Goal: Transaction & Acquisition: Purchase product/service

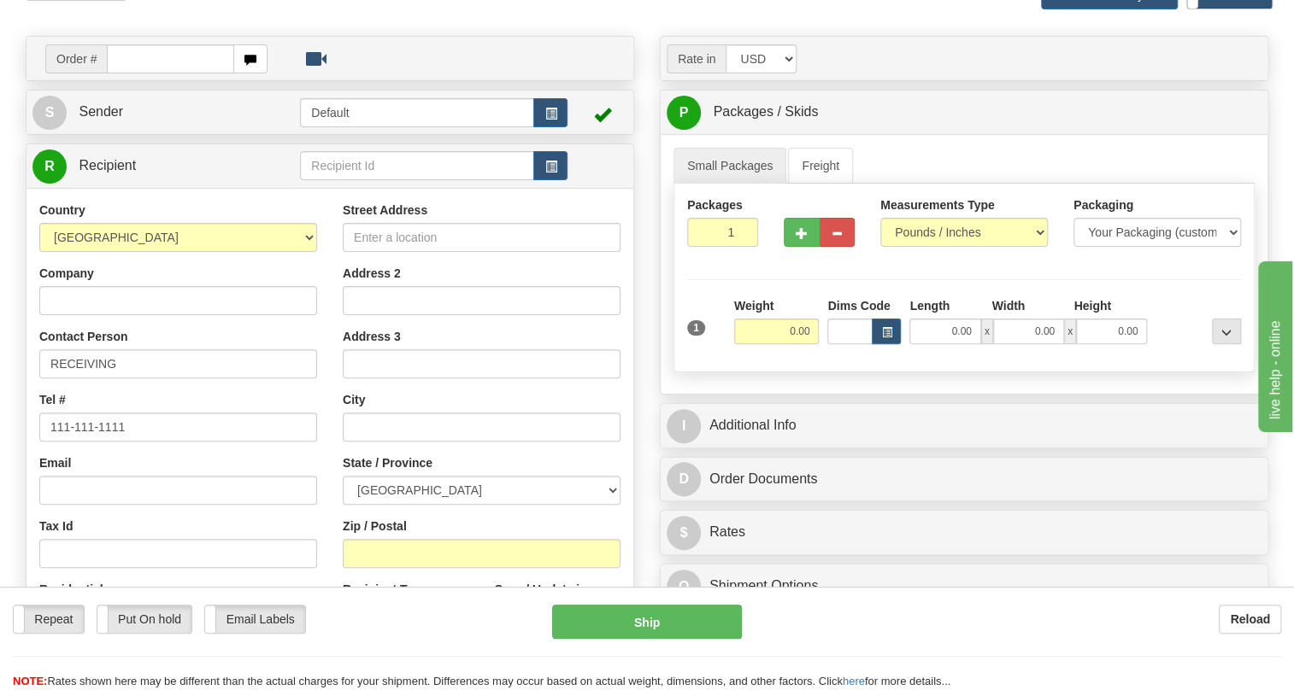
scroll to position [310, 0]
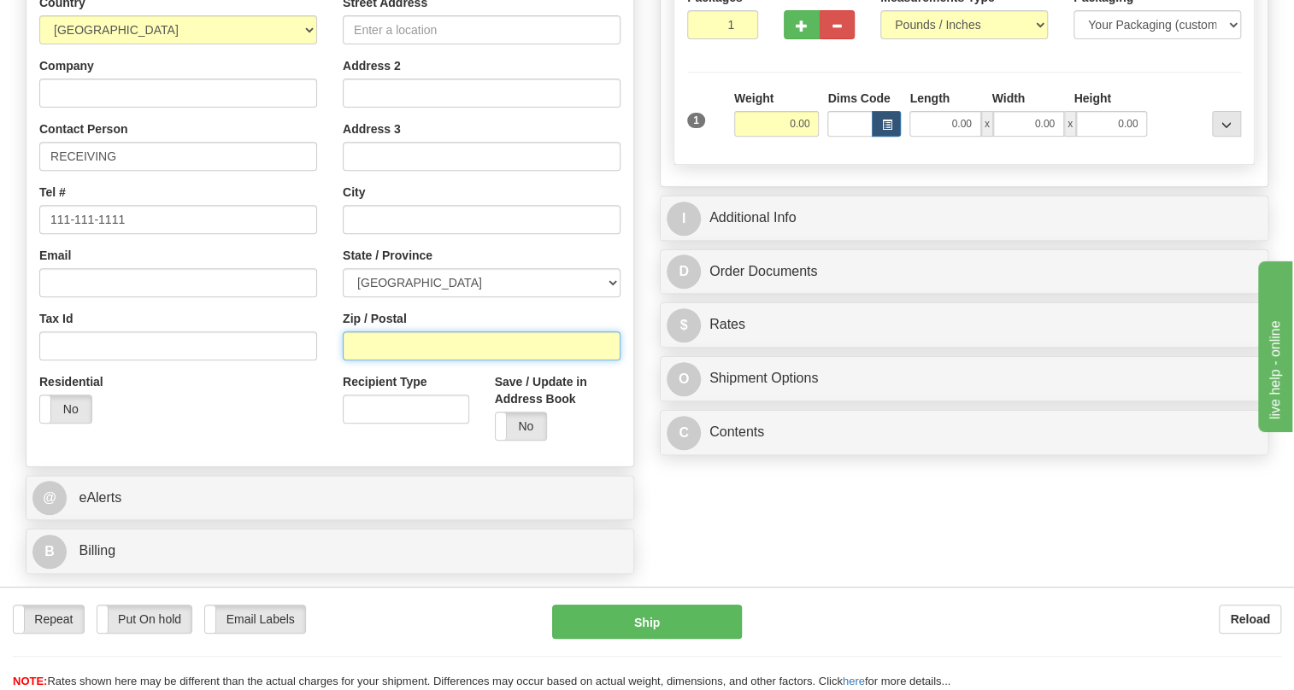
click at [380, 361] on input "Zip / Postal" at bounding box center [482, 346] width 278 height 29
paste input "L5N 6Y2"
click at [316, 429] on div "Residential Yes No" at bounding box center [177, 404] width 303 height 63
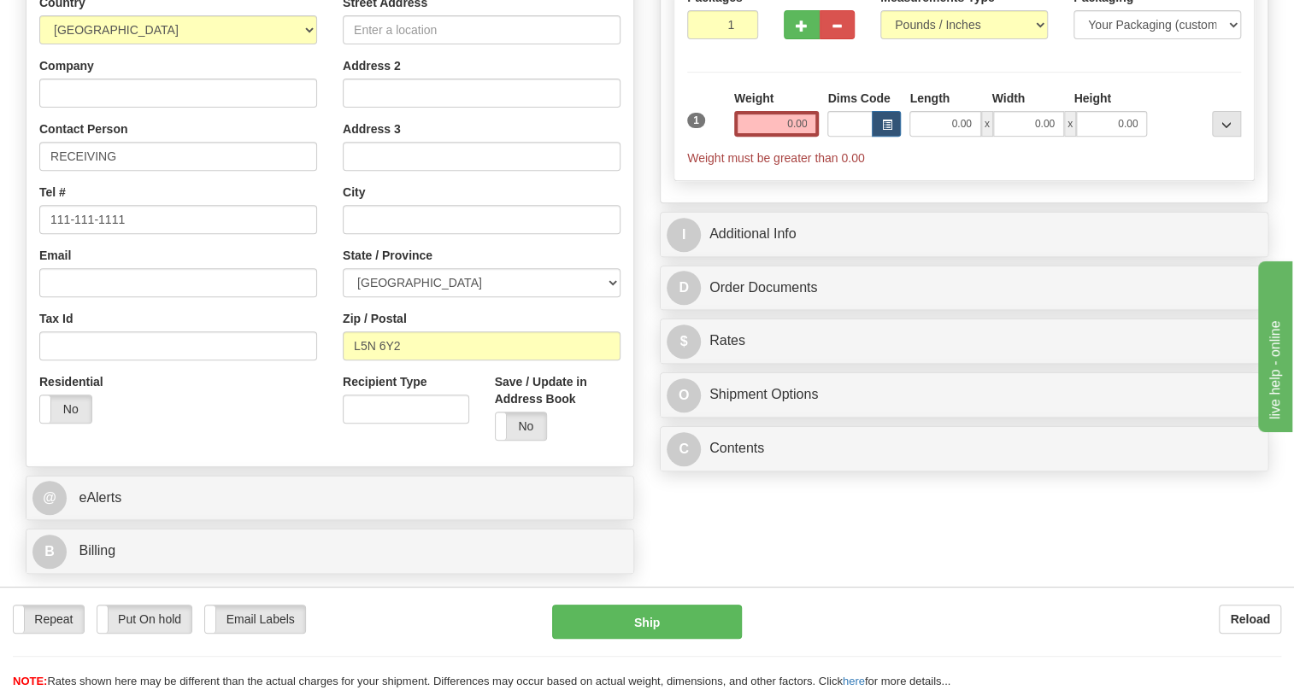
click at [309, 437] on div "Residential Yes No" at bounding box center [177, 404] width 303 height 63
click at [358, 361] on input "L5N 6Y2" at bounding box center [482, 346] width 278 height 29
type input "L5N 6Y2"
click at [311, 426] on div "Residential Yes No" at bounding box center [177, 404] width 303 height 63
click at [371, 44] on input "Street Address" at bounding box center [482, 29] width 278 height 29
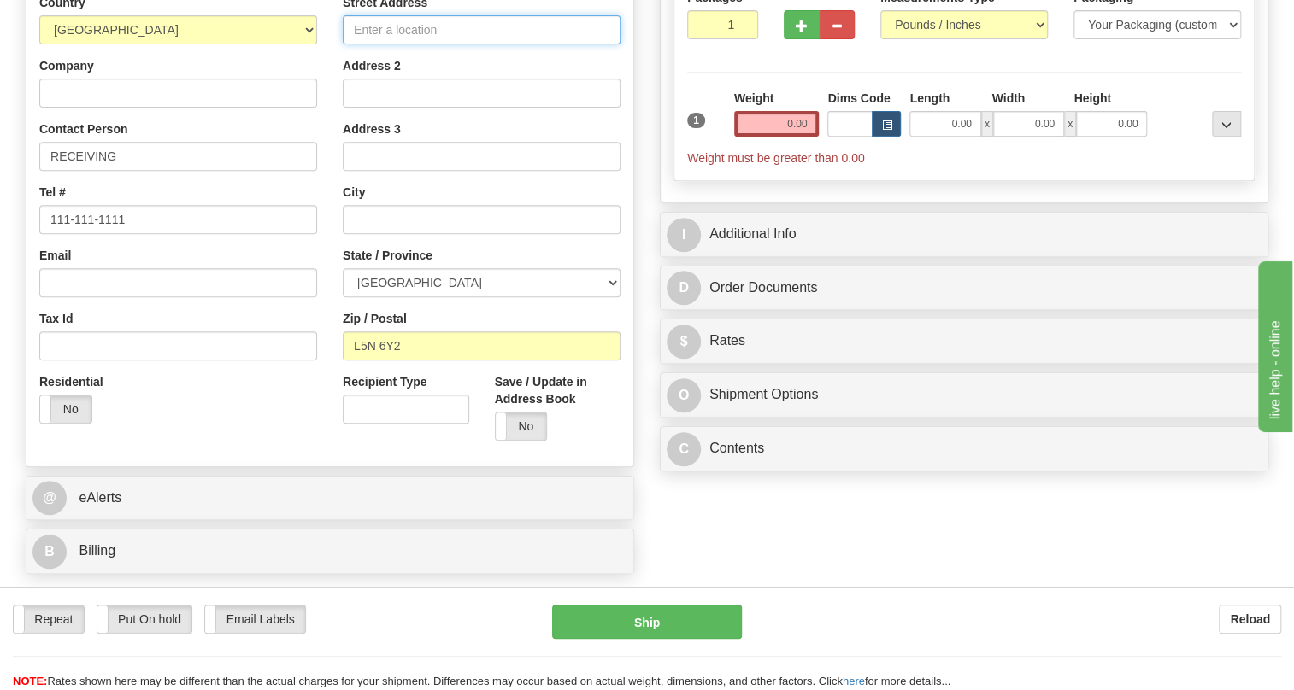
paste input "2020 Meadowvale Blvd Mississauga ON L5N 6Y2"
click at [496, 44] on input "2020 Meadowvale Blvd Mississauga ON L5N 6Y2" at bounding box center [482, 29] width 278 height 29
type input "2020 Meadowvale Blvd Mississauga ON L5N 6Y2"
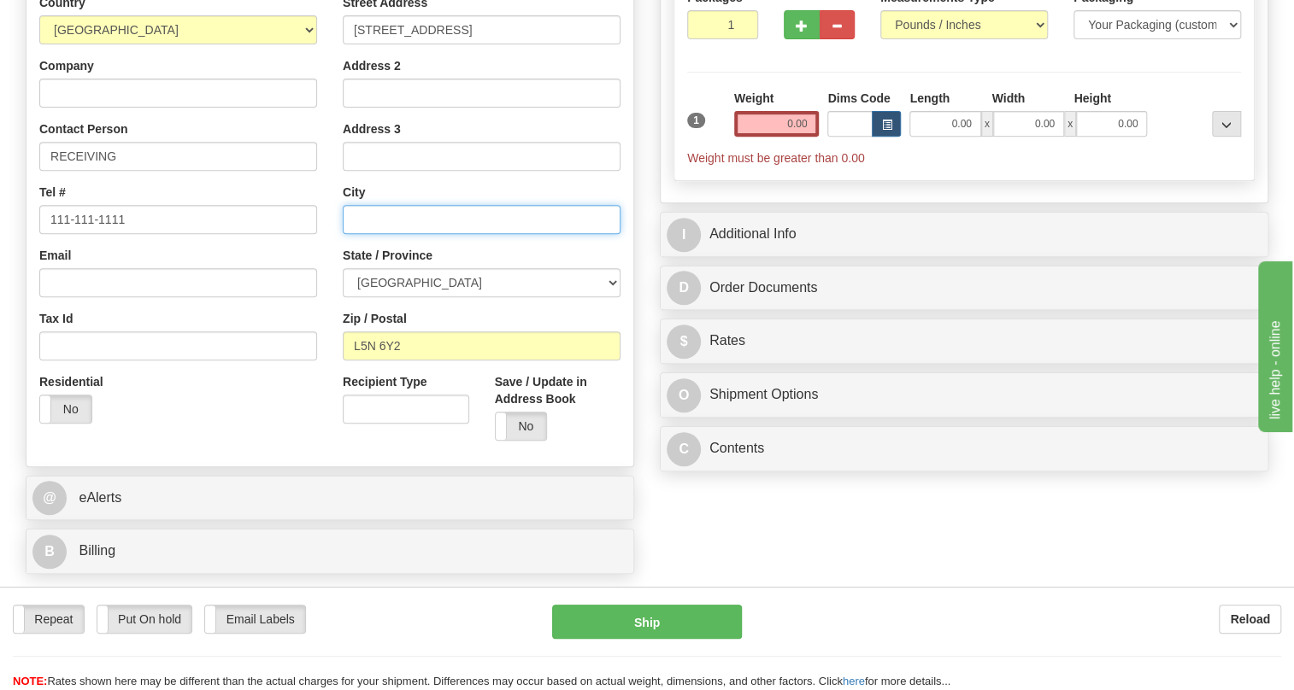
scroll to position [0, 0]
click at [376, 234] on input "text" at bounding box center [482, 219] width 278 height 29
paste input "Mississauga"
type input "Mississauga"
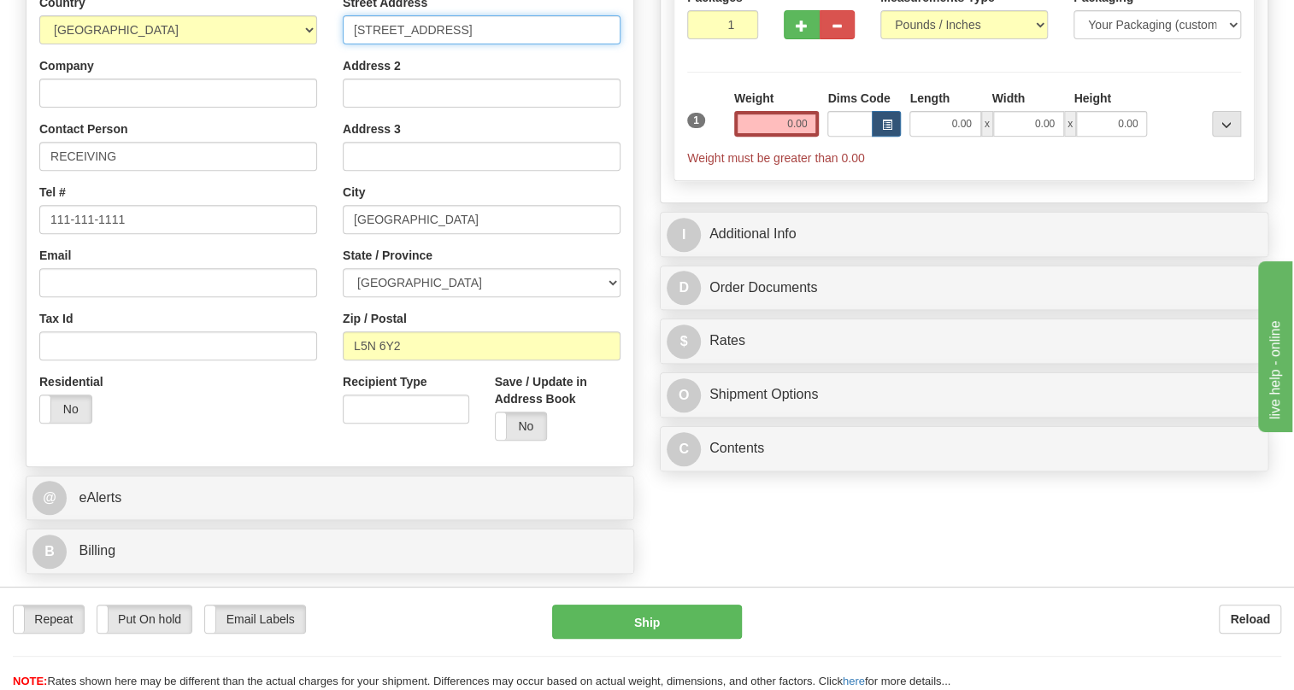
click at [509, 44] on input "2020 Meadowvale Blvd Mississauga ON L5N 6Y2" at bounding box center [482, 29] width 278 height 29
drag, startPoint x: 480, startPoint y: 68, endPoint x: 625, endPoint y: 66, distance: 144.4
click at [625, 66] on div "Street Address 2020 Meadowvale Blvd Mississauga ON L5N 6Y2 Address 2 Address 3 …" at bounding box center [481, 224] width 303 height 460
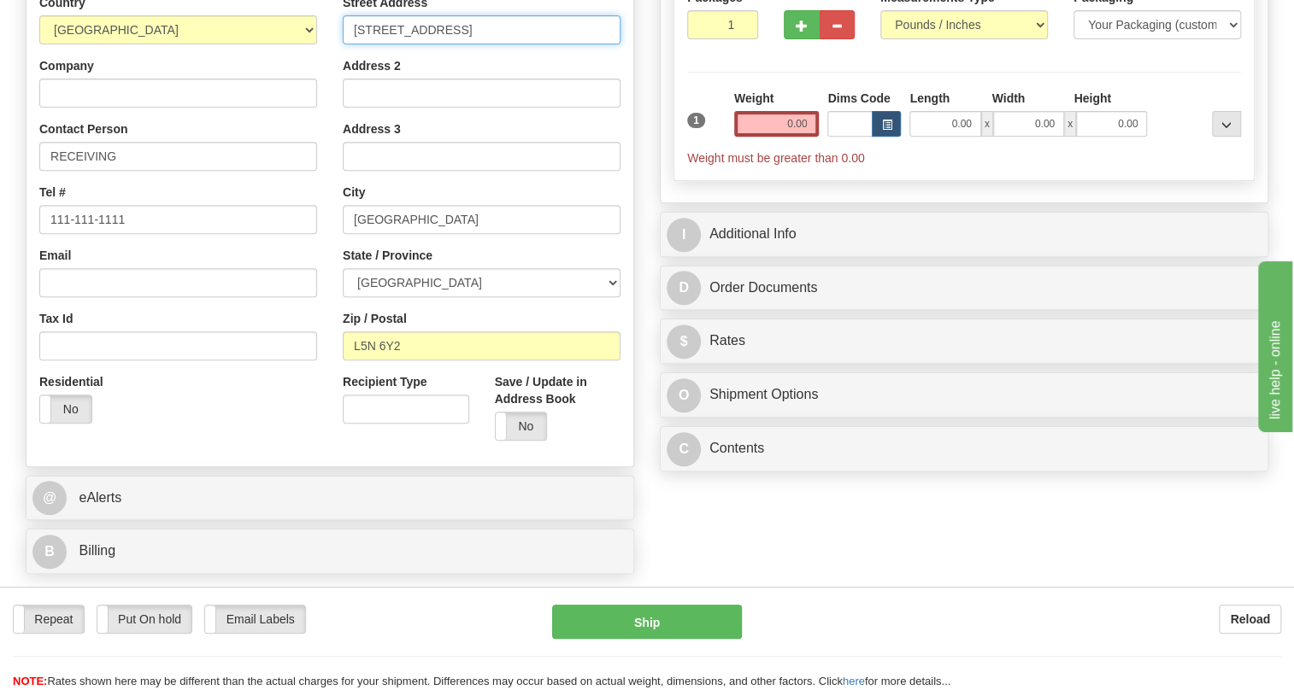
type input "2020 Meadowvale Blvd"
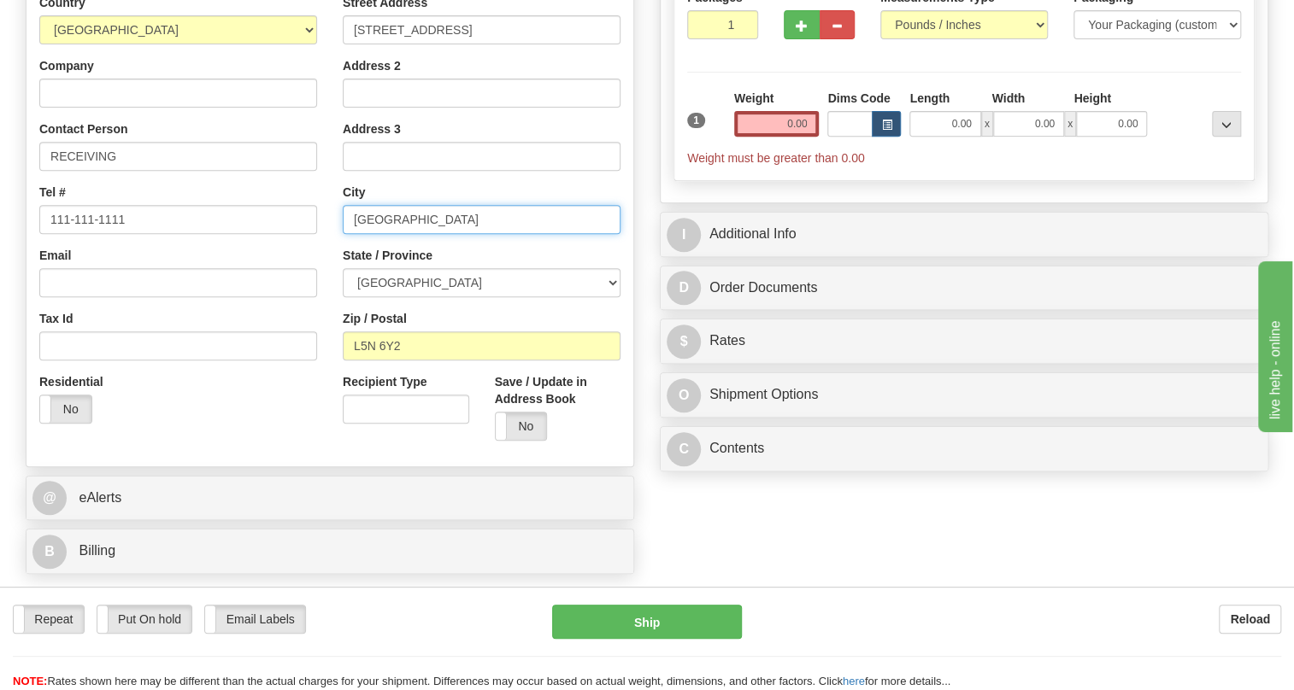
click at [384, 234] on input "Mississauga" at bounding box center [482, 219] width 278 height 29
paste input "ON L5N 6Y2"
drag, startPoint x: 508, startPoint y: 254, endPoint x: 449, endPoint y: 261, distance: 59.5
click at [449, 234] on input "Mississauga ON L5N 6Y2" at bounding box center [482, 219] width 278 height 29
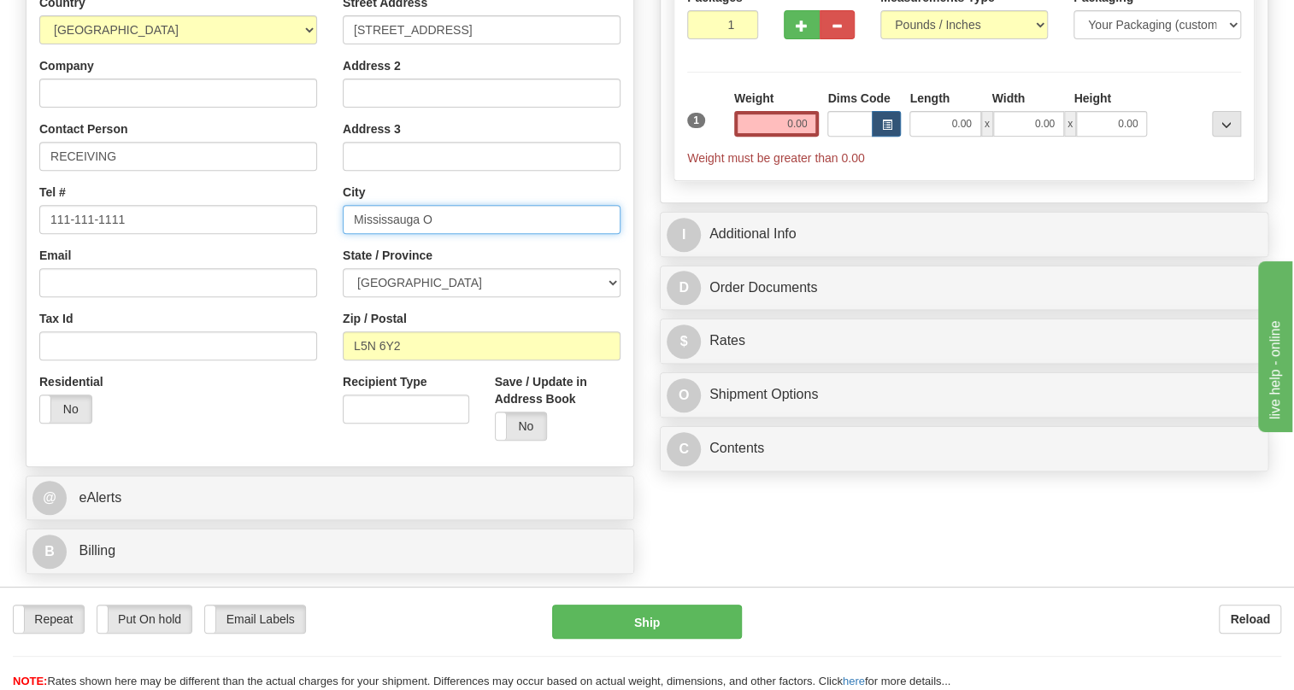
type input "Mississauga"
click at [325, 355] on div "Country AFGHANISTAN ALAND ISLANDS ALBANIA ALGERIA AMERICAN SAMOA ANDORRA ANGOLA…" at bounding box center [177, 215] width 303 height 443
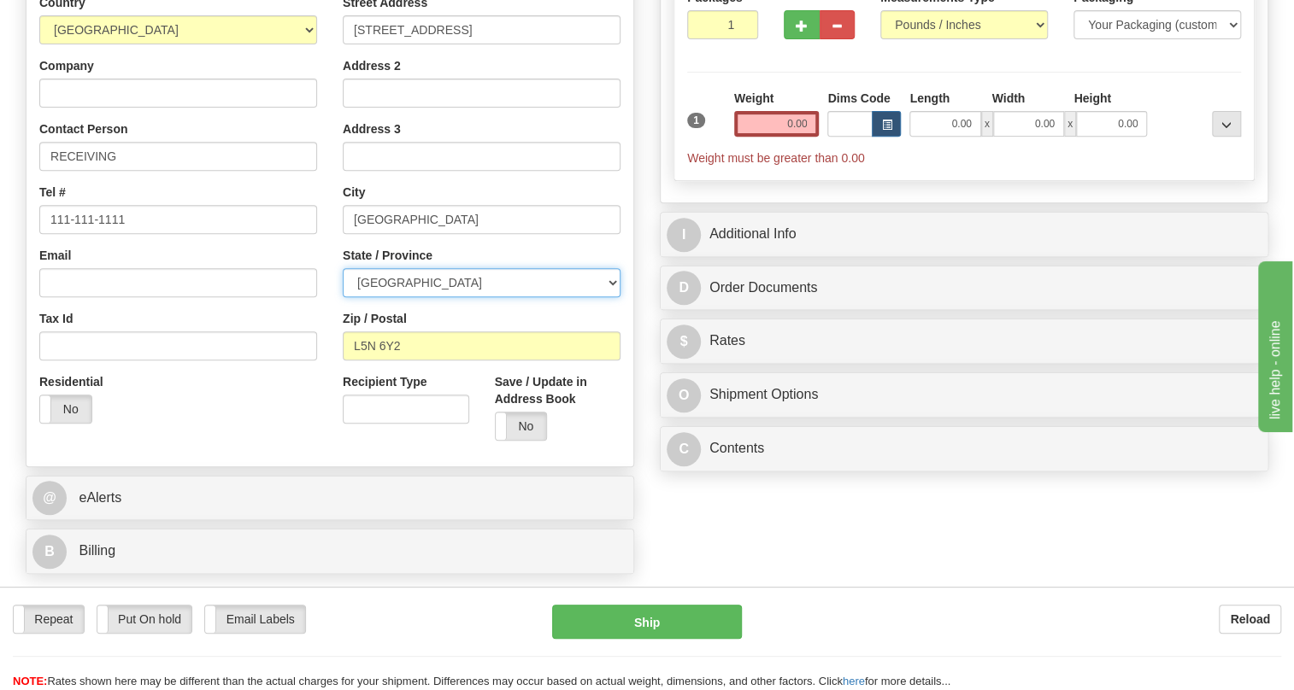
click at [607, 297] on select "ALBERTA BRITISH COLUMBIA MANITOBA NEW BRUNSWICK NEWFOUNDLAND NOVA SCOTIA NUNAVU…" at bounding box center [482, 282] width 278 height 29
select select "ON"
click at [343, 297] on select "ALBERTA BRITISH COLUMBIA MANITOBA NEW BRUNSWICK NEWFOUNDLAND NOVA SCOTIA NUNAVU…" at bounding box center [482, 282] width 278 height 29
click at [320, 414] on div "Residential Yes No" at bounding box center [177, 404] width 303 height 63
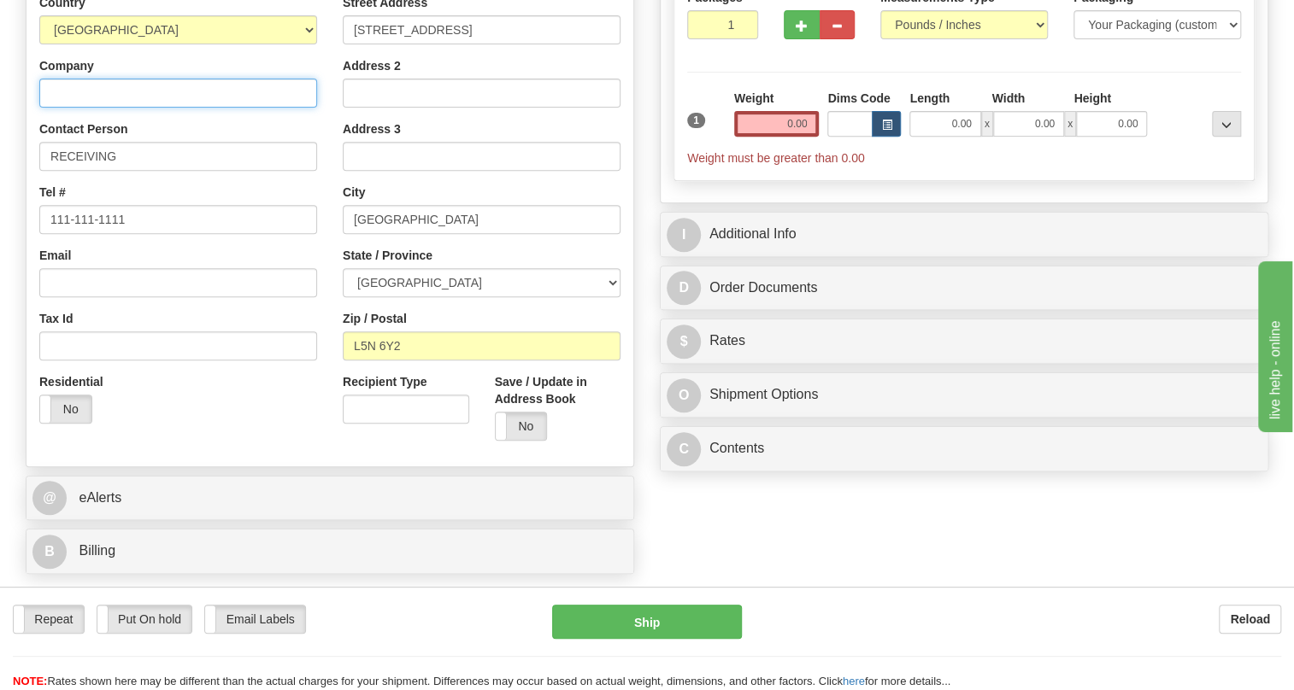
click at [62, 108] on input "Company" at bounding box center [178, 93] width 278 height 29
paste input "Return to: RITTAL Limited"
click at [108, 108] on input "Return to: RITTAL Limited" at bounding box center [178, 93] width 278 height 29
type input "RITTAL Limited"
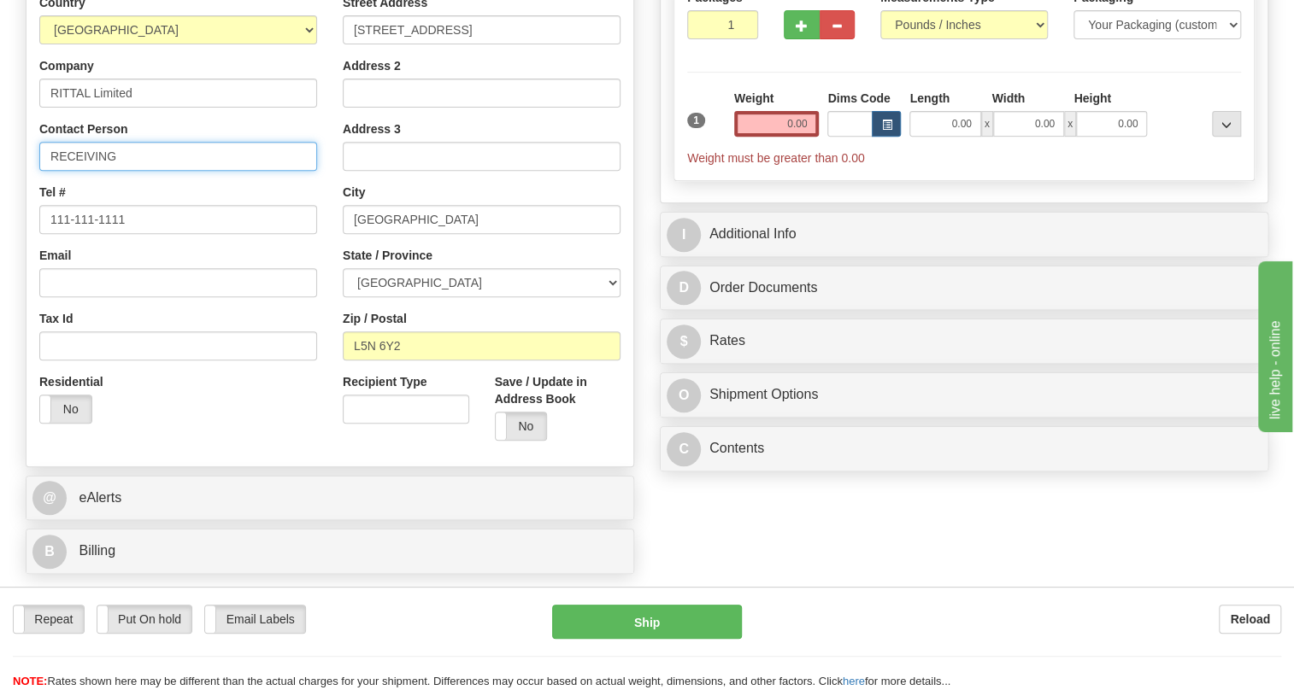
click at [100, 171] on input "RECEIVING" at bounding box center [178, 156] width 278 height 29
click at [146, 171] on input "RECEIVING" at bounding box center [178, 156] width 278 height 29
click at [51, 171] on input "RECEIVING" at bounding box center [178, 156] width 278 height 29
paste input "Return to: RITTAL Limited"
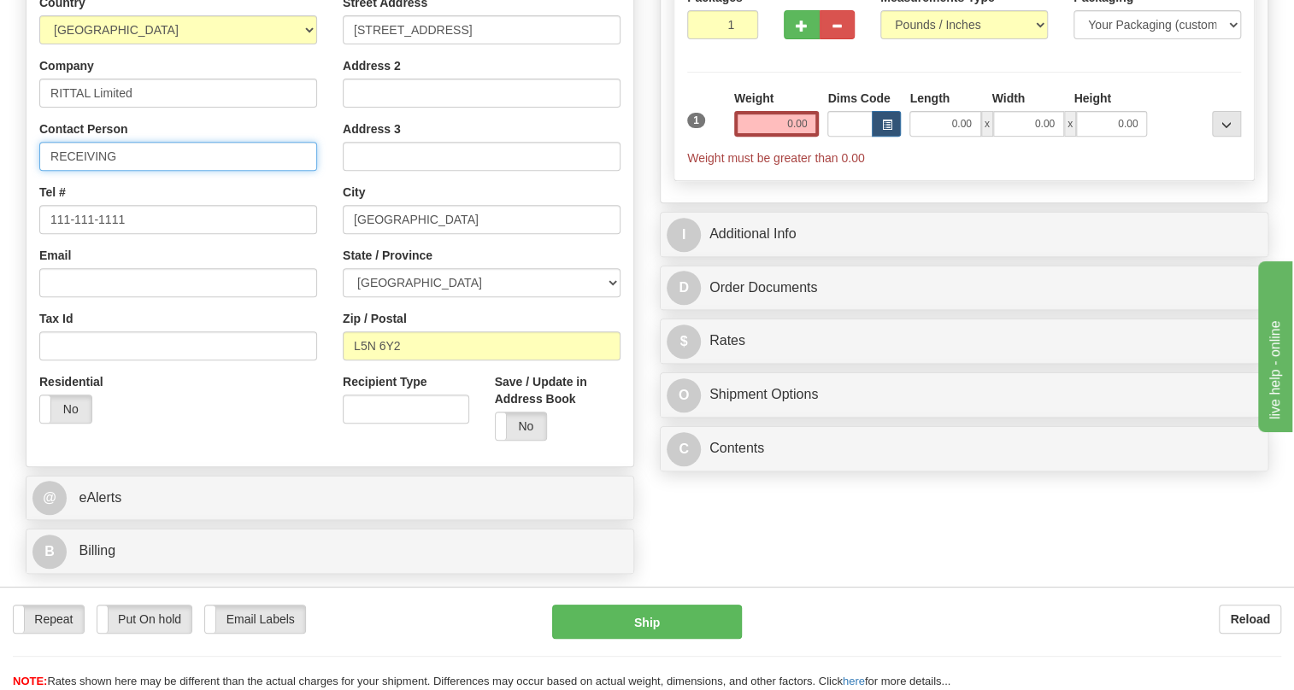
click at [42, 171] on input "RECEIVING" at bounding box center [178, 156] width 278 height 29
paste input "Attention to: Don Lambert"
type input "Attention to: Don Lambert / RECEIVING"
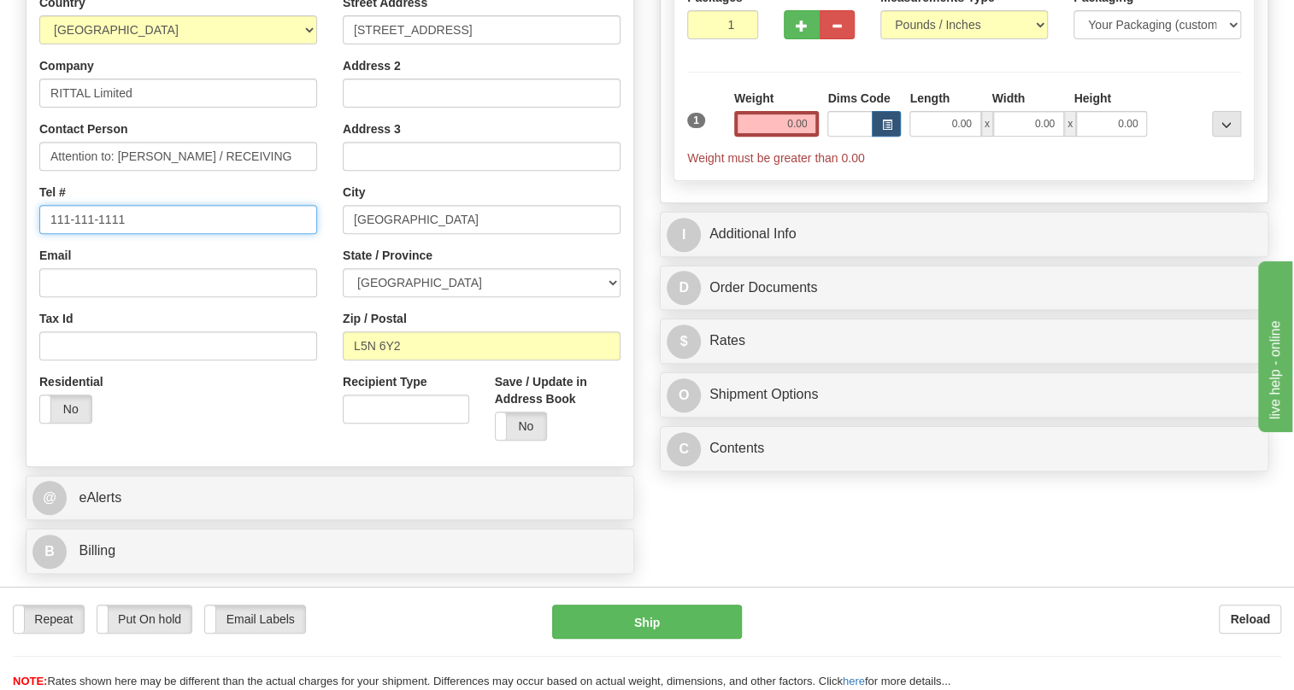
click at [101, 234] on input "111-111-1111" at bounding box center [178, 219] width 278 height 29
paste input "905 944-2139"
type input "905 944-2139"
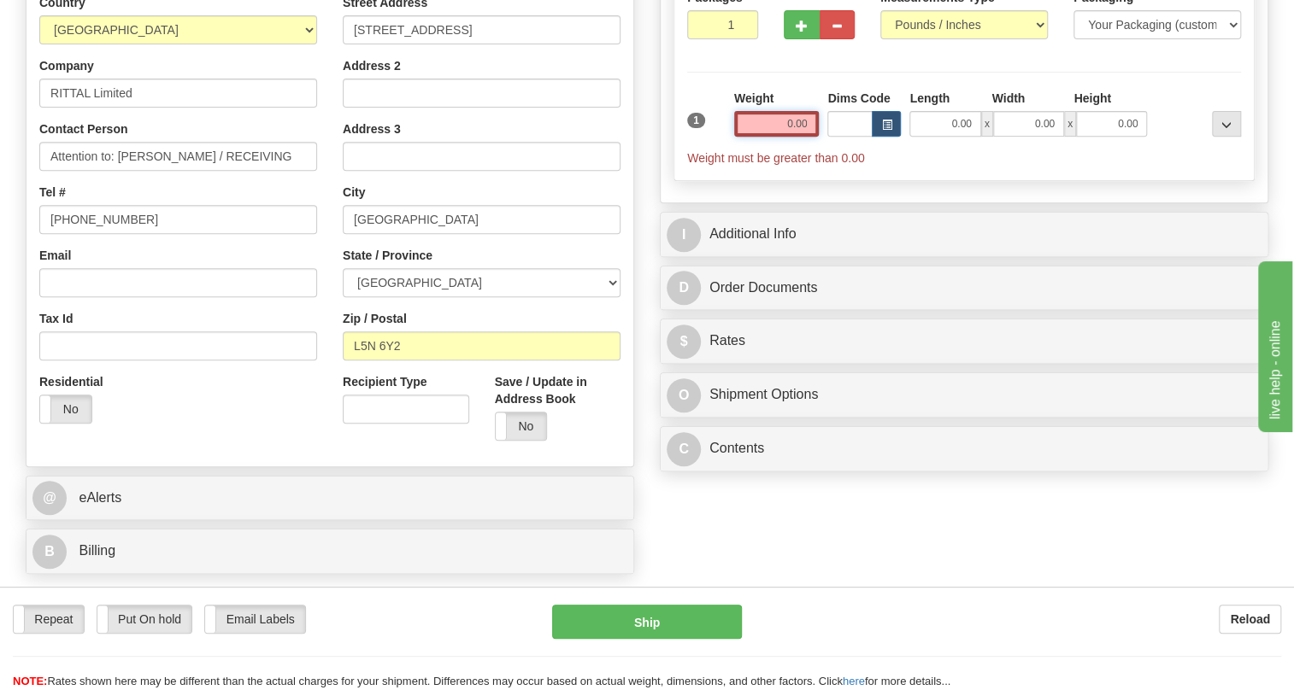
click at [793, 137] on input "0.00" at bounding box center [776, 124] width 85 height 26
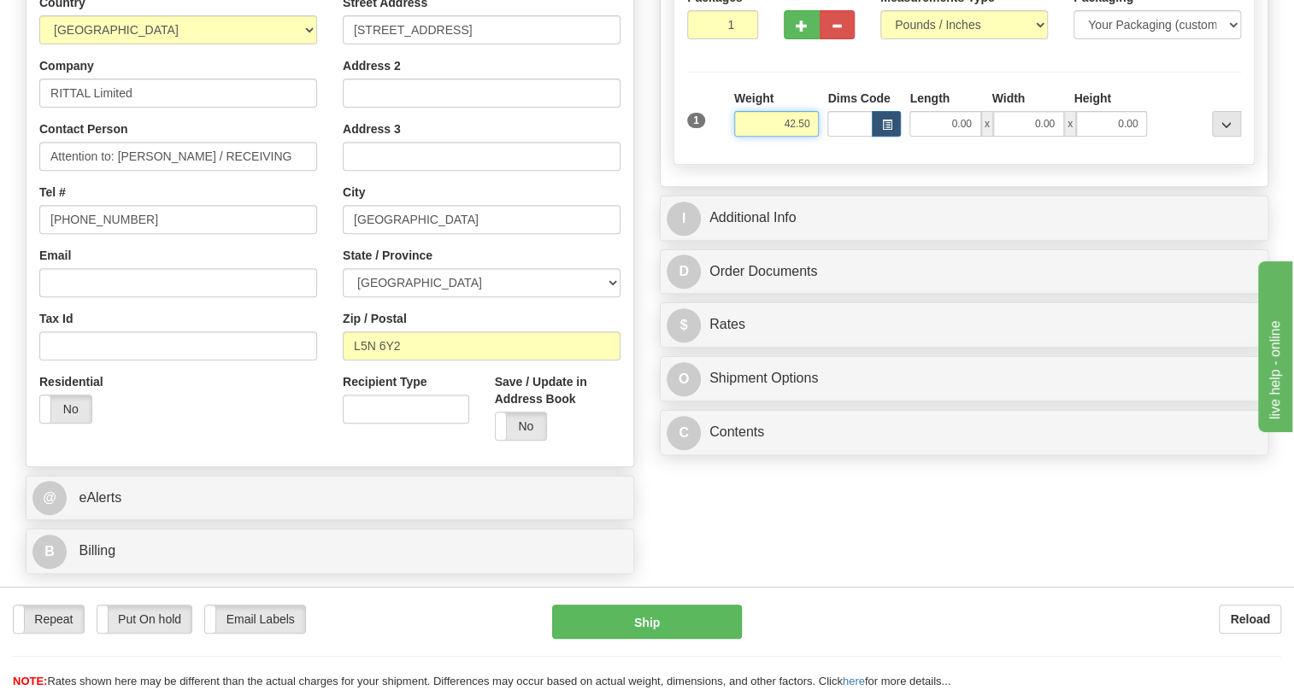
type input "42.50"
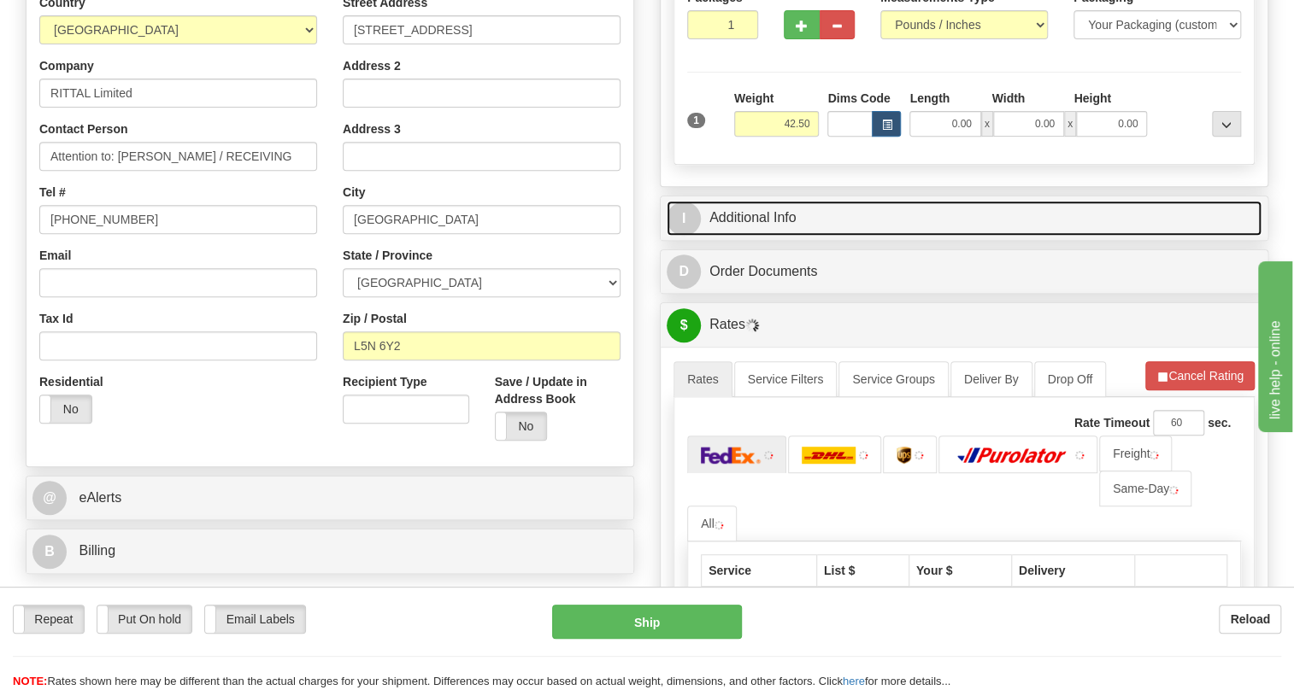
click at [788, 236] on link "I Additional Info" at bounding box center [964, 218] width 595 height 35
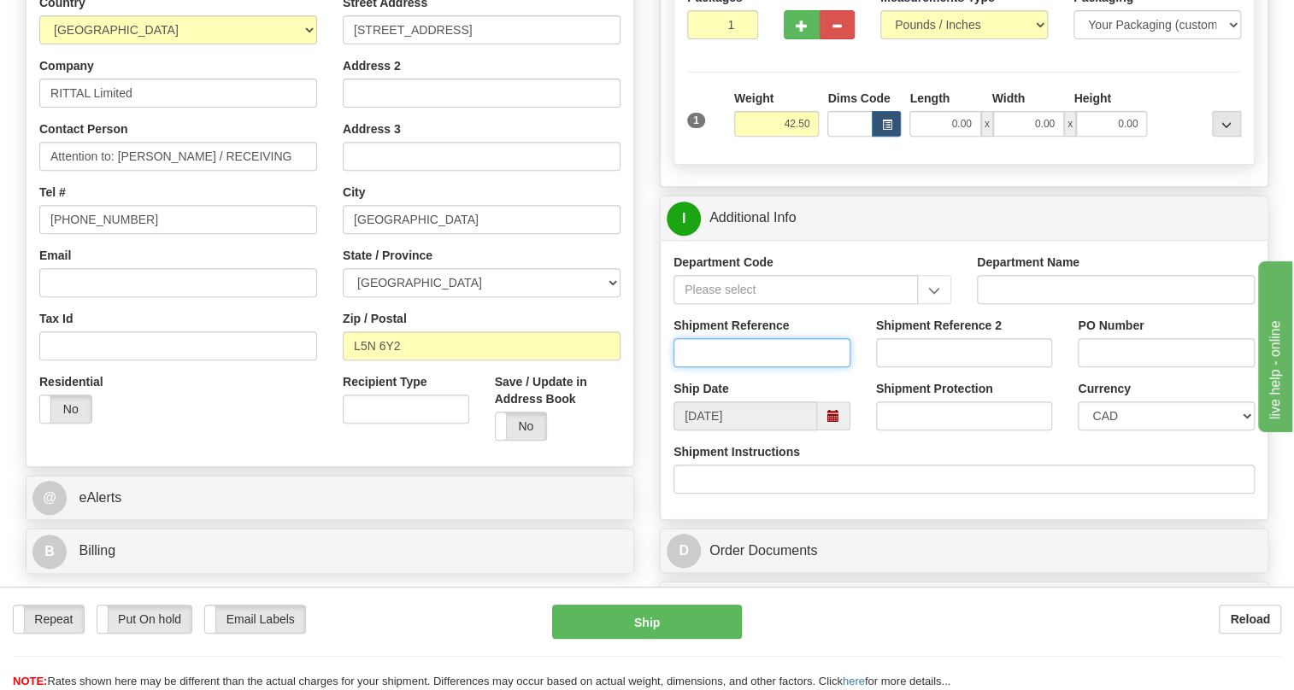
click at [713, 367] on input "Shipment Reference" at bounding box center [761, 352] width 177 height 29
paste input "4501395815"
type input "4501395815"
click at [1107, 367] on input "PO Number" at bounding box center [1166, 352] width 177 height 29
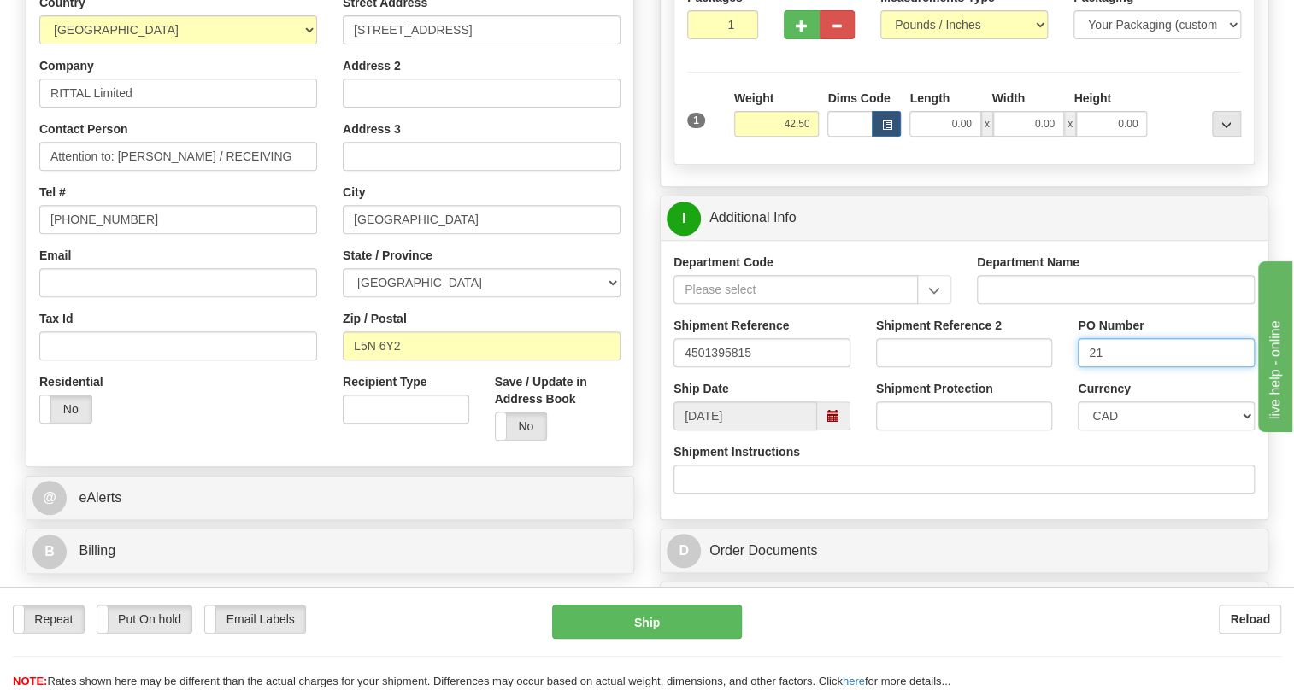
paste input "60191175"
type input "2160191175"
click at [925, 367] on input "Shipment Reference 2" at bounding box center [964, 352] width 177 height 29
paste input "6000191"
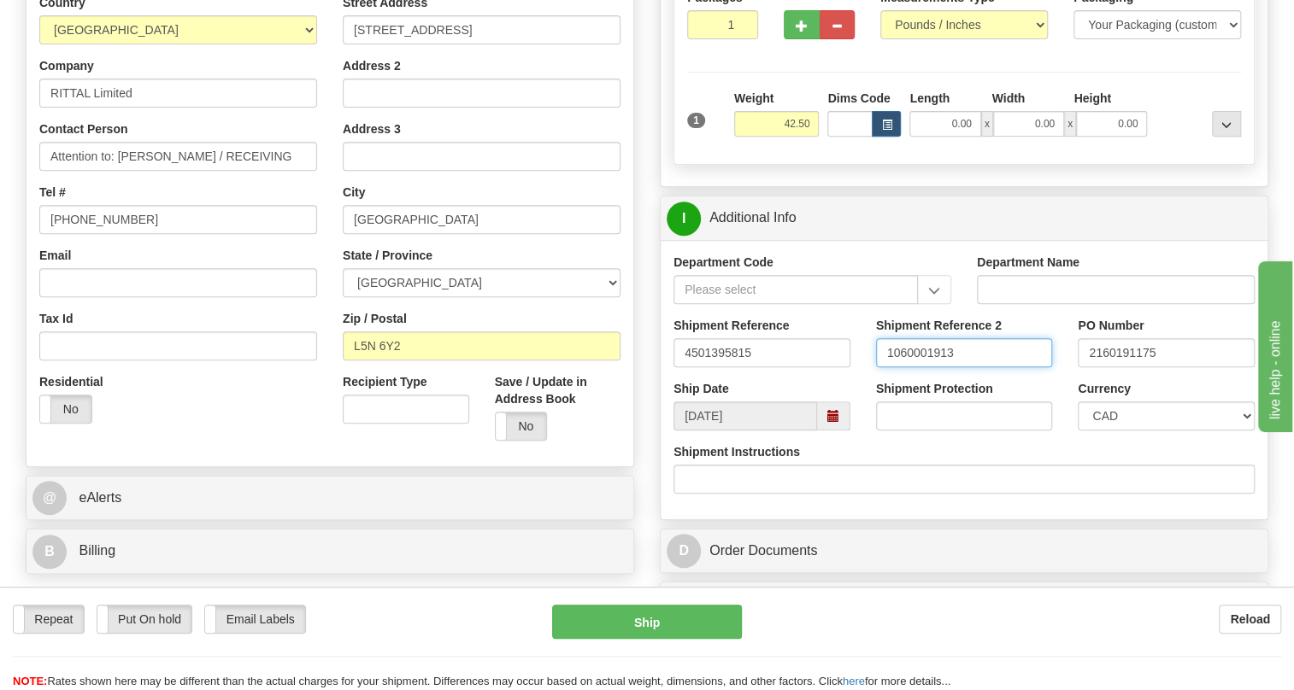
type input "1060001913"
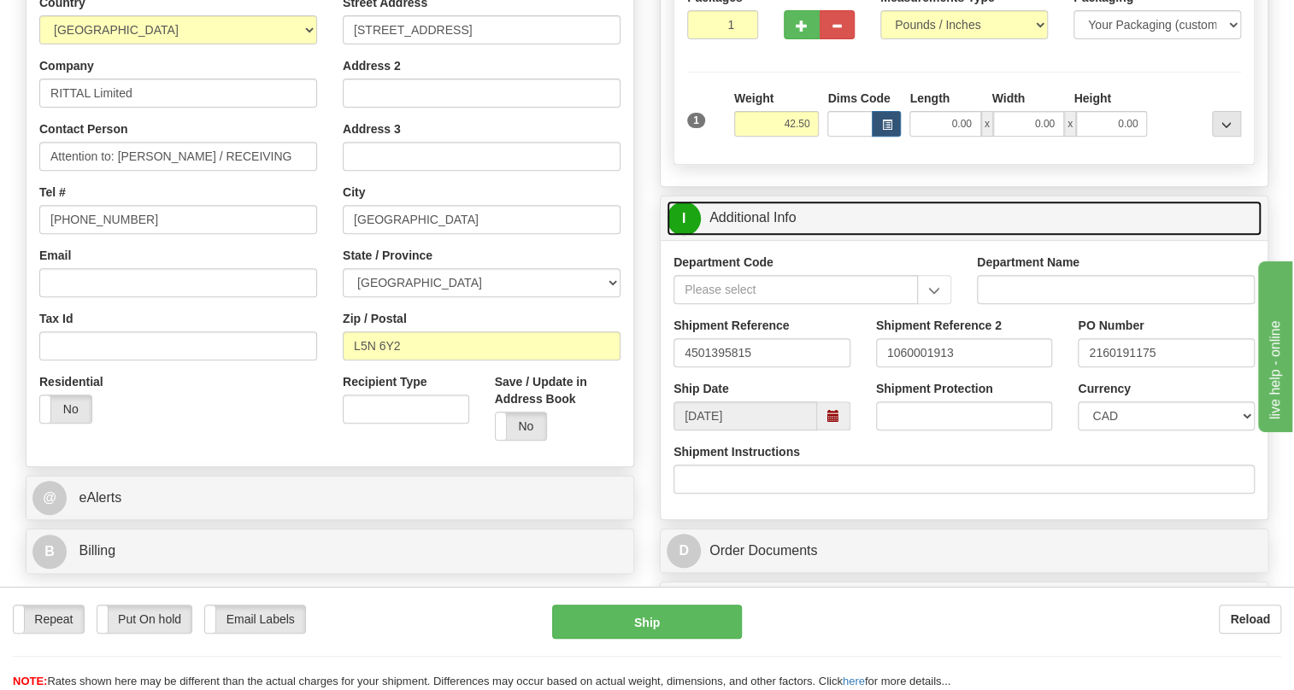
click at [755, 236] on link "I Additional Info" at bounding box center [964, 218] width 595 height 35
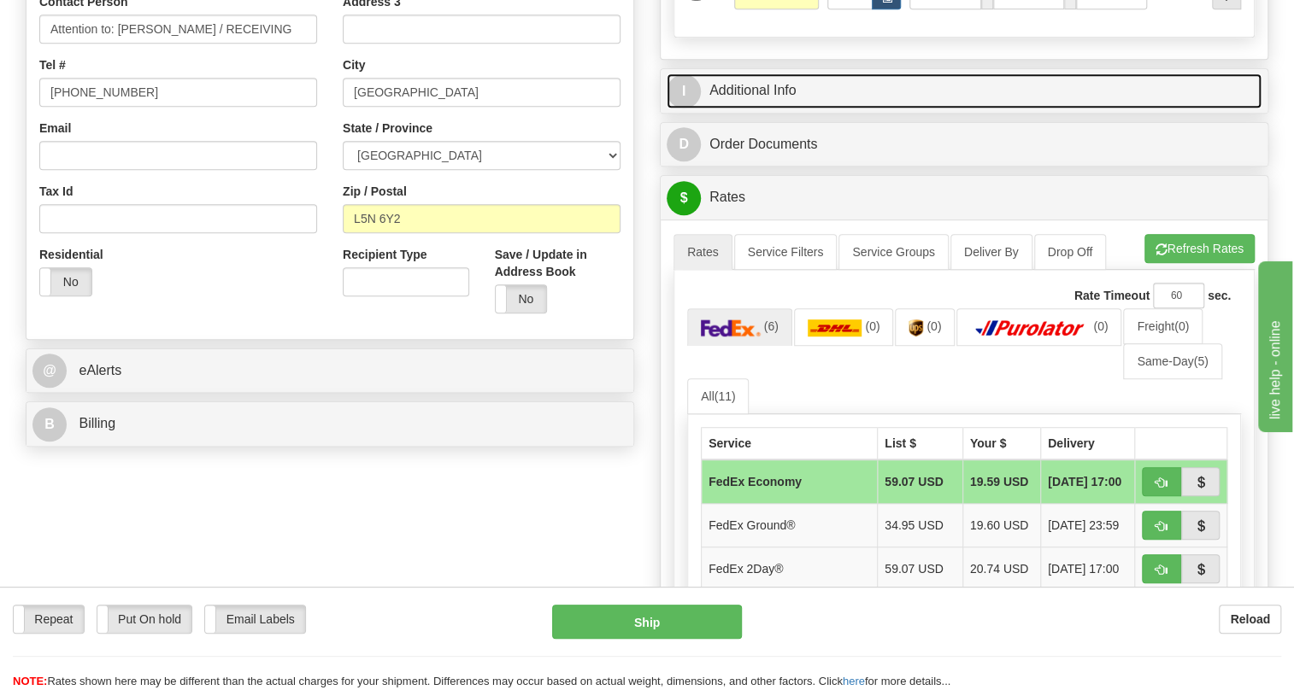
scroll to position [466, 0]
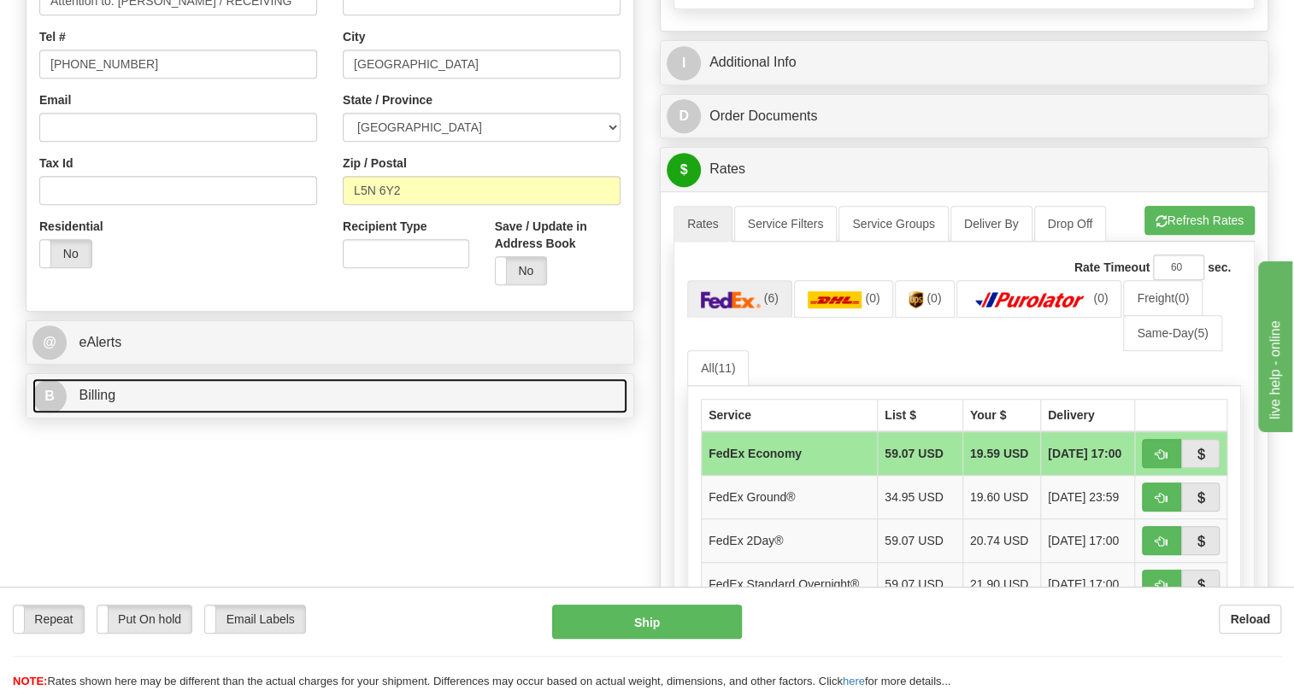
click at [99, 402] on span "Billing" at bounding box center [97, 395] width 37 height 15
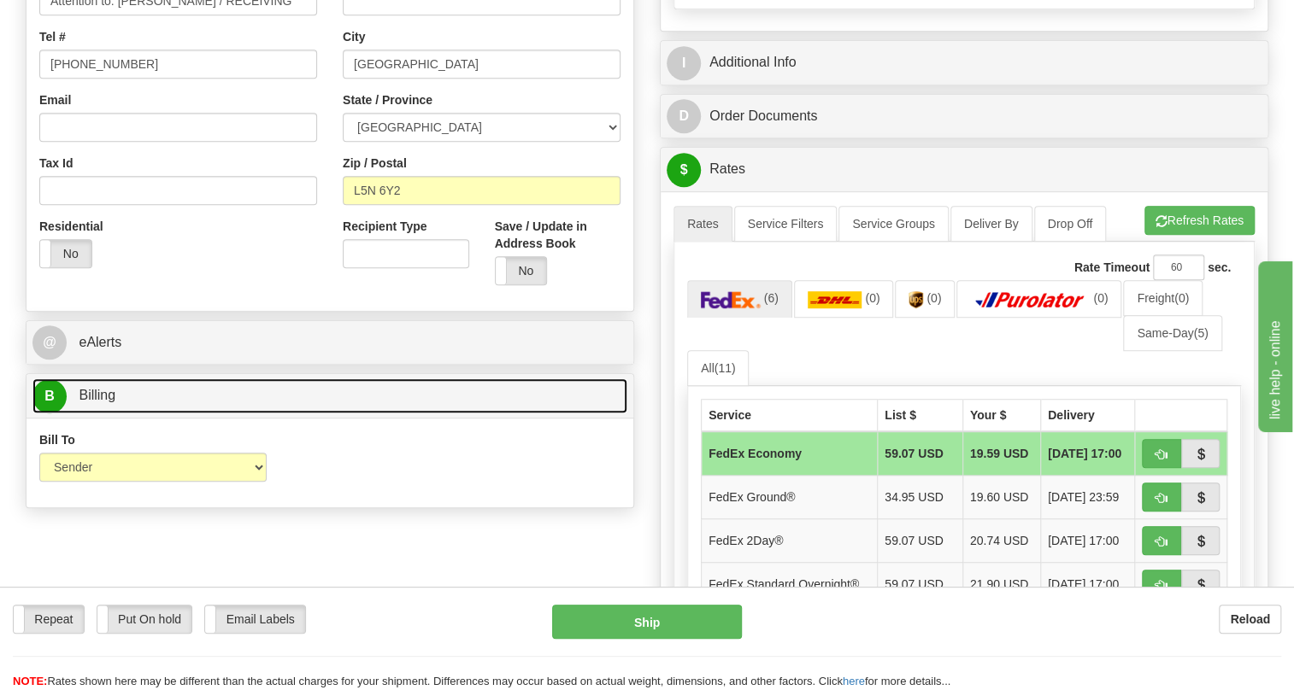
click at [111, 402] on span "Billing" at bounding box center [97, 395] width 37 height 15
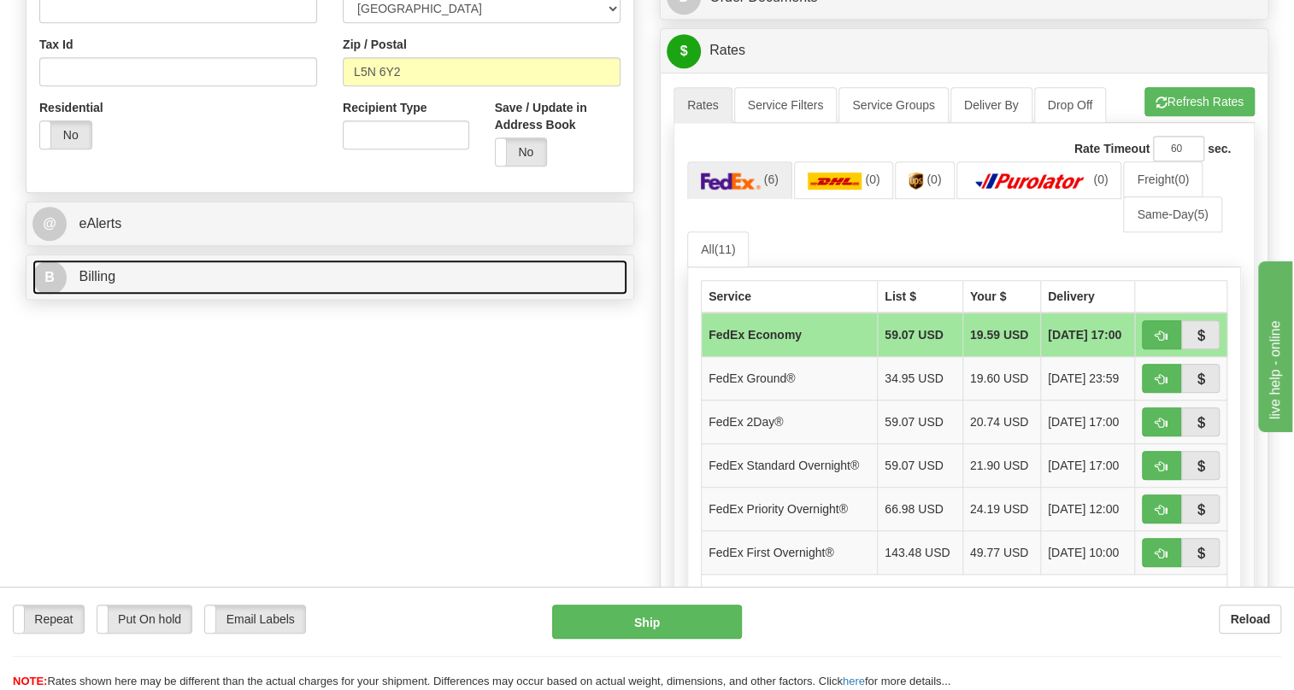
scroll to position [621, 0]
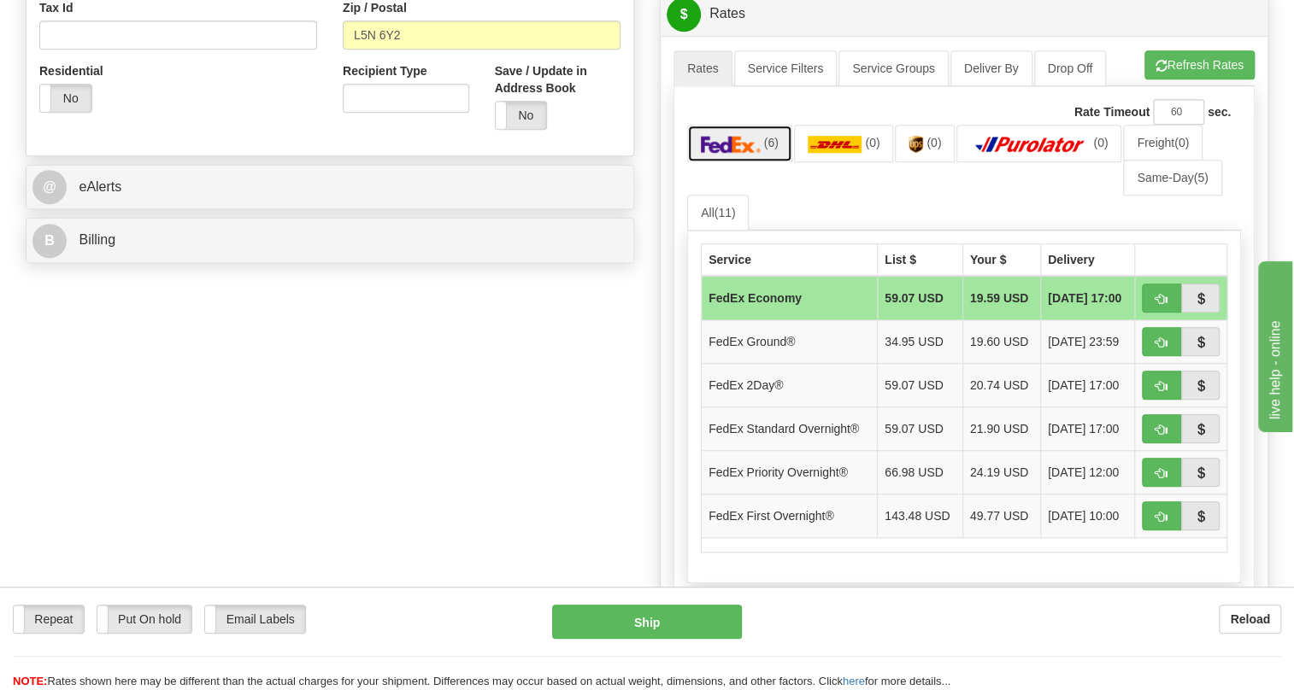
click at [754, 153] on img at bounding box center [731, 144] width 60 height 17
click at [837, 364] on td "FedEx Ground®" at bounding box center [790, 342] width 176 height 44
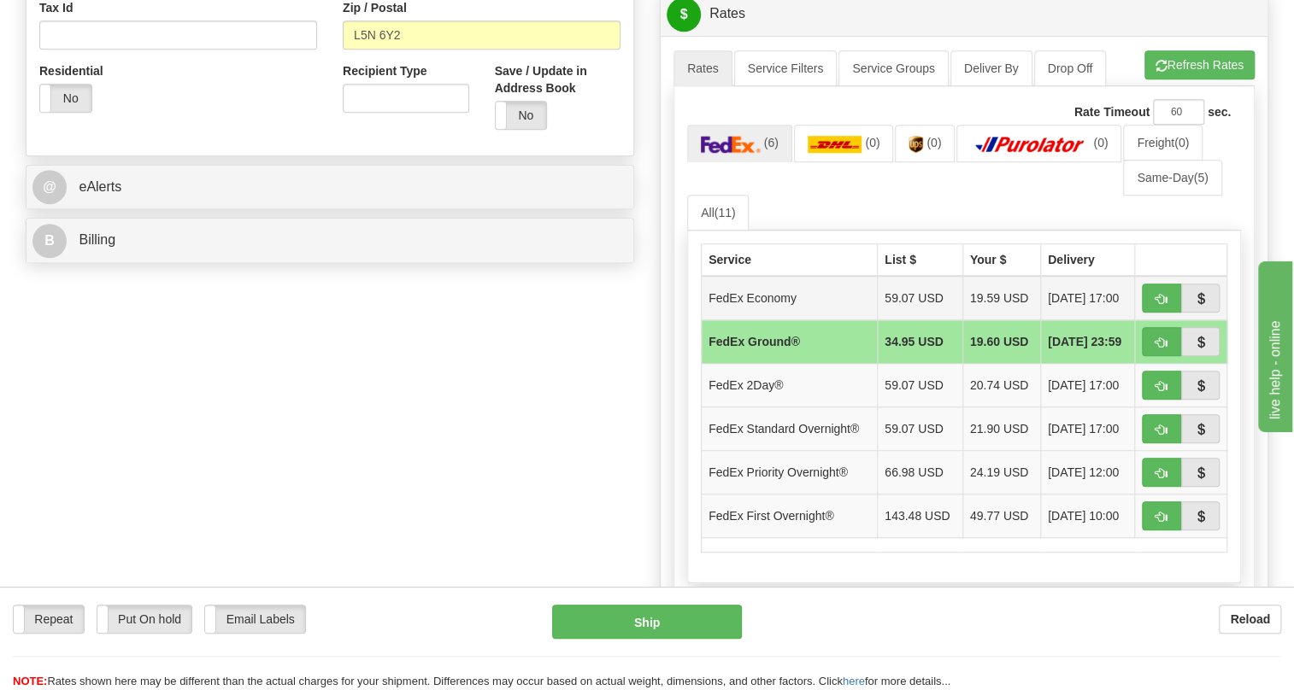
click at [833, 320] on td "FedEx Economy" at bounding box center [790, 298] width 176 height 44
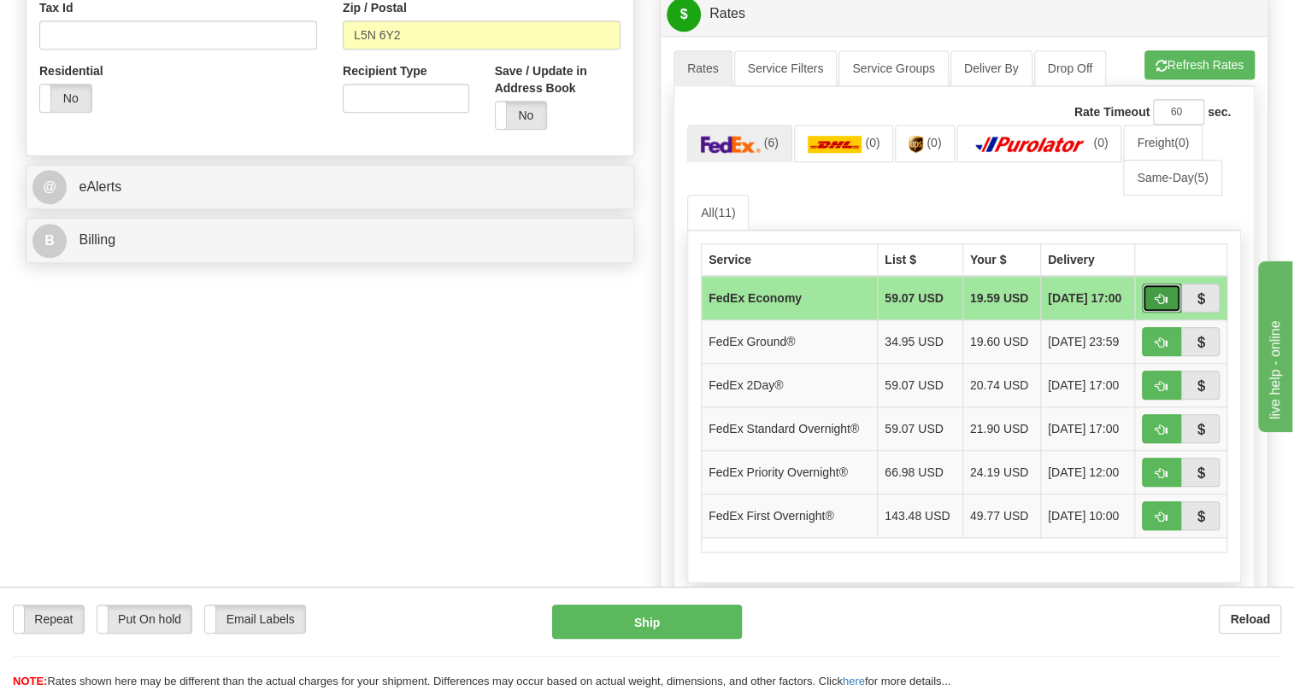
click at [1159, 305] on span "button" at bounding box center [1161, 299] width 12 height 11
type input "20"
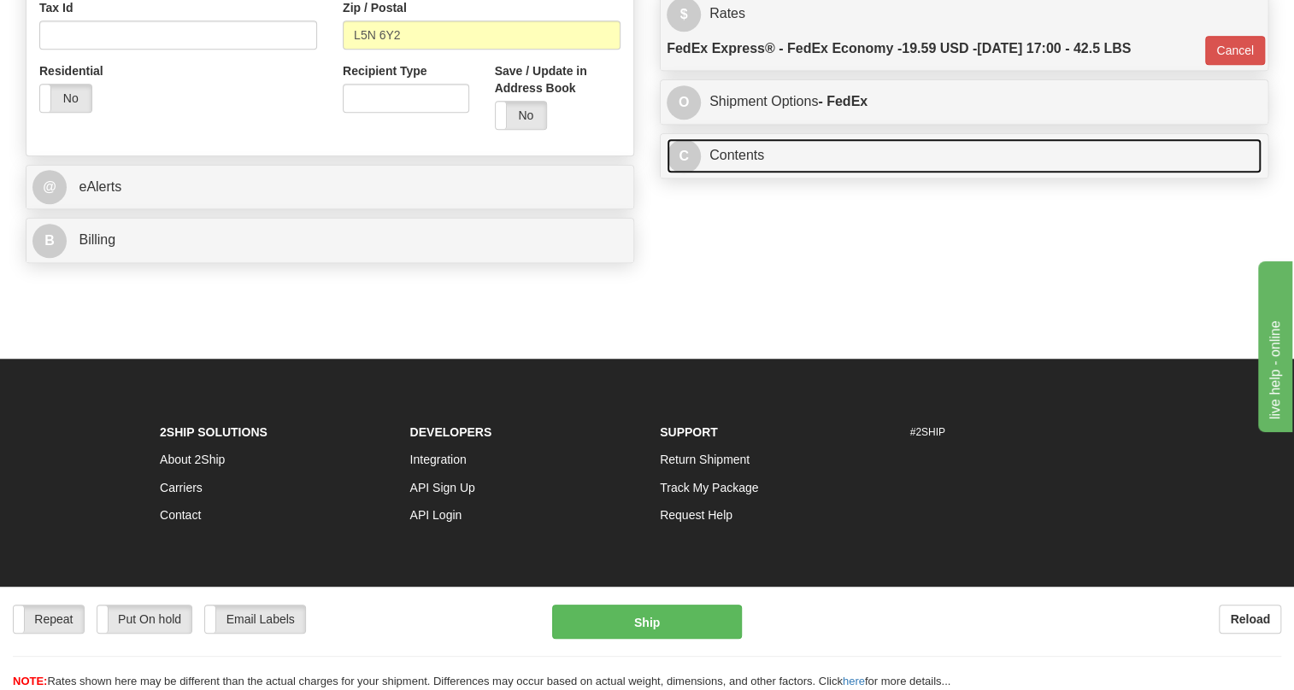
click at [743, 173] on link "C Contents" at bounding box center [964, 155] width 595 height 35
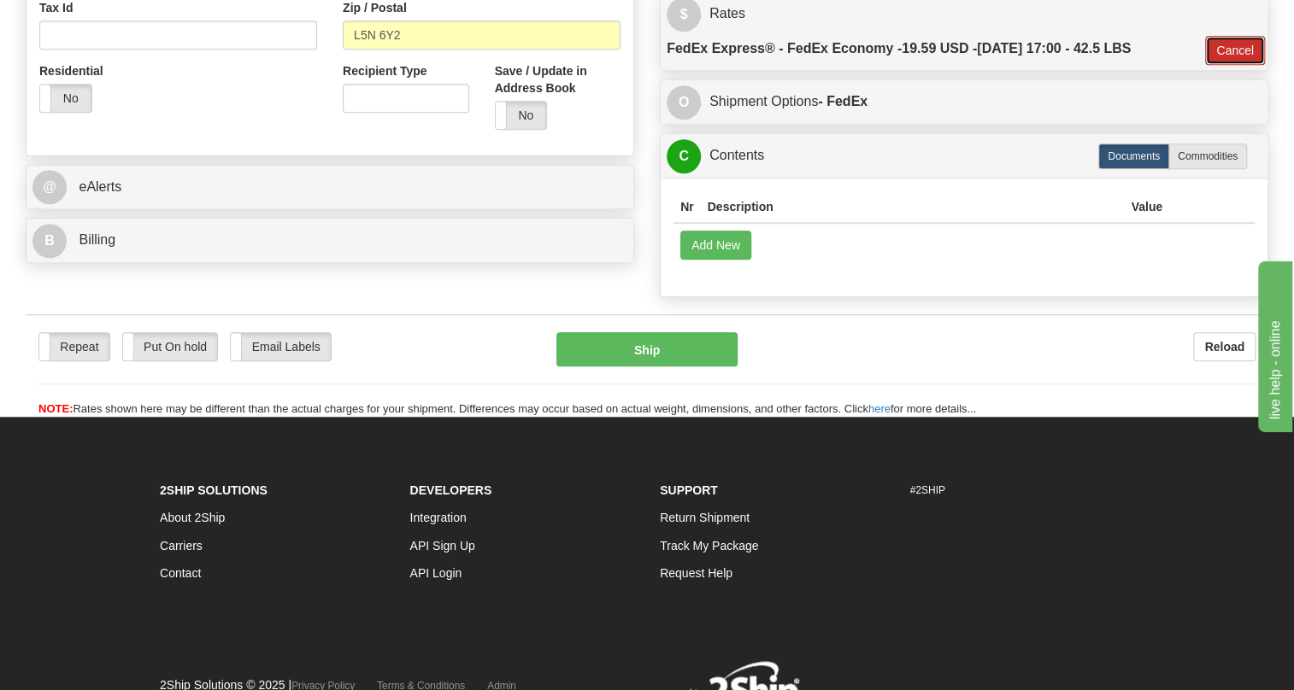
click at [1228, 65] on button "Cancel" at bounding box center [1235, 50] width 60 height 29
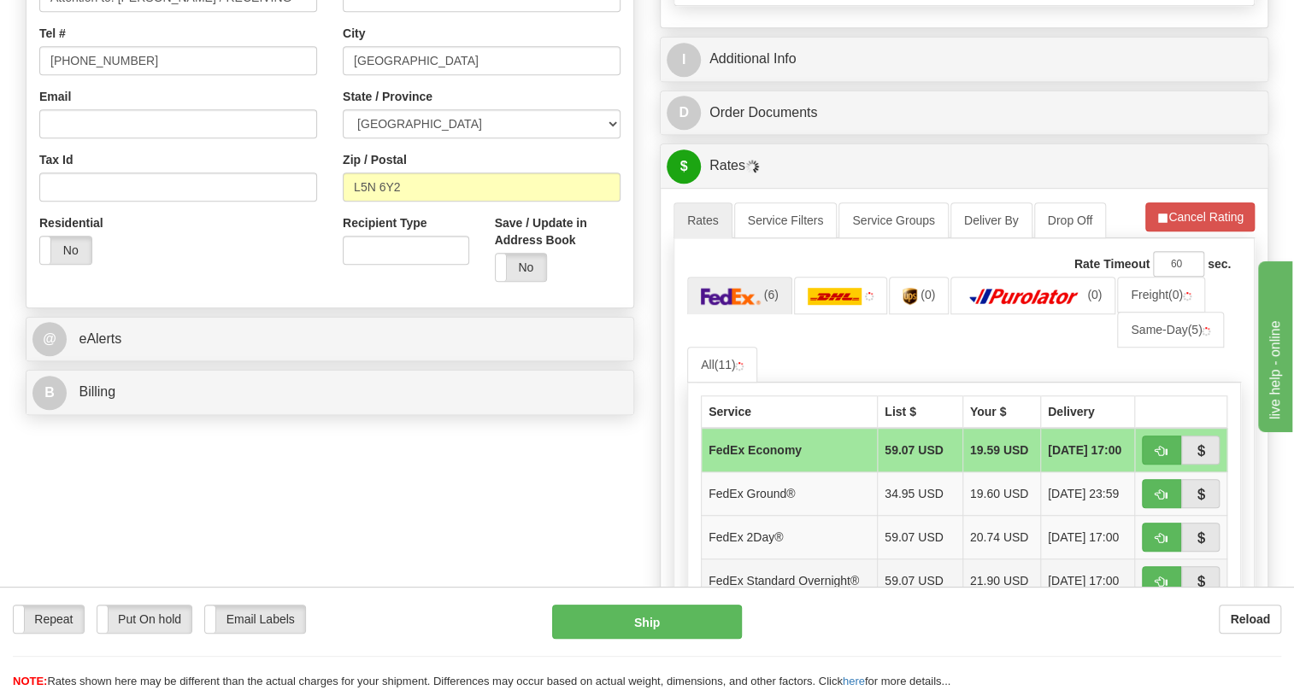
scroll to position [466, 0]
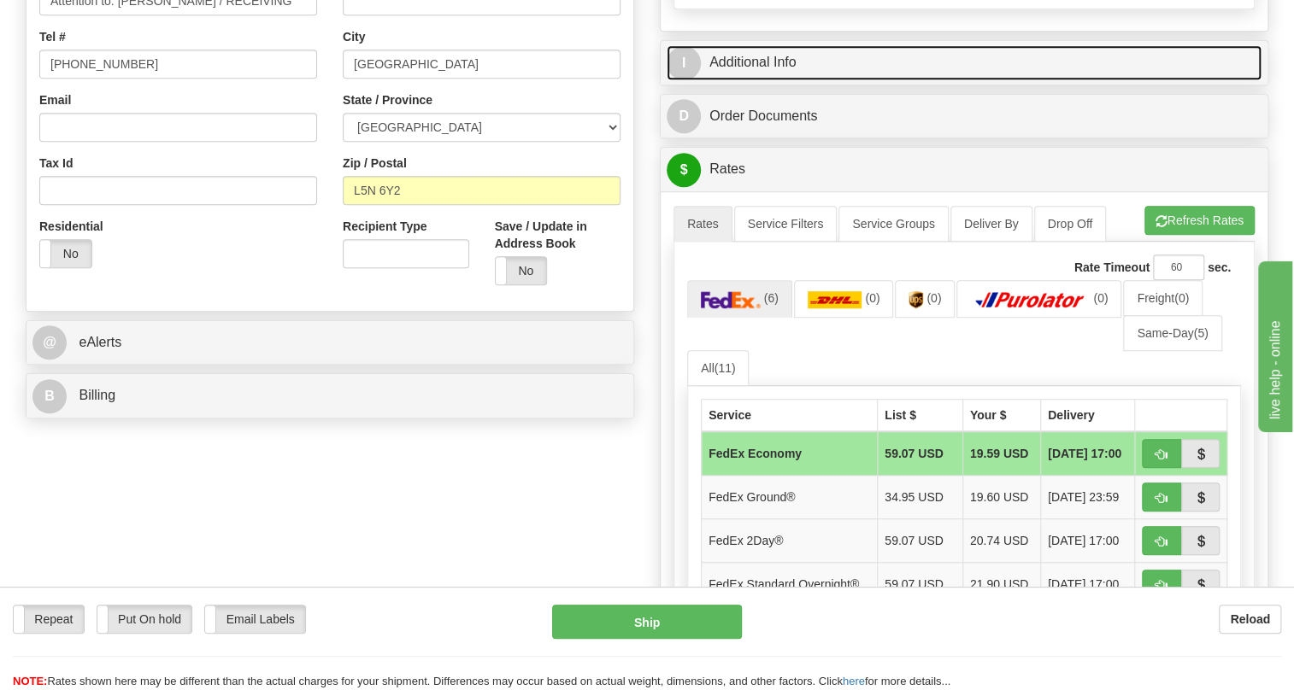
click at [781, 80] on link "I Additional Info" at bounding box center [964, 62] width 595 height 35
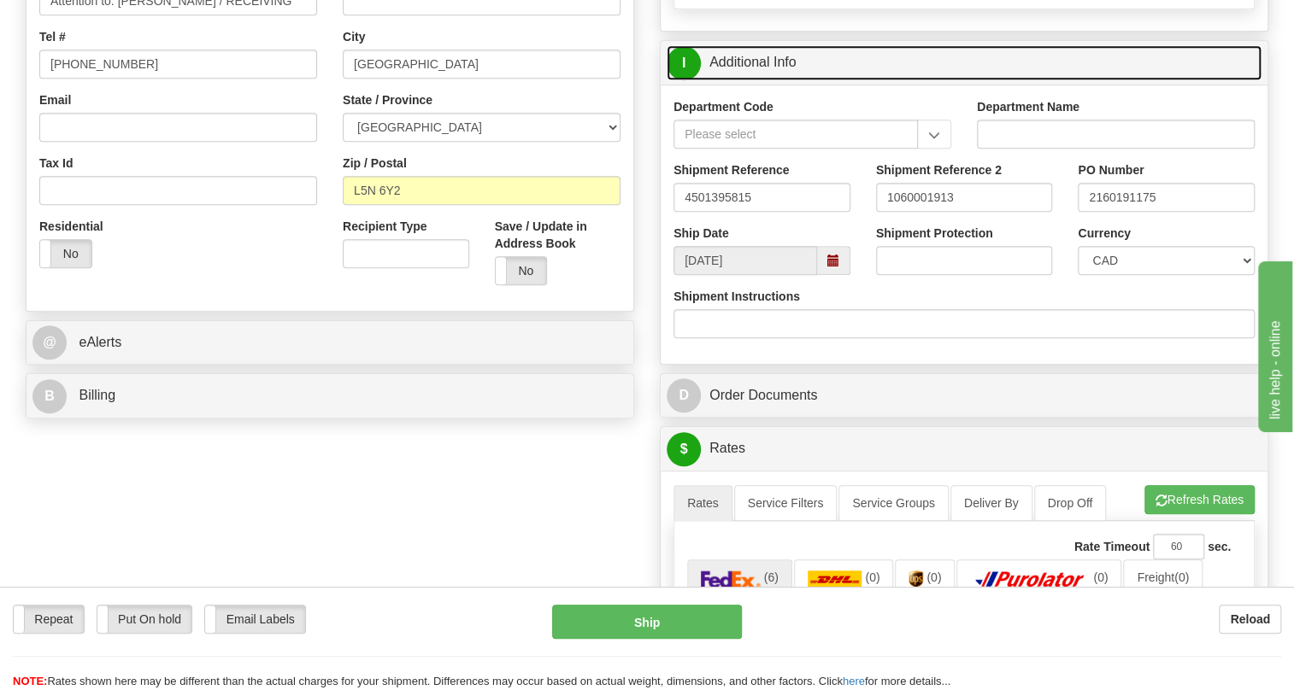
click at [781, 80] on link "I Additional Info" at bounding box center [964, 62] width 595 height 35
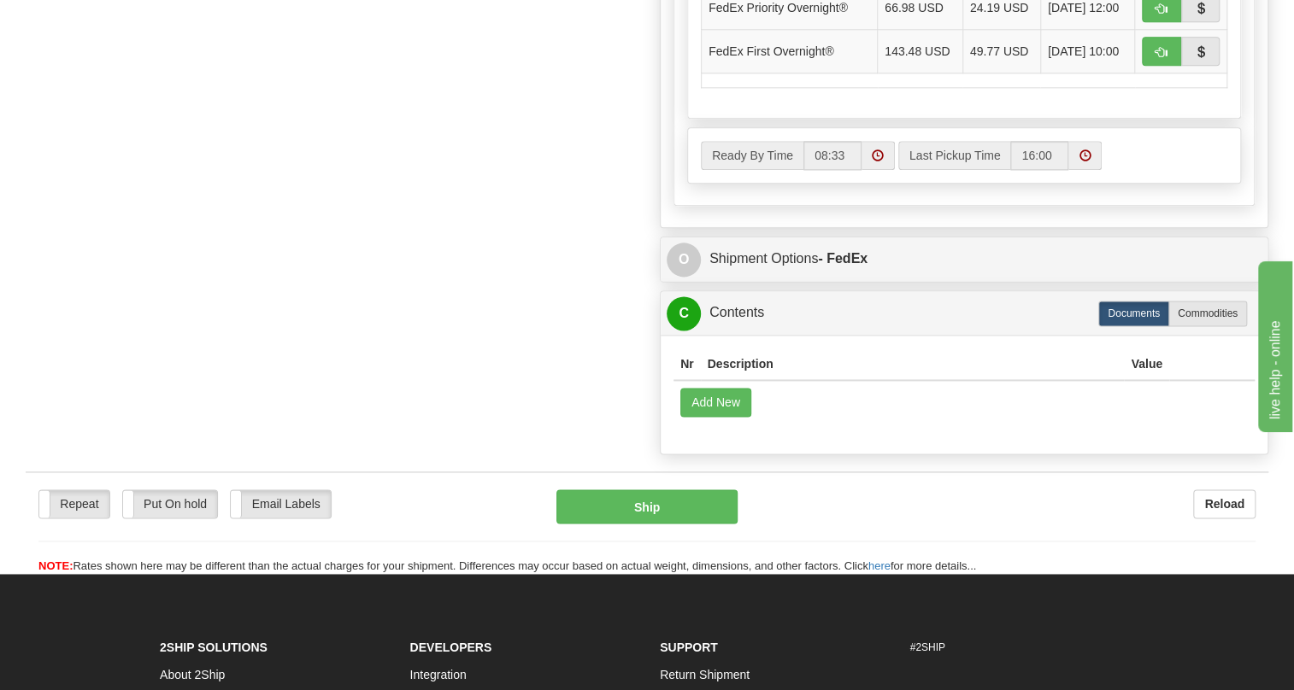
scroll to position [1087, 0]
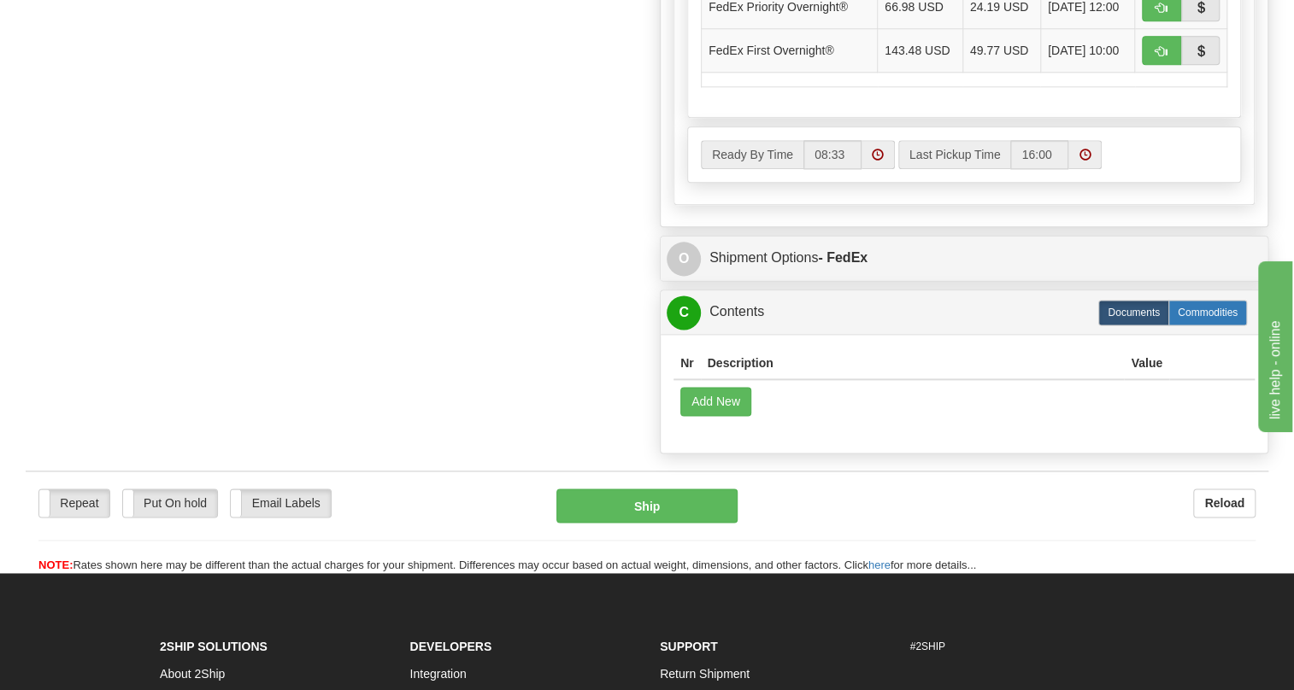
click at [1207, 326] on label "Commodities" at bounding box center [1207, 313] width 79 height 26
radio input "true"
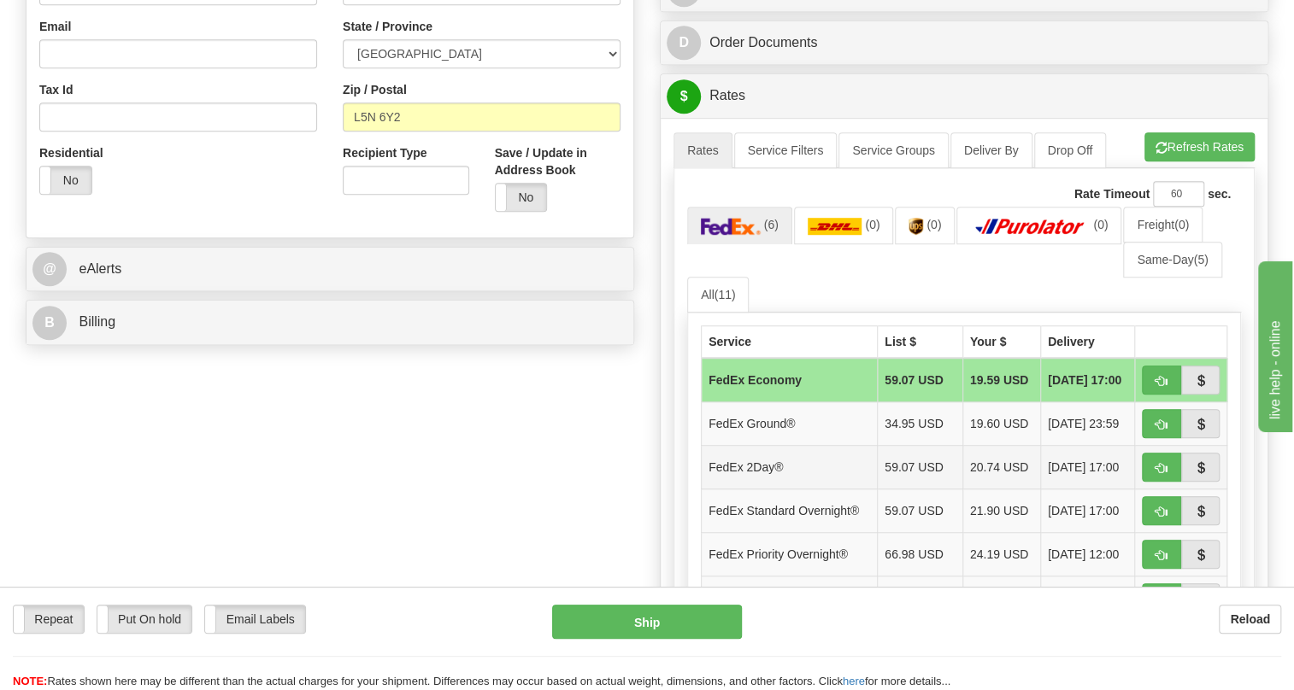
scroll to position [491, 0]
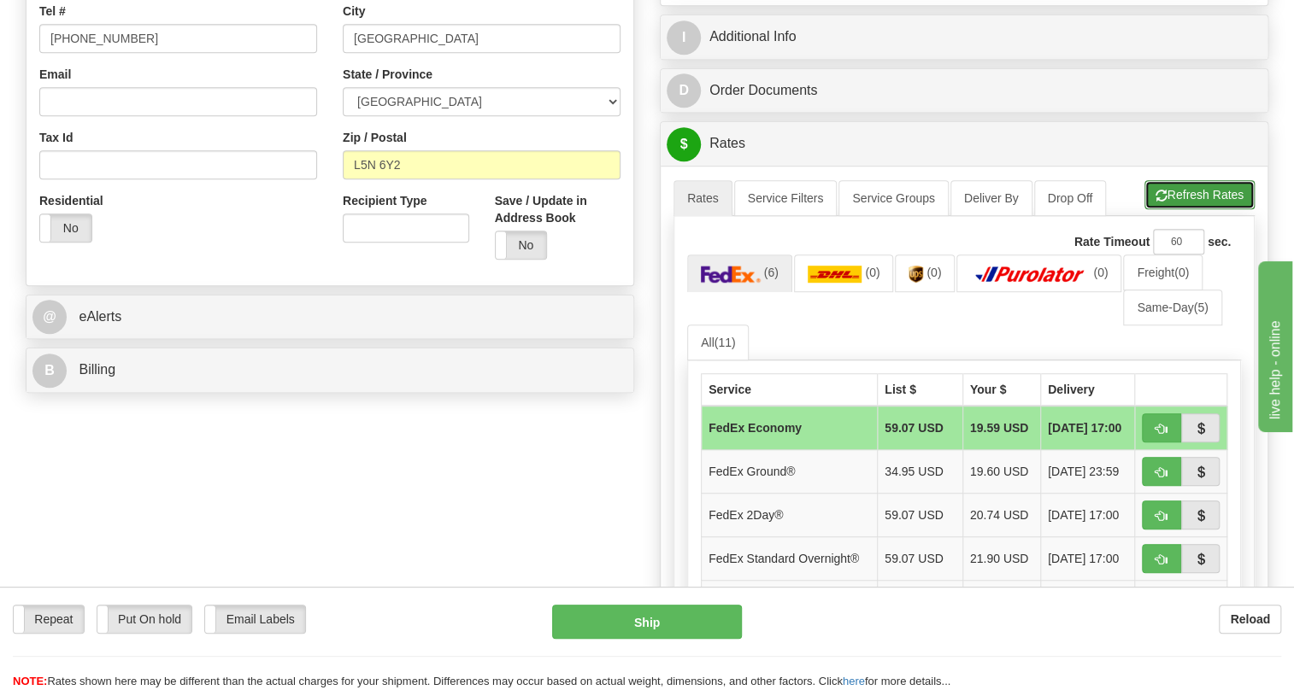
click at [1183, 209] on button "Refresh Rates" at bounding box center [1199, 194] width 110 height 29
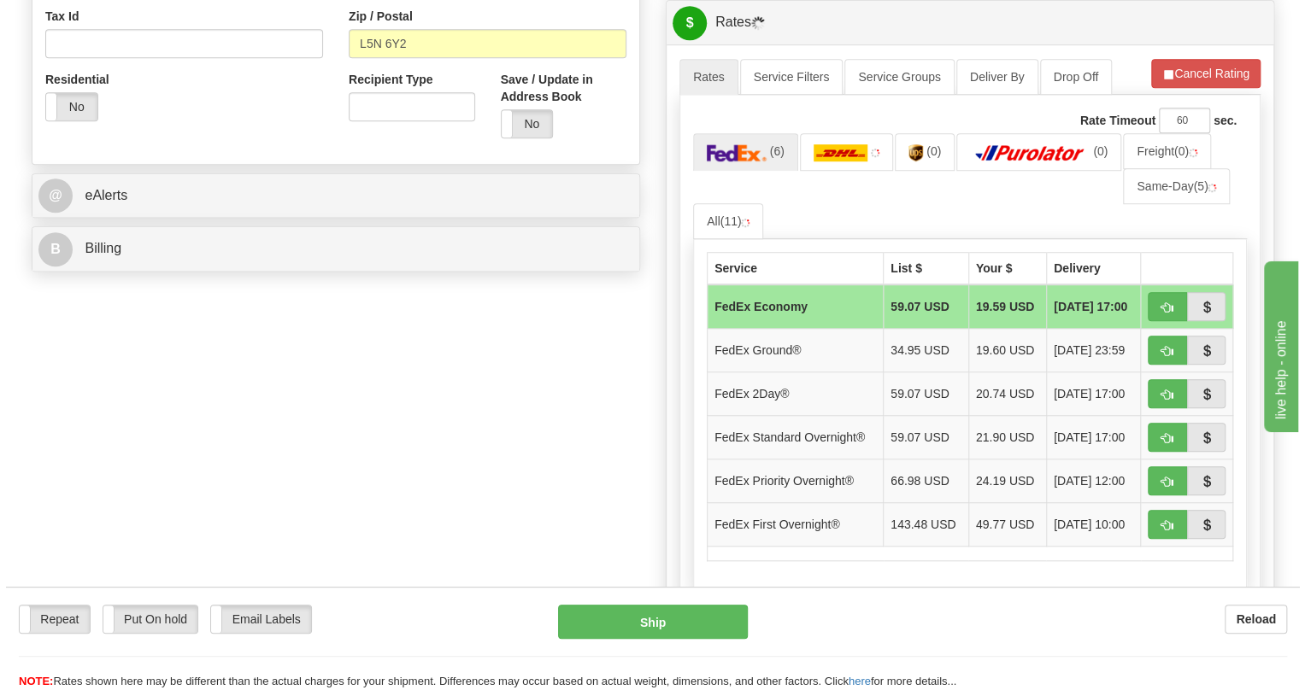
scroll to position [647, 0]
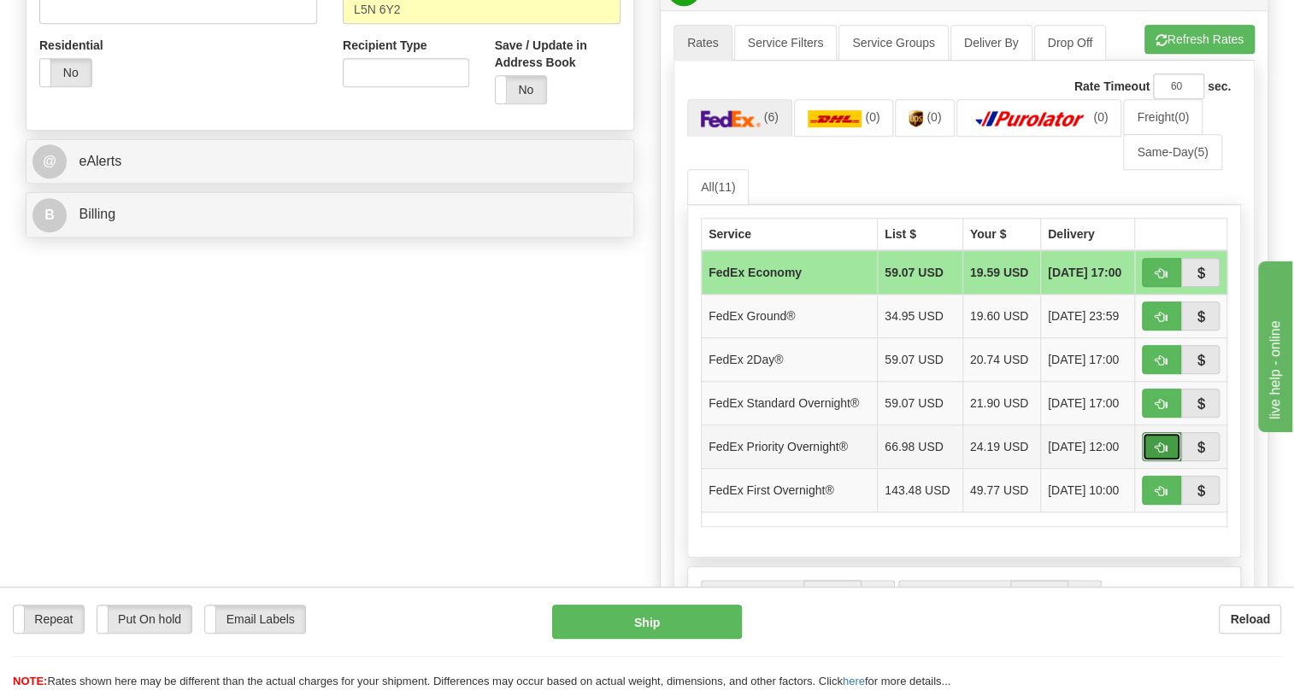
click at [1160, 454] on span "button" at bounding box center [1161, 448] width 12 height 11
type input "01"
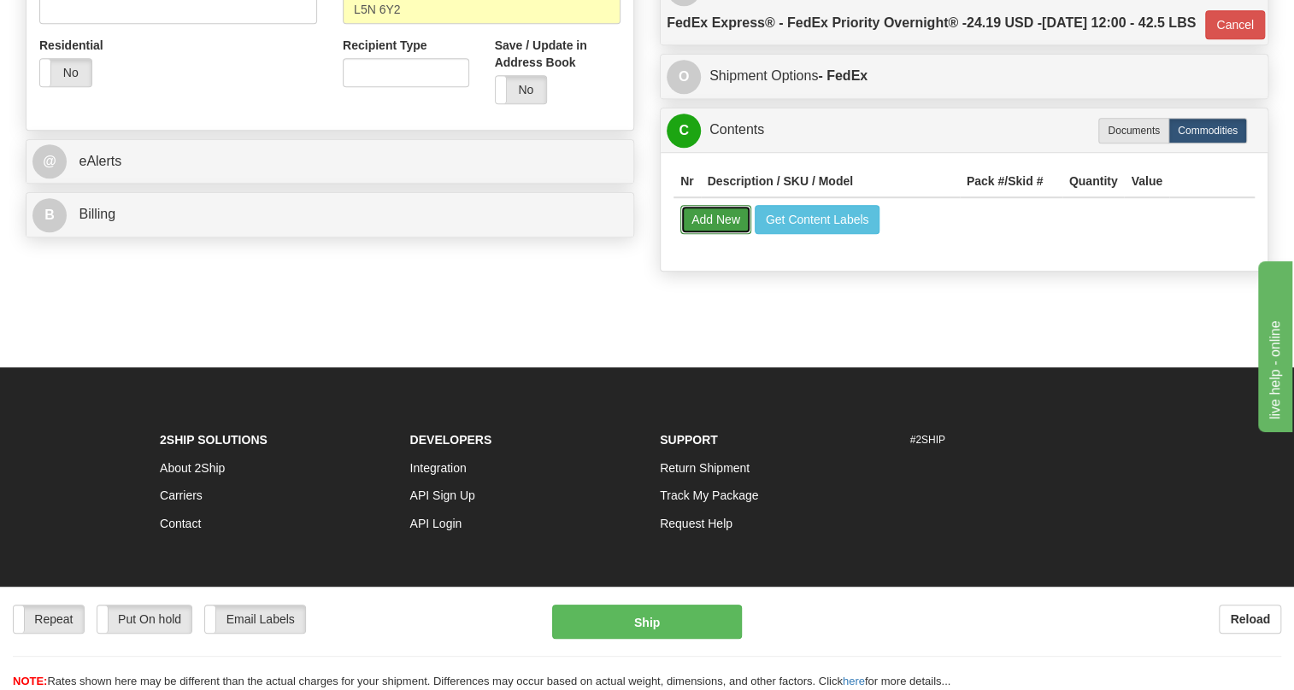
click at [699, 234] on button "Add New" at bounding box center [715, 219] width 71 height 29
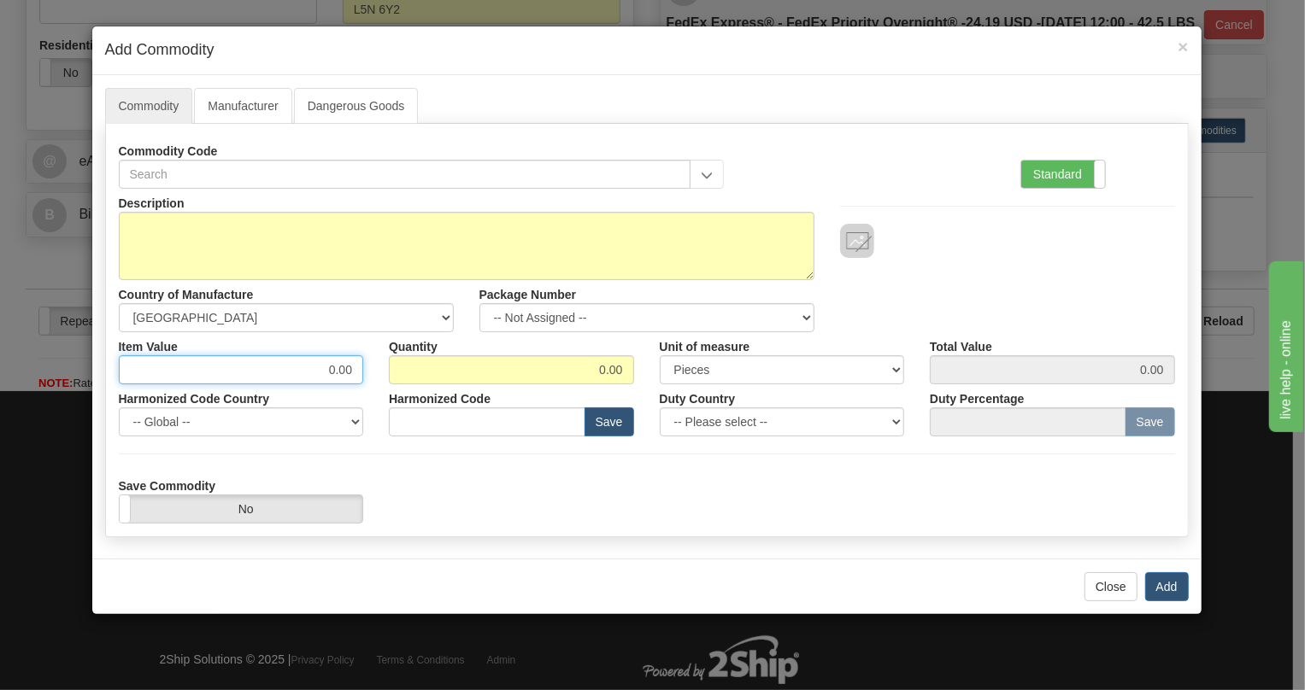
click at [350, 370] on input "0.00" at bounding box center [241, 369] width 245 height 29
type input "409.51"
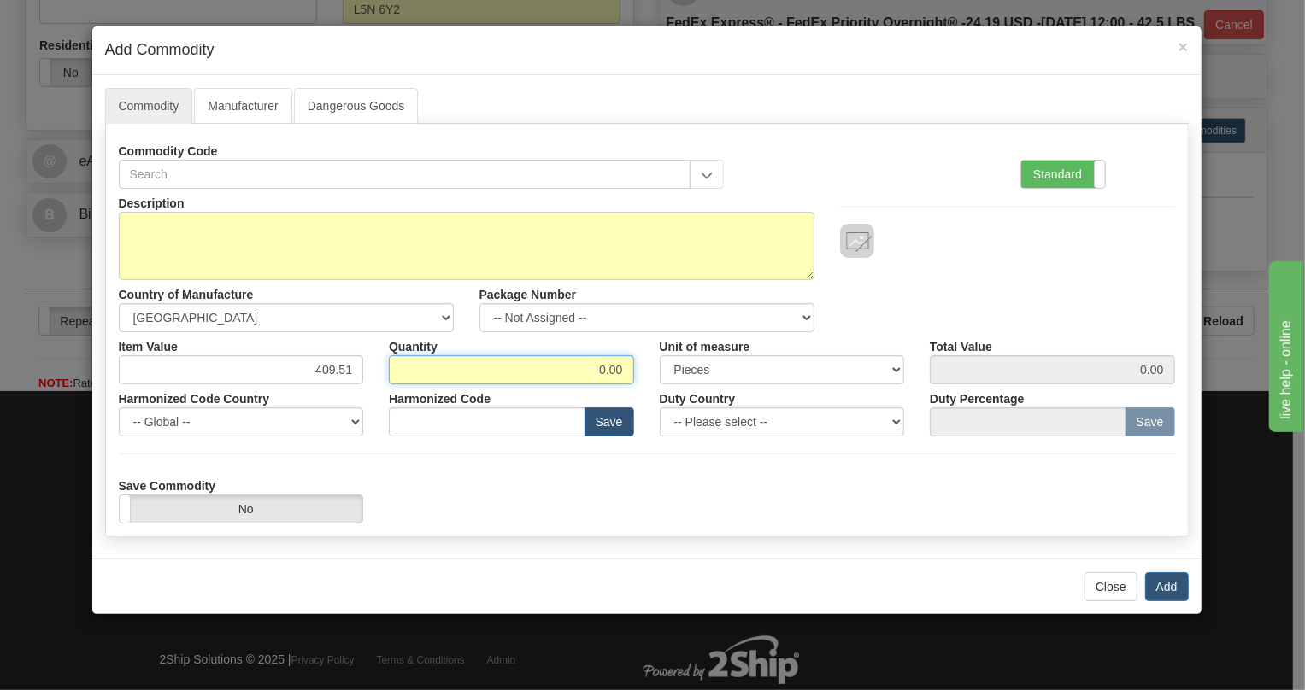
click at [619, 367] on input "0.00" at bounding box center [511, 369] width 245 height 29
type input "1"
type input "409.51"
click at [1062, 163] on label "Standard" at bounding box center [1063, 174] width 84 height 27
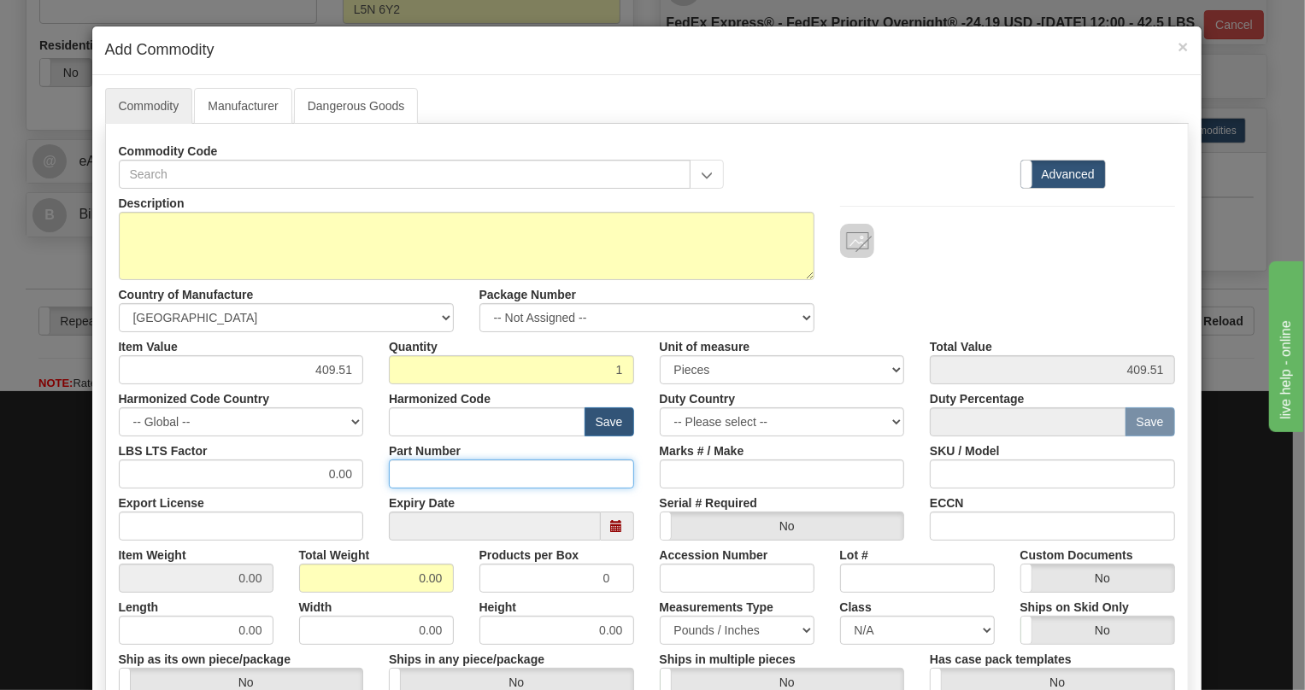
click at [409, 478] on input "Part Number" at bounding box center [511, 474] width 245 height 29
paste input "8018963"
type input "8018963"
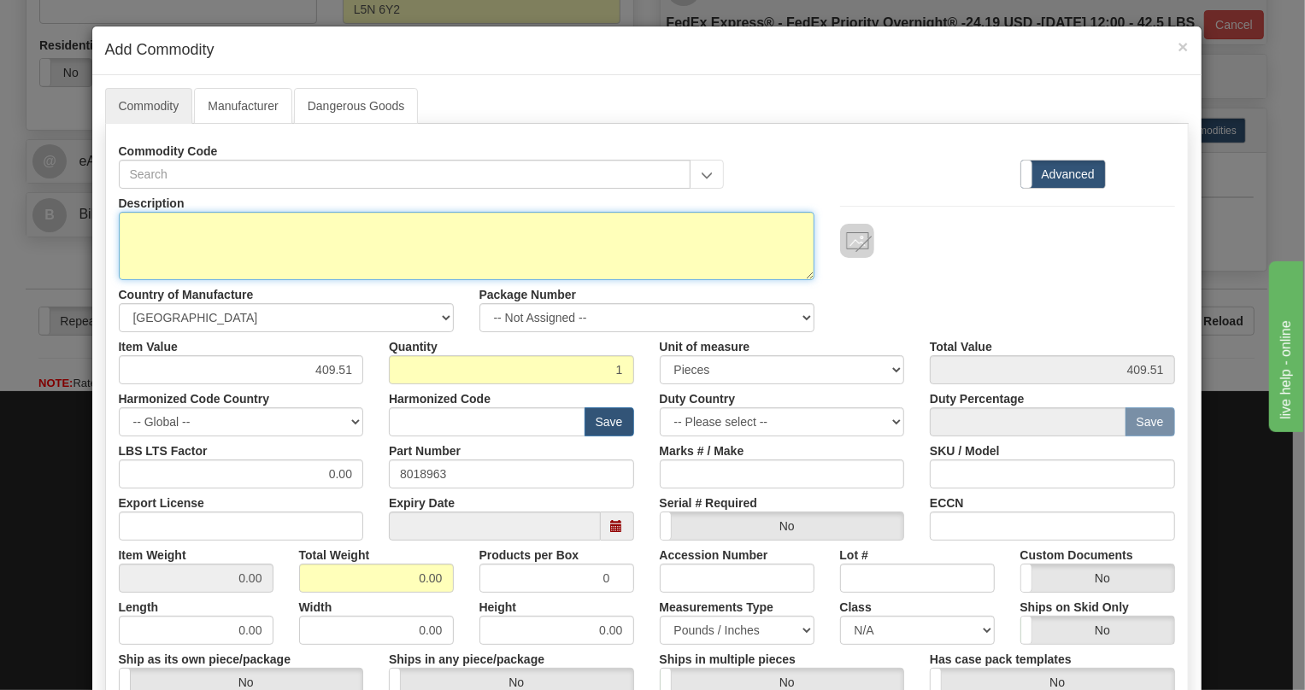
click at [174, 228] on textarea "Description" at bounding box center [467, 246] width 696 height 68
paste textarea "WM202010NC"
type textarea "WM202010NC"
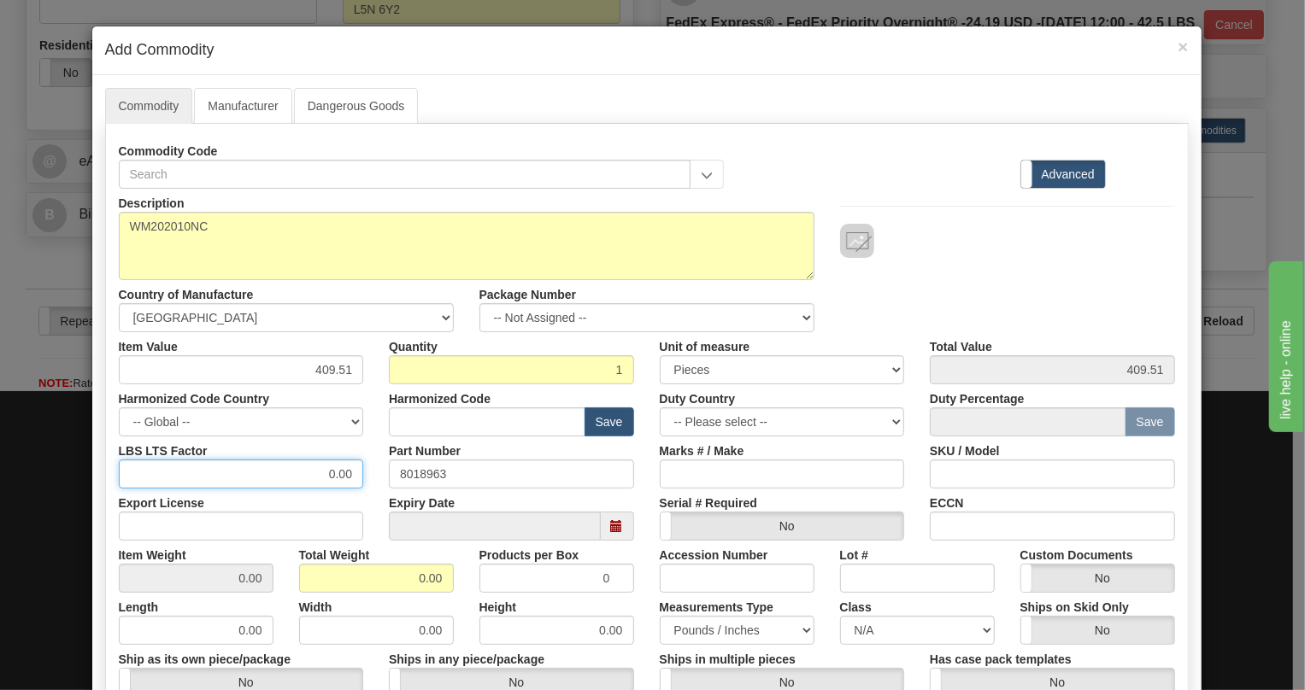
click at [307, 471] on input "0.00" at bounding box center [241, 474] width 245 height 29
type input "1.00"
click at [397, 584] on input "0.00" at bounding box center [376, 578] width 155 height 29
type input "1.00"
type input "1.0000"
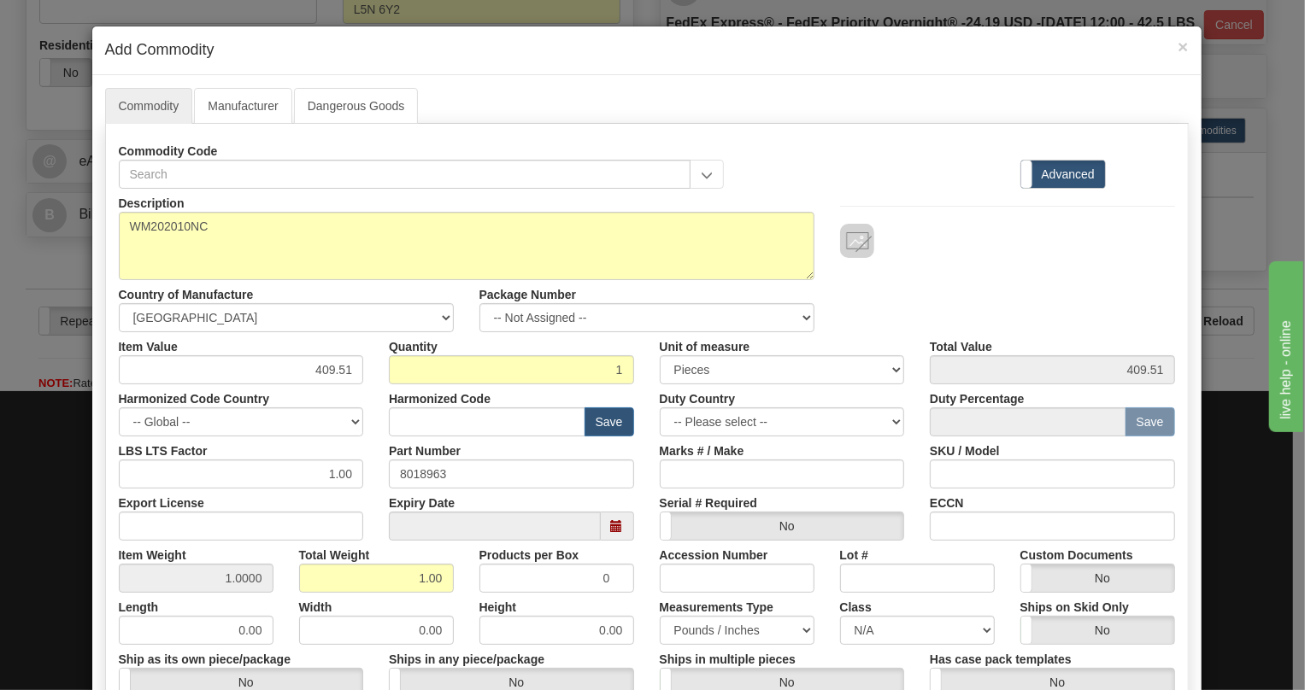
click at [633, 607] on div "Height 0.00" at bounding box center [557, 619] width 180 height 52
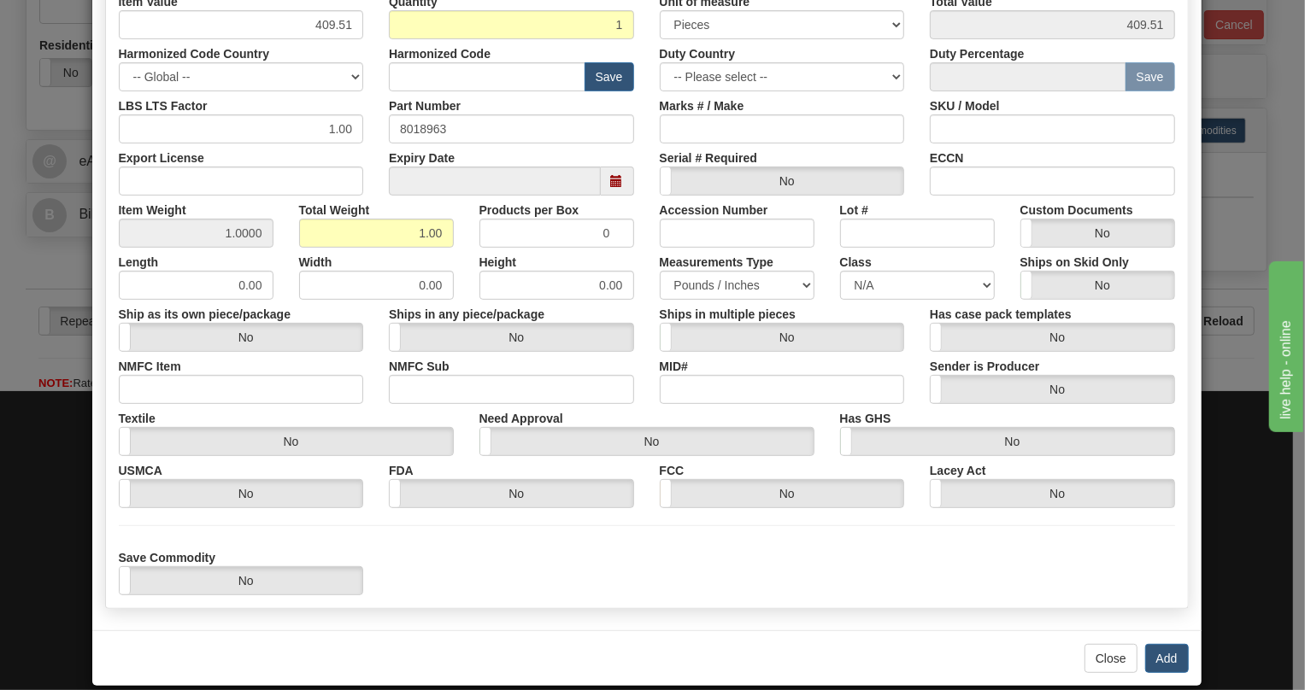
scroll to position [366, 0]
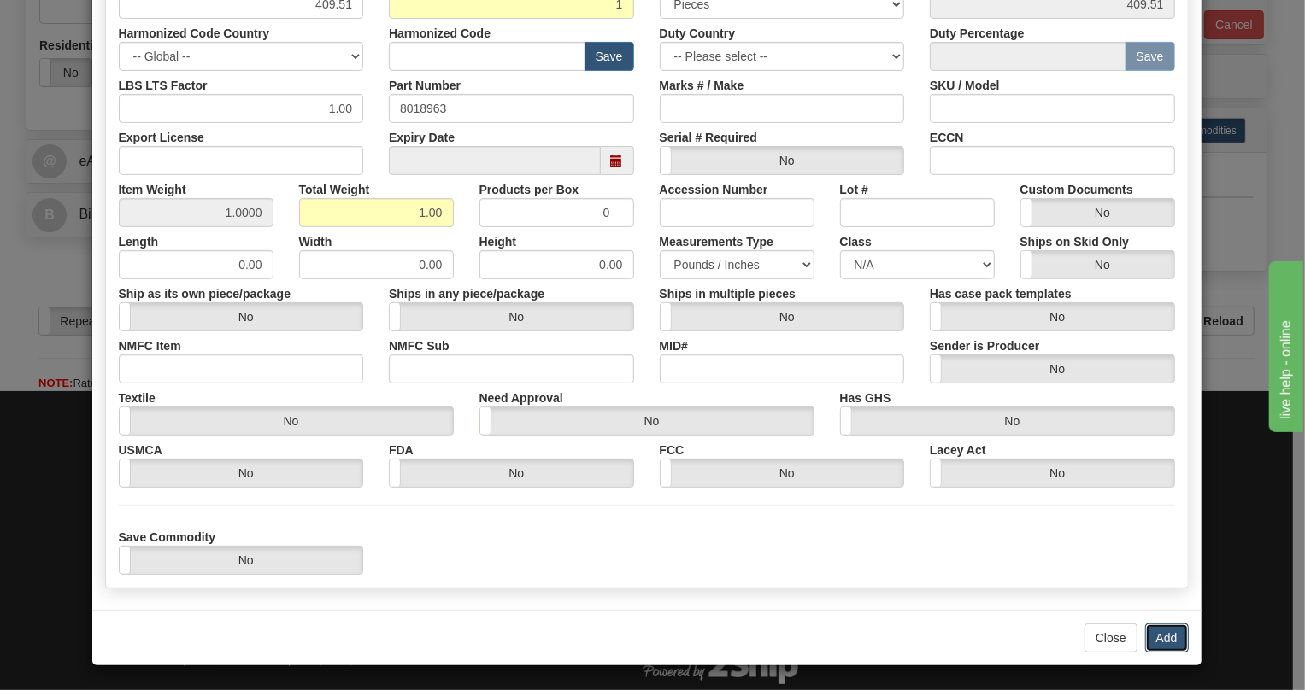
click at [1159, 634] on button "Add" at bounding box center [1167, 638] width 44 height 29
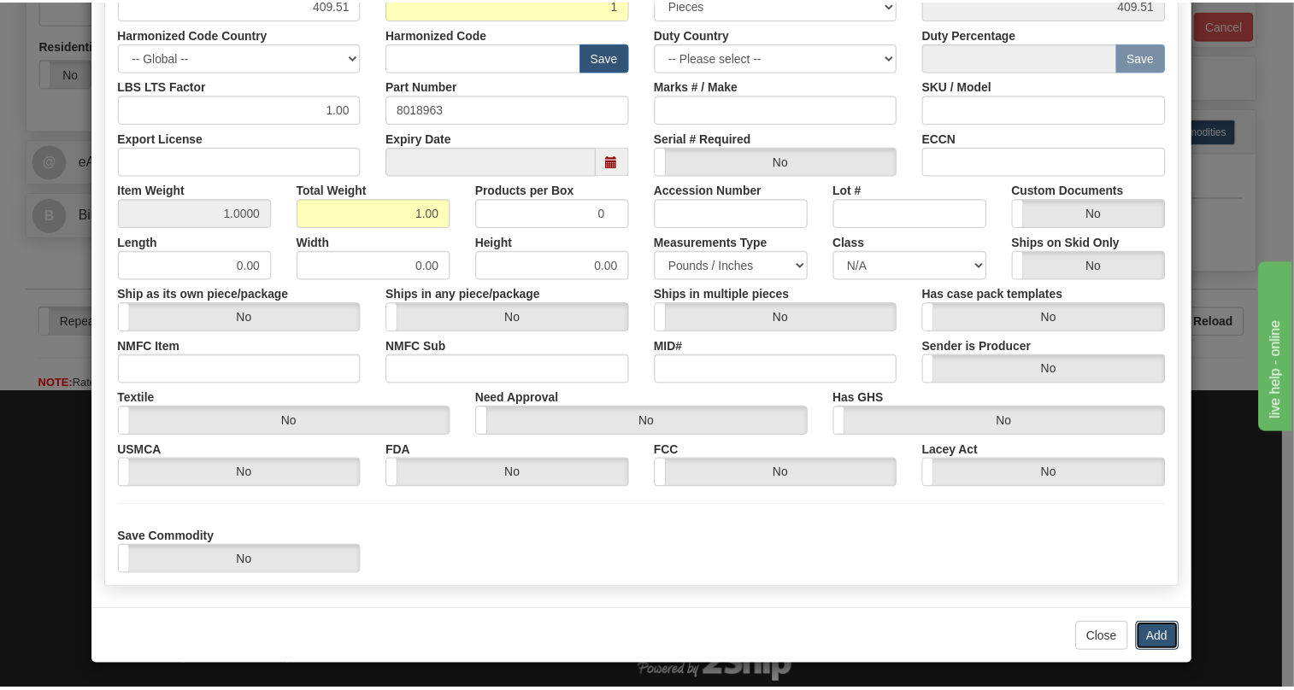
scroll to position [0, 0]
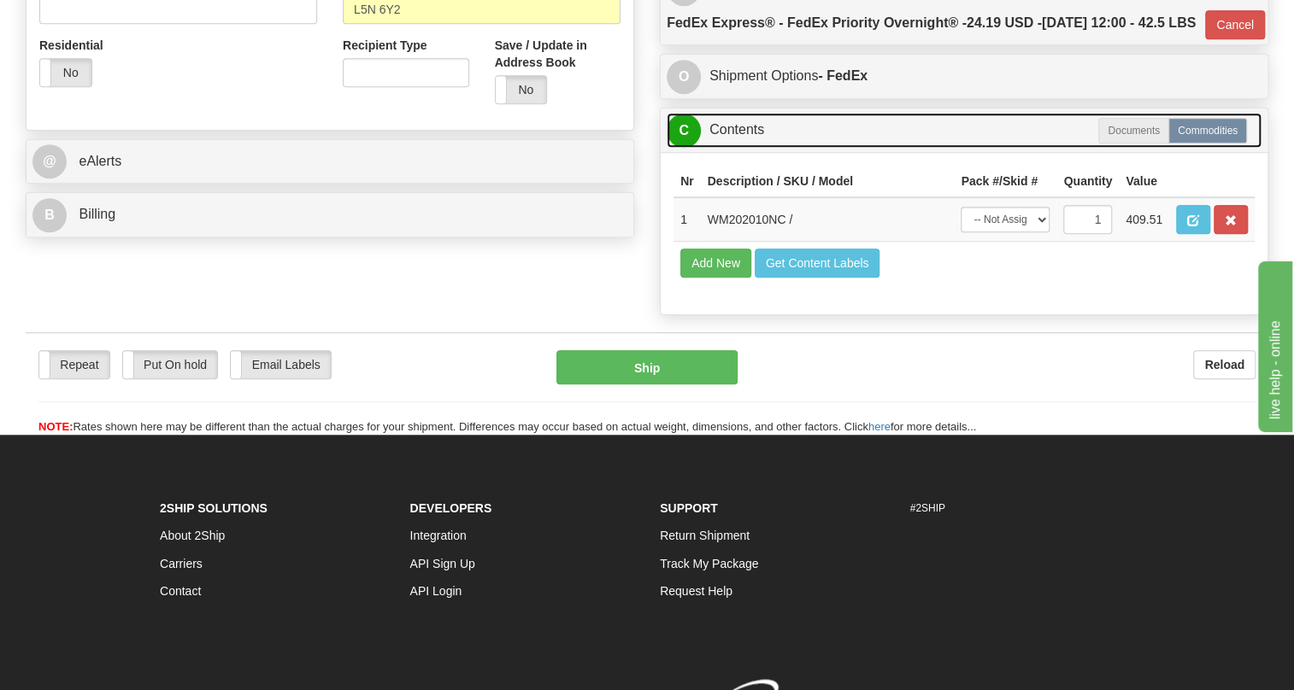
click at [742, 148] on link "C Contents" at bounding box center [964, 130] width 595 height 35
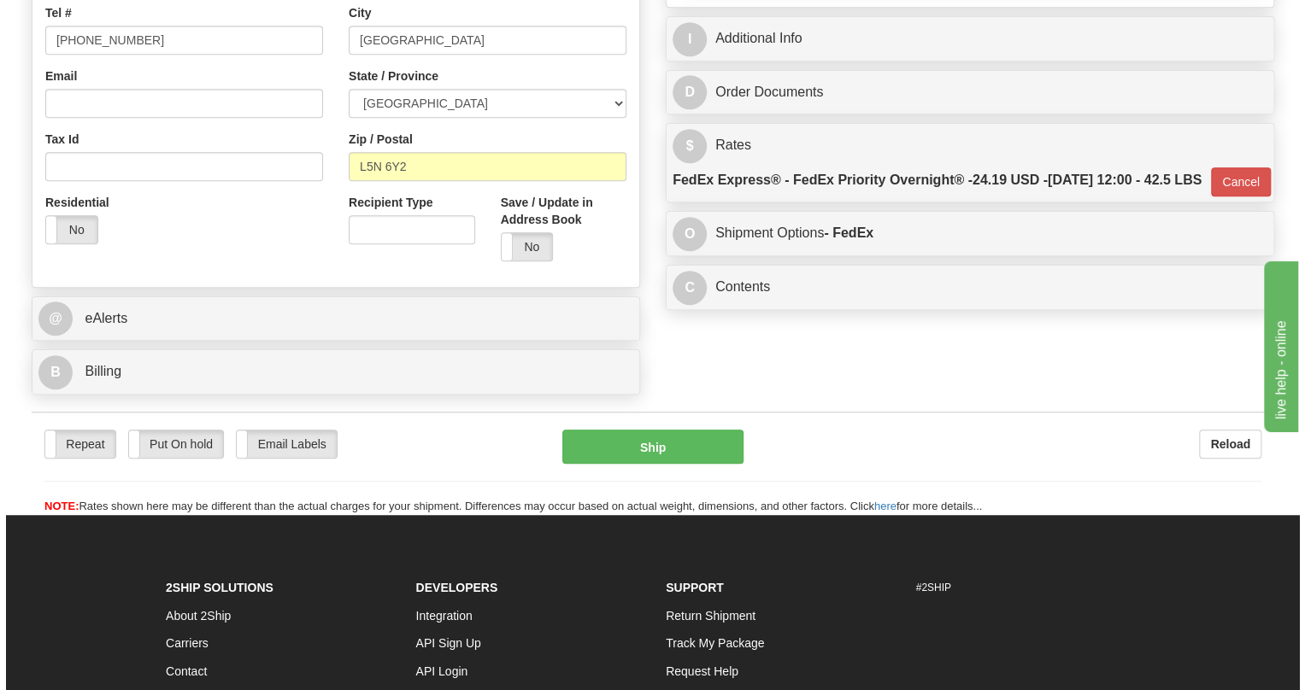
scroll to position [543, 0]
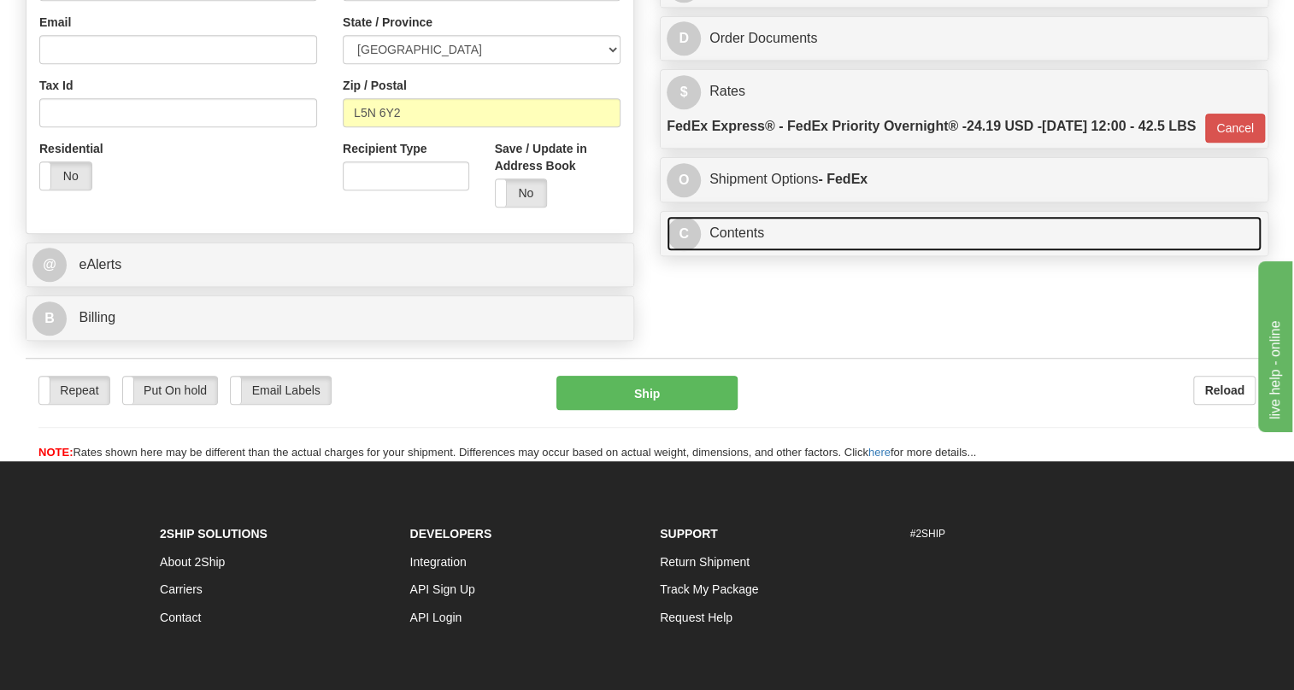
click at [737, 251] on link "C Contents" at bounding box center [964, 233] width 595 height 35
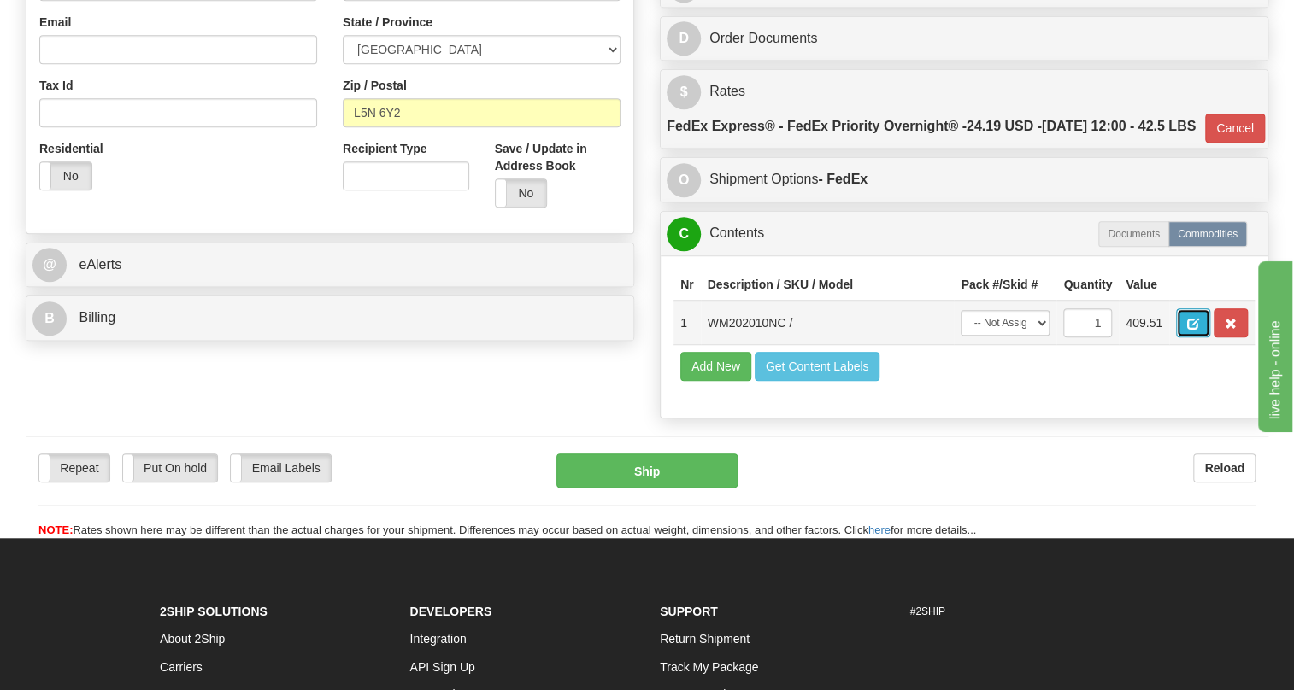
click at [1200, 338] on button "button" at bounding box center [1193, 322] width 34 height 29
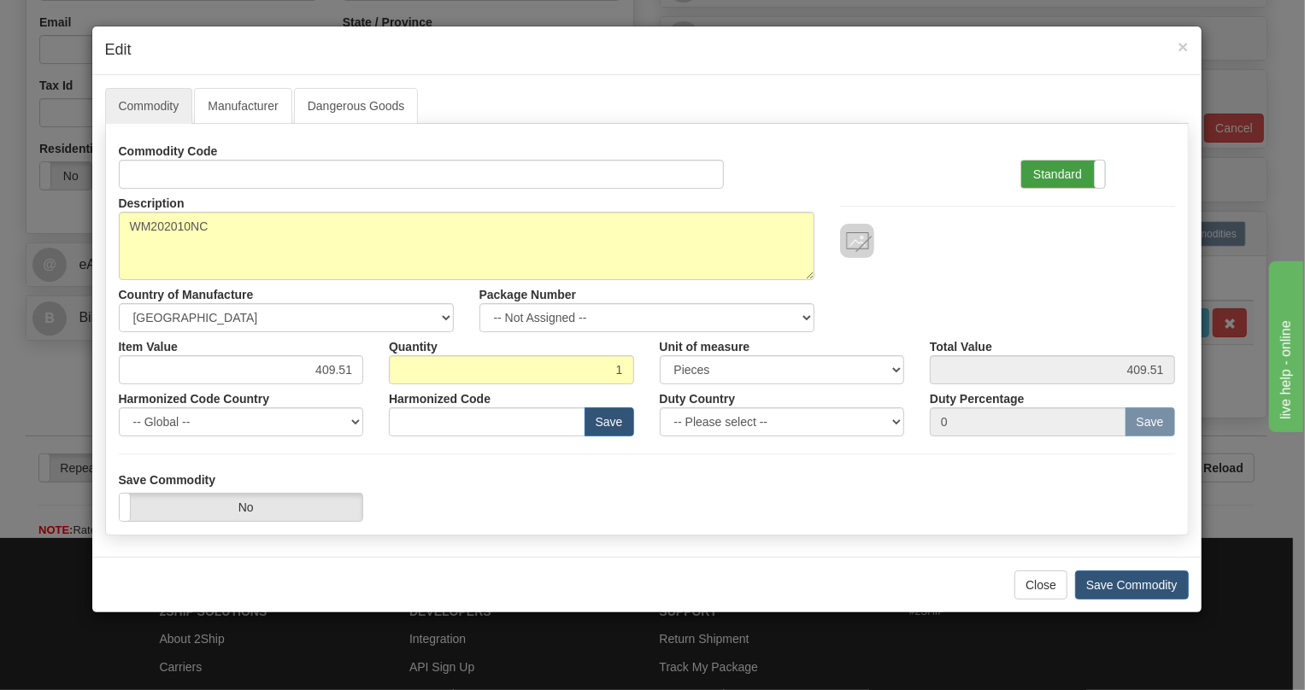
click at [1054, 172] on label "Standard" at bounding box center [1063, 174] width 84 height 27
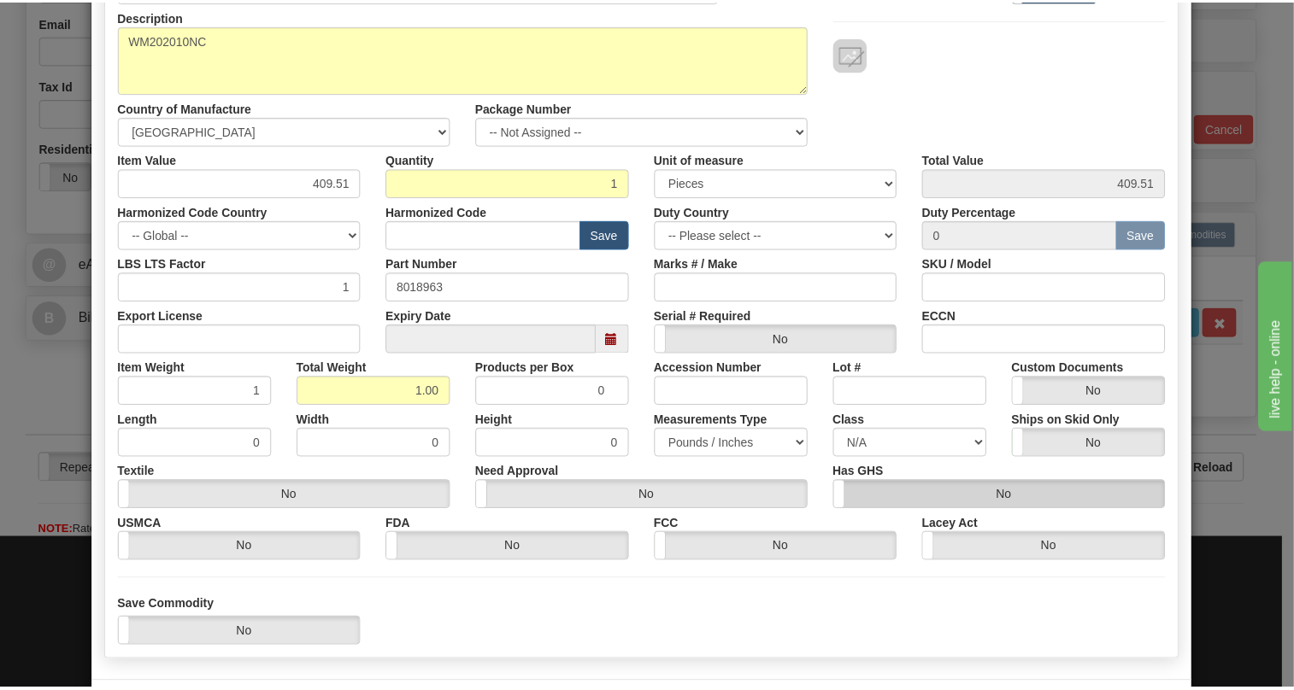
scroll to position [232, 0]
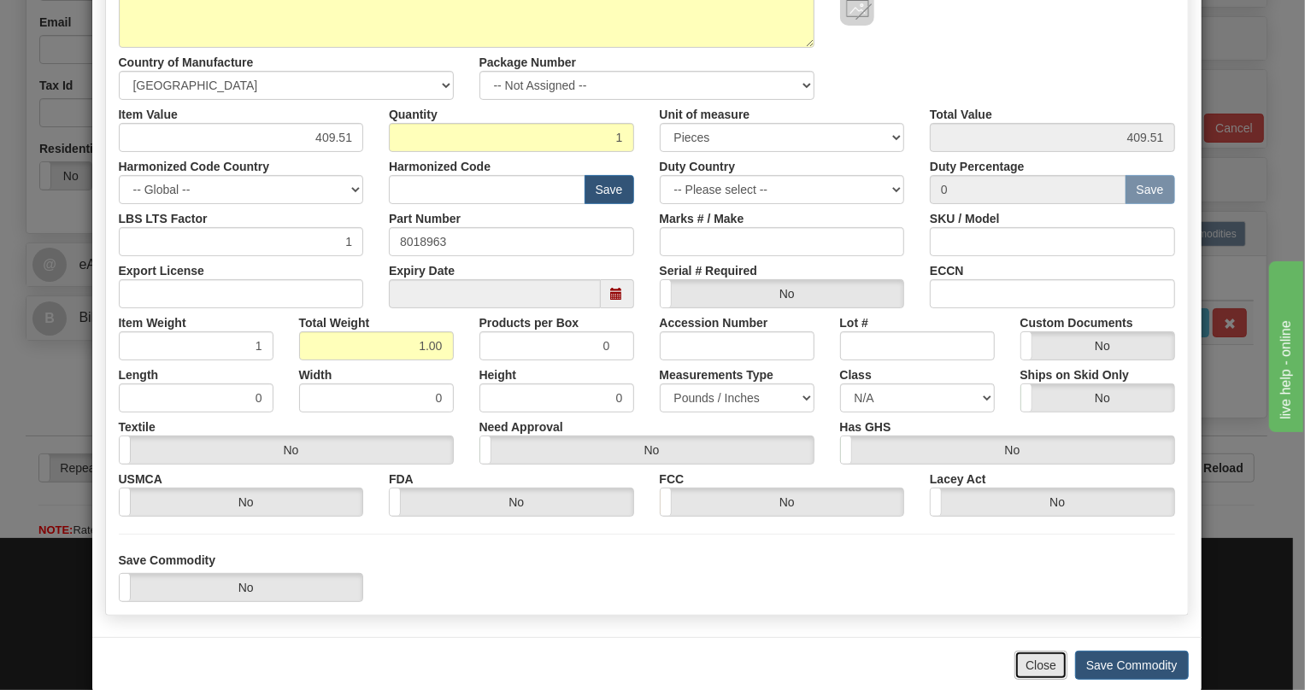
click at [1025, 658] on button "Close" at bounding box center [1040, 665] width 53 height 29
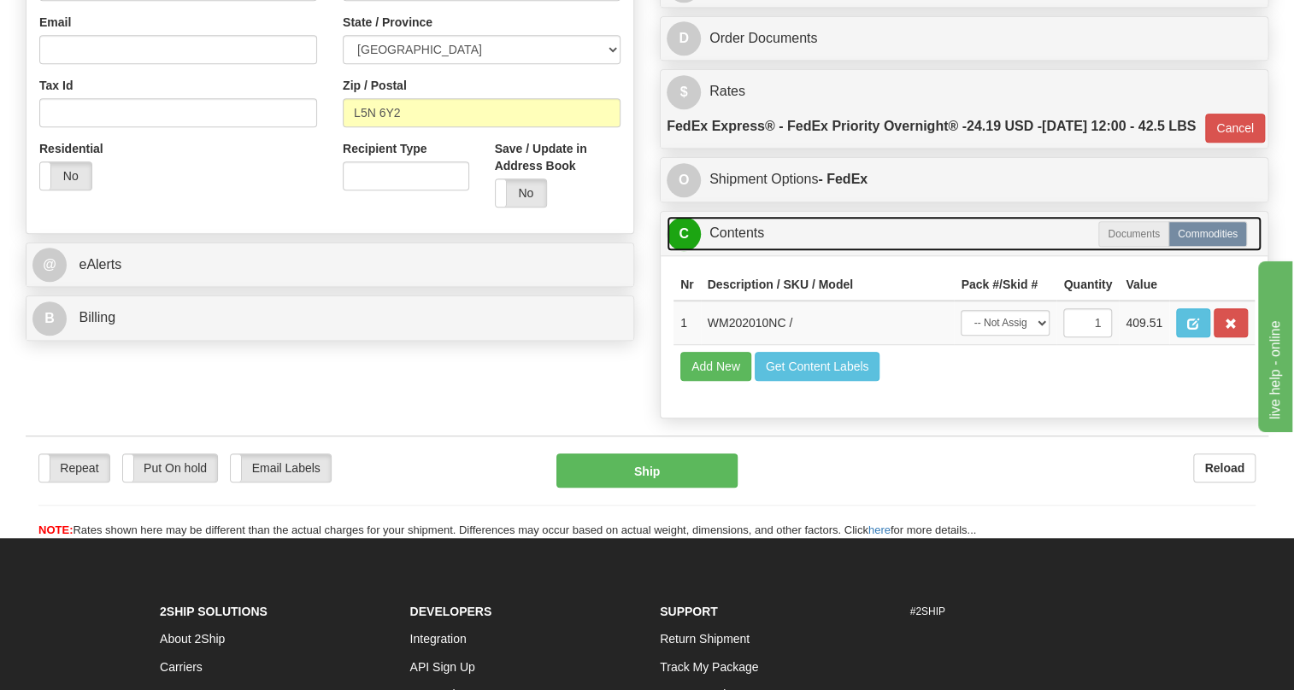
click at [726, 251] on link "C Contents" at bounding box center [964, 233] width 595 height 35
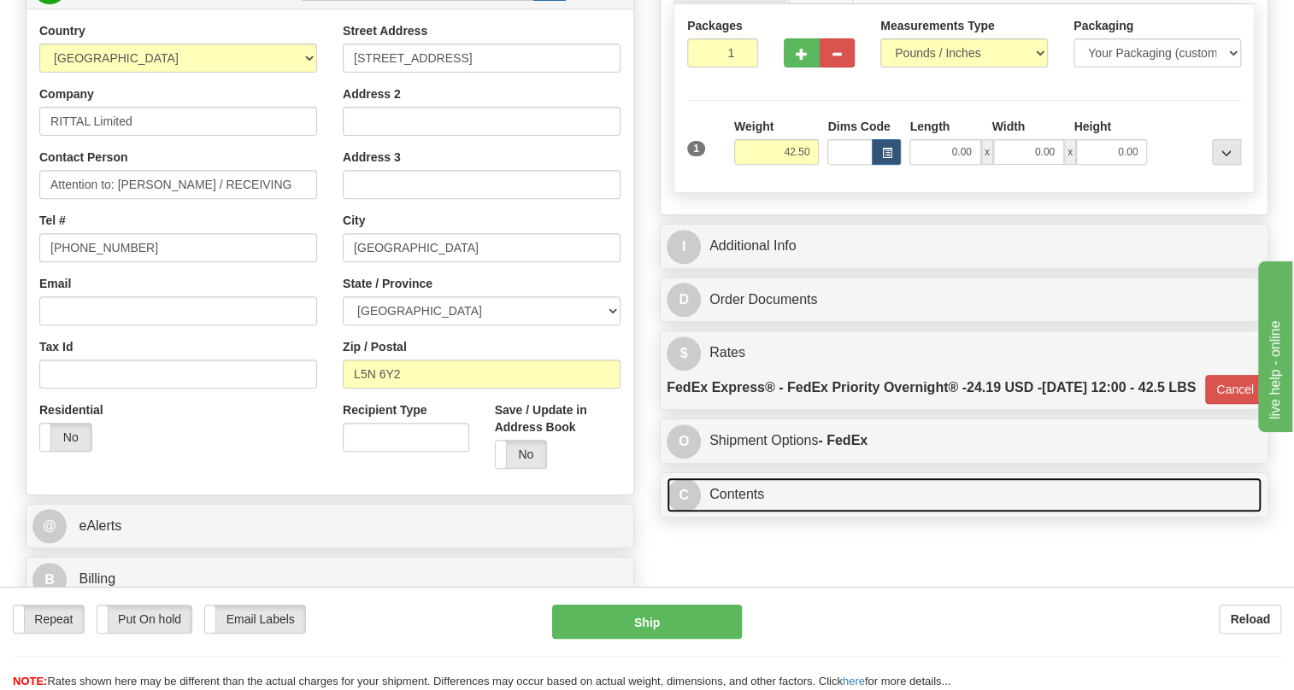
scroll to position [310, 0]
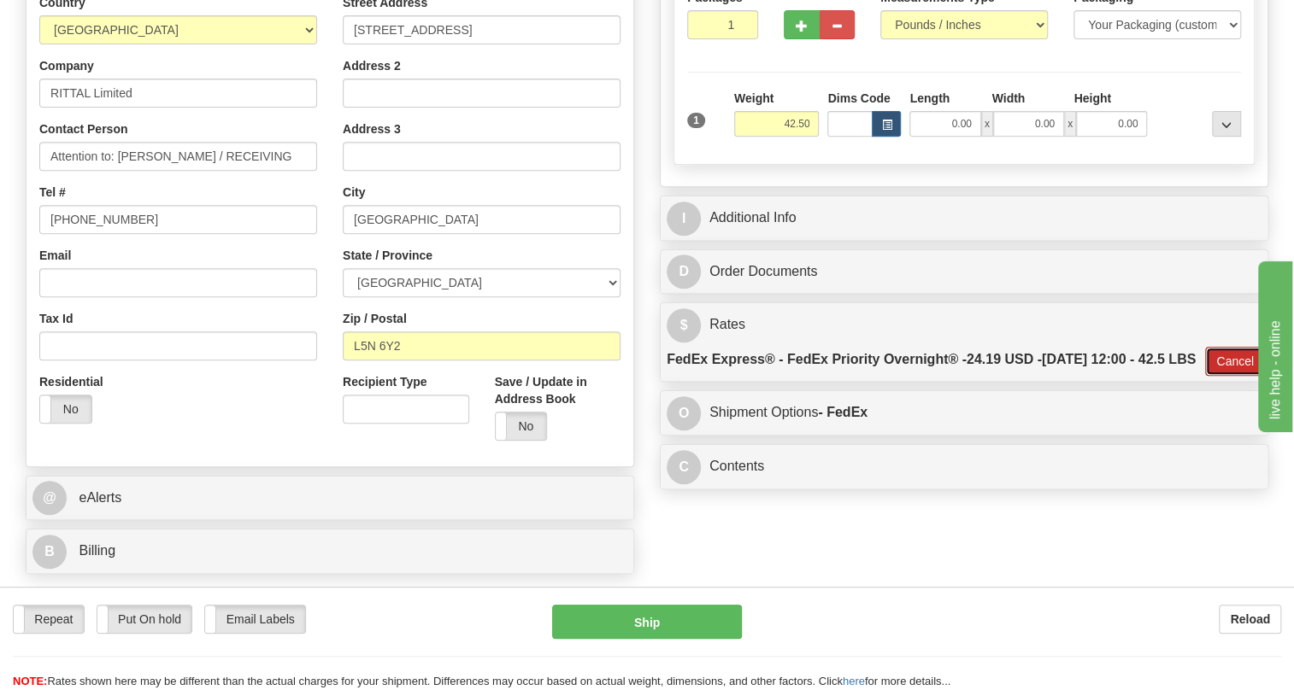
click at [1213, 376] on button "Cancel" at bounding box center [1235, 361] width 60 height 29
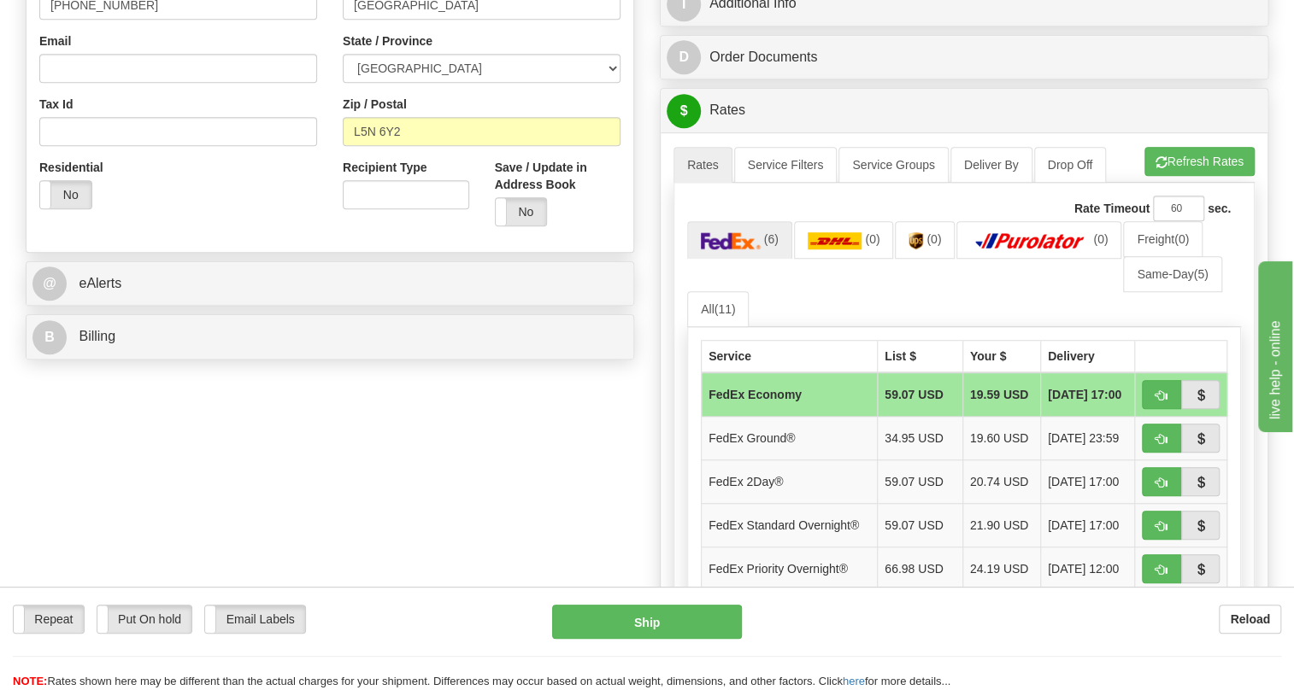
scroll to position [543, 0]
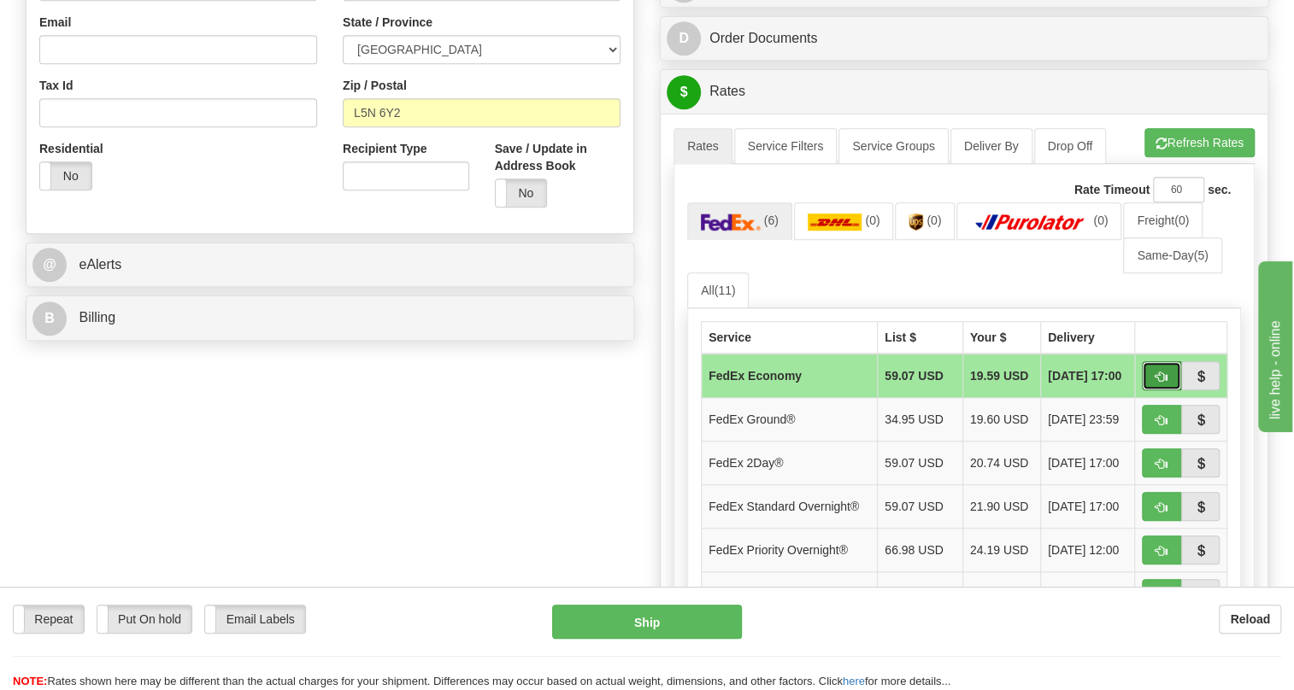
click at [1160, 383] on span "button" at bounding box center [1161, 377] width 12 height 11
type input "20"
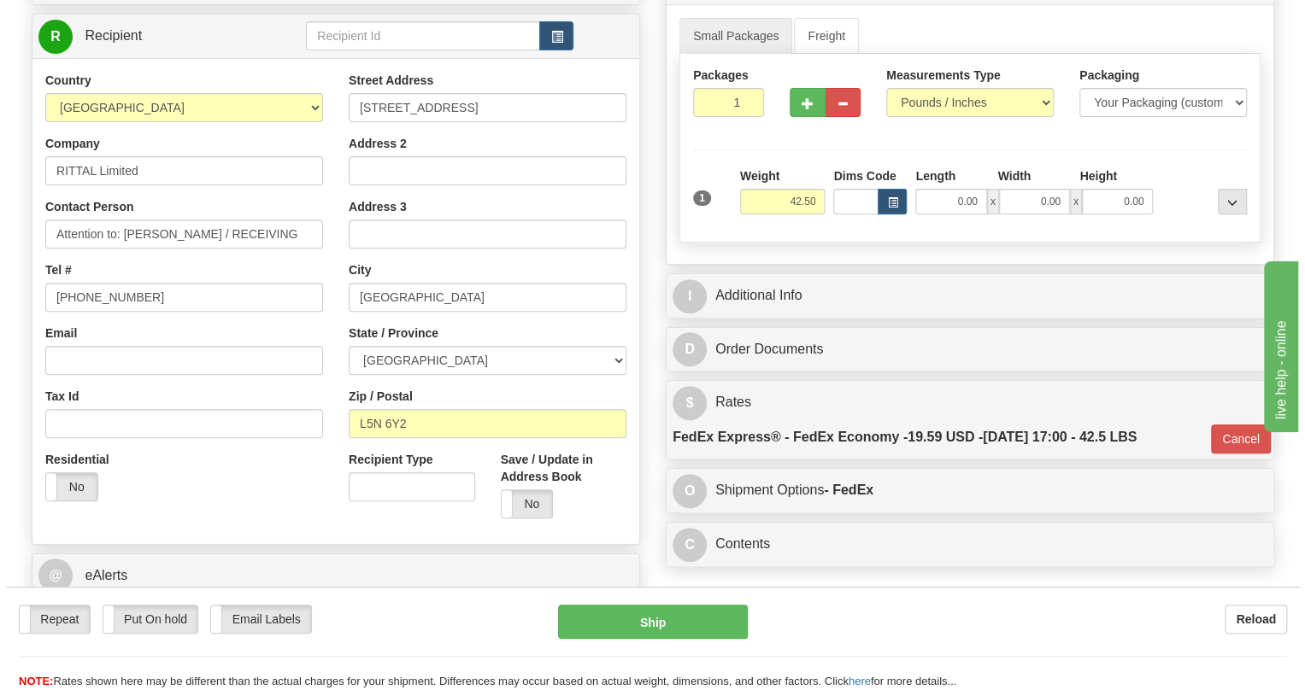
scroll to position [155, 0]
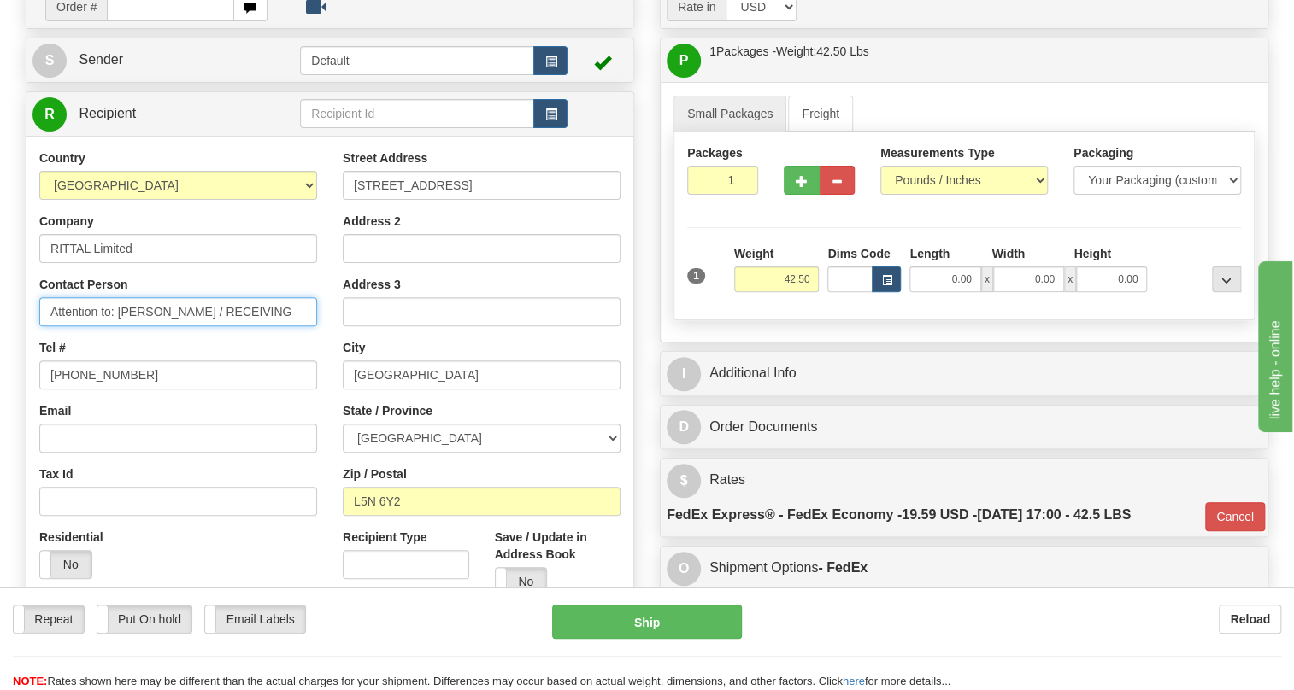
drag, startPoint x: 262, startPoint y: 355, endPoint x: 195, endPoint y: 351, distance: 67.6
click at [195, 326] on input "Attention to: Don Lambert / RECEIVING" at bounding box center [178, 311] width 278 height 29
click at [50, 326] on input "Attention to: Don Lambert" at bounding box center [178, 311] width 278 height 29
paste input "RECEIVING"
click at [296, 326] on input "RECEIVING / Attention to: Don Lambert" at bounding box center [178, 311] width 278 height 29
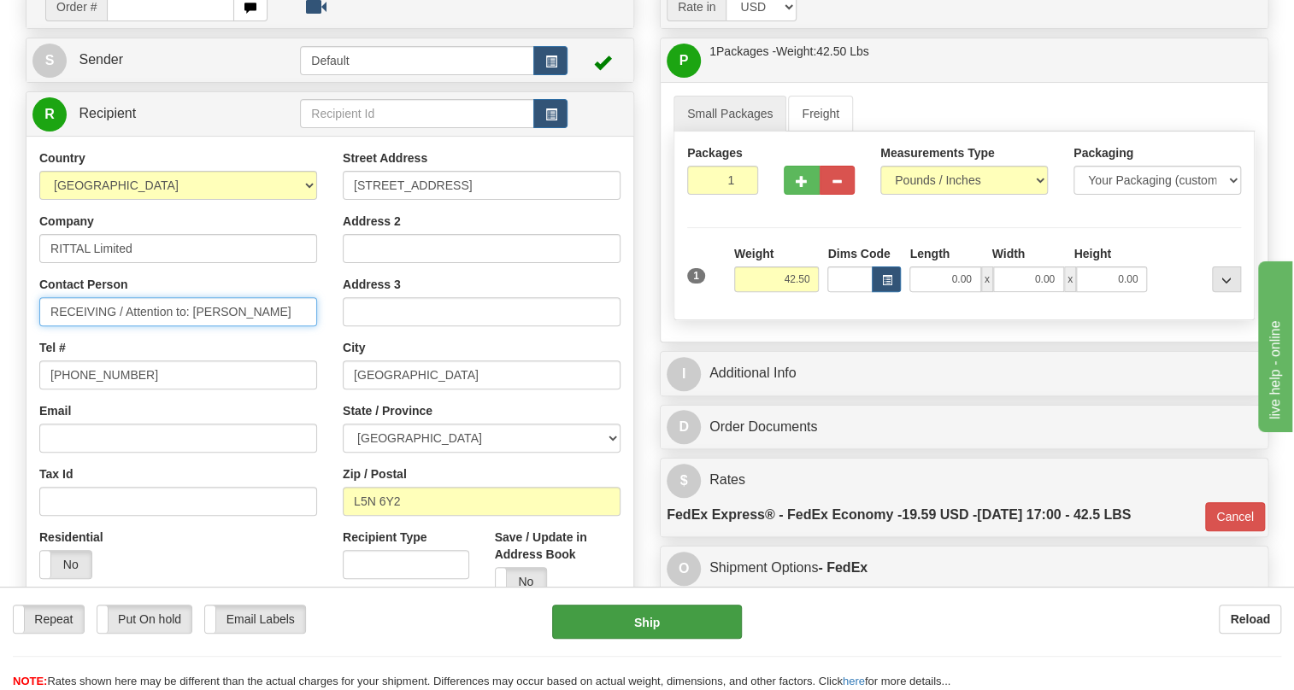
type input "RECEIVING / Attention to: Don Lambert"
click at [644, 625] on button "Ship" at bounding box center [647, 622] width 190 height 34
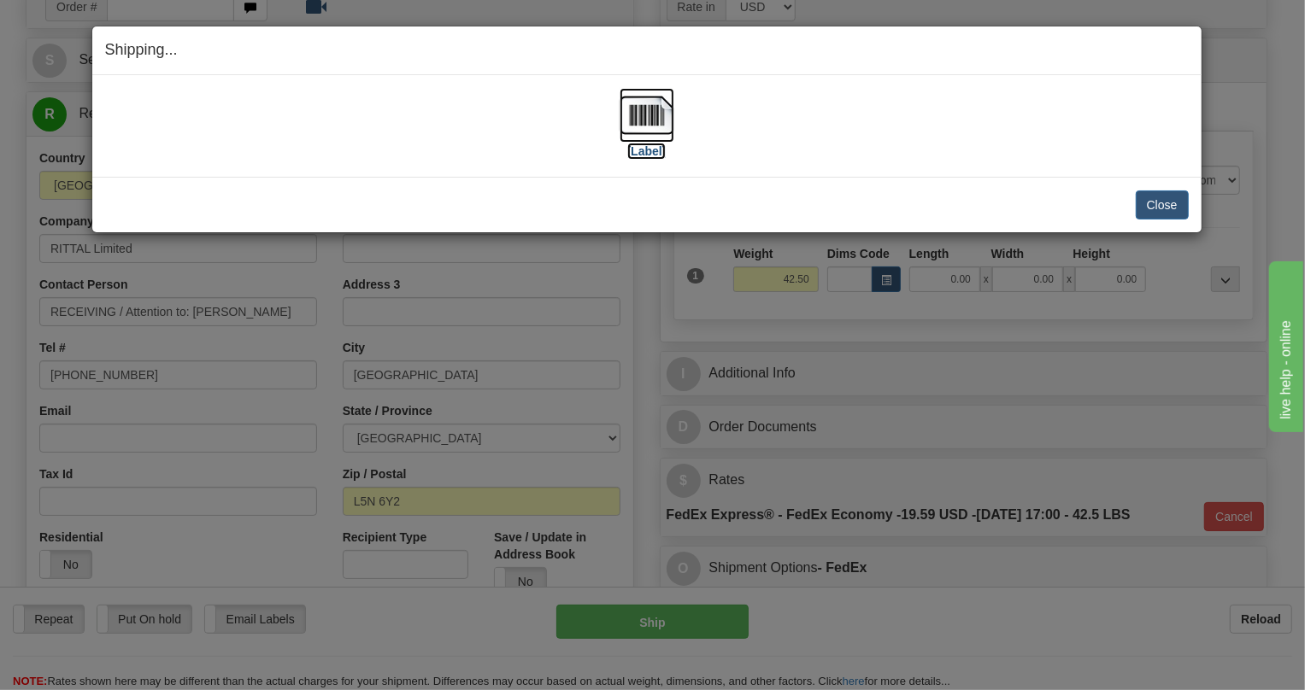
click at [638, 110] on img at bounding box center [647, 115] width 55 height 55
click at [1157, 203] on button "Close" at bounding box center [1162, 205] width 53 height 29
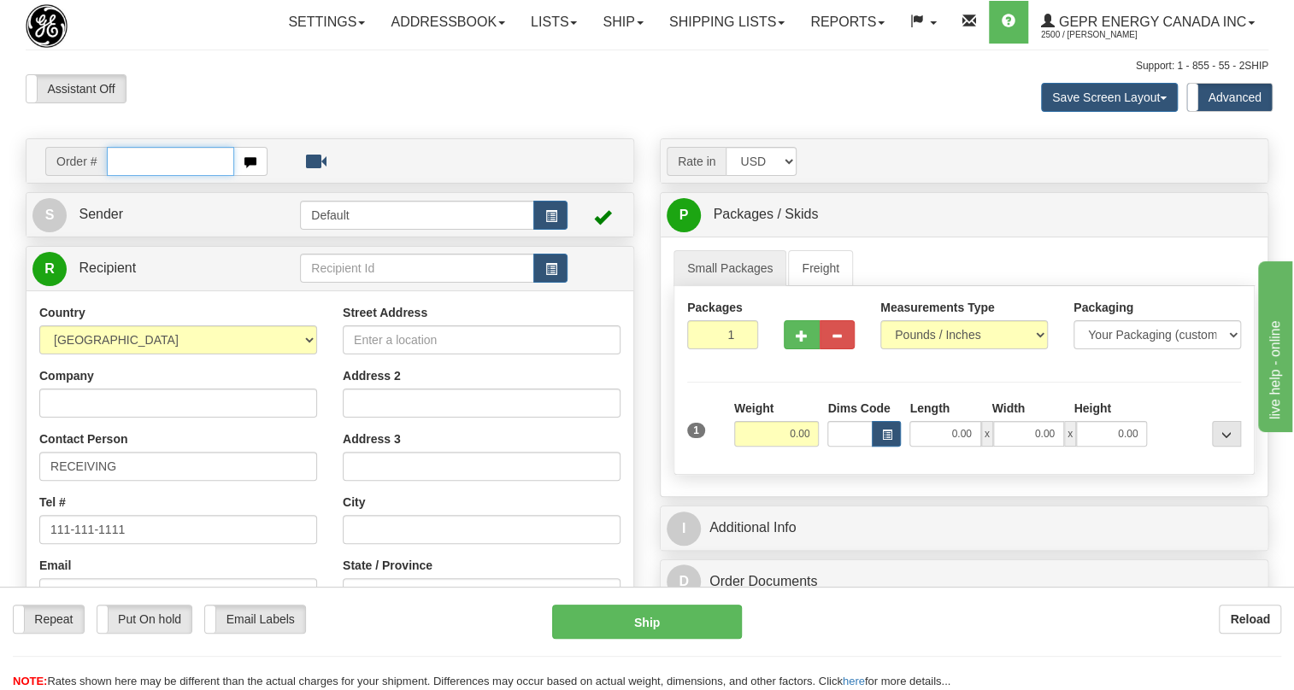
click at [132, 176] on input "text" at bounding box center [170, 161] width 127 height 29
paste input "0086704227"
click at [128, 176] on input "0086704227" at bounding box center [170, 161] width 127 height 29
type input "86704227"
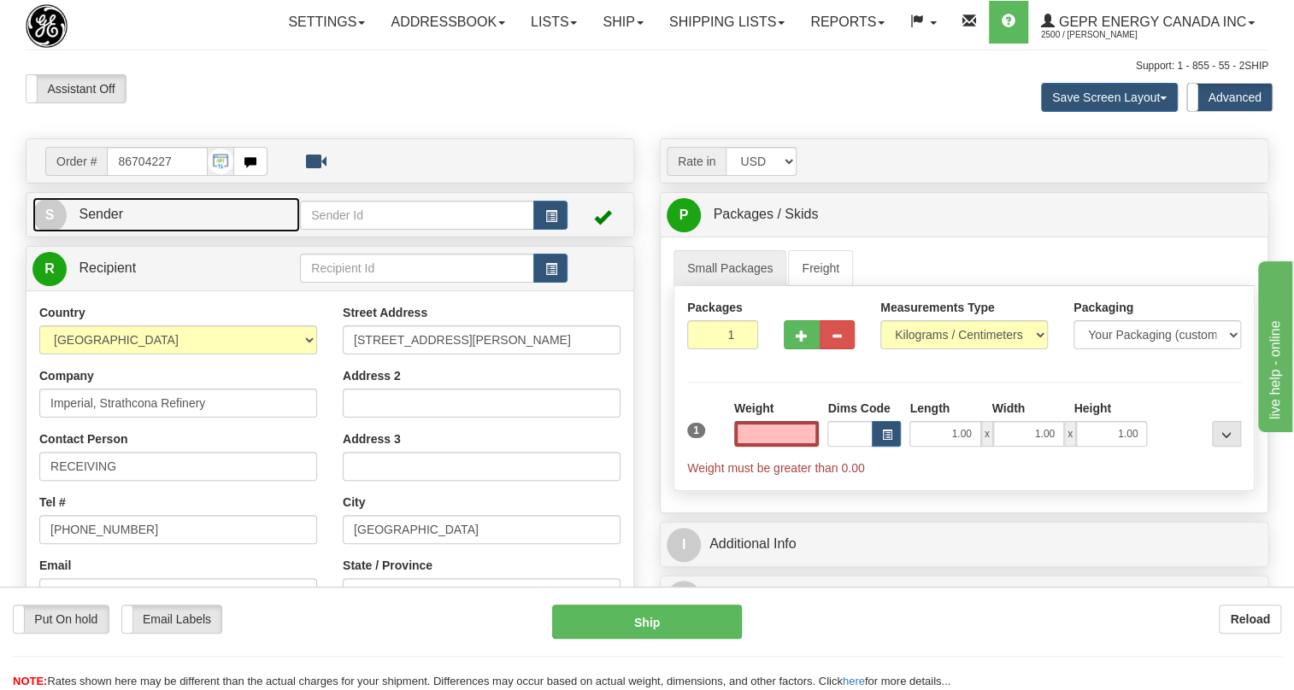
type input "0.00"
drag, startPoint x: 113, startPoint y: 250, endPoint x: 96, endPoint y: 253, distance: 17.4
click at [113, 221] on span "Sender" at bounding box center [101, 214] width 44 height 15
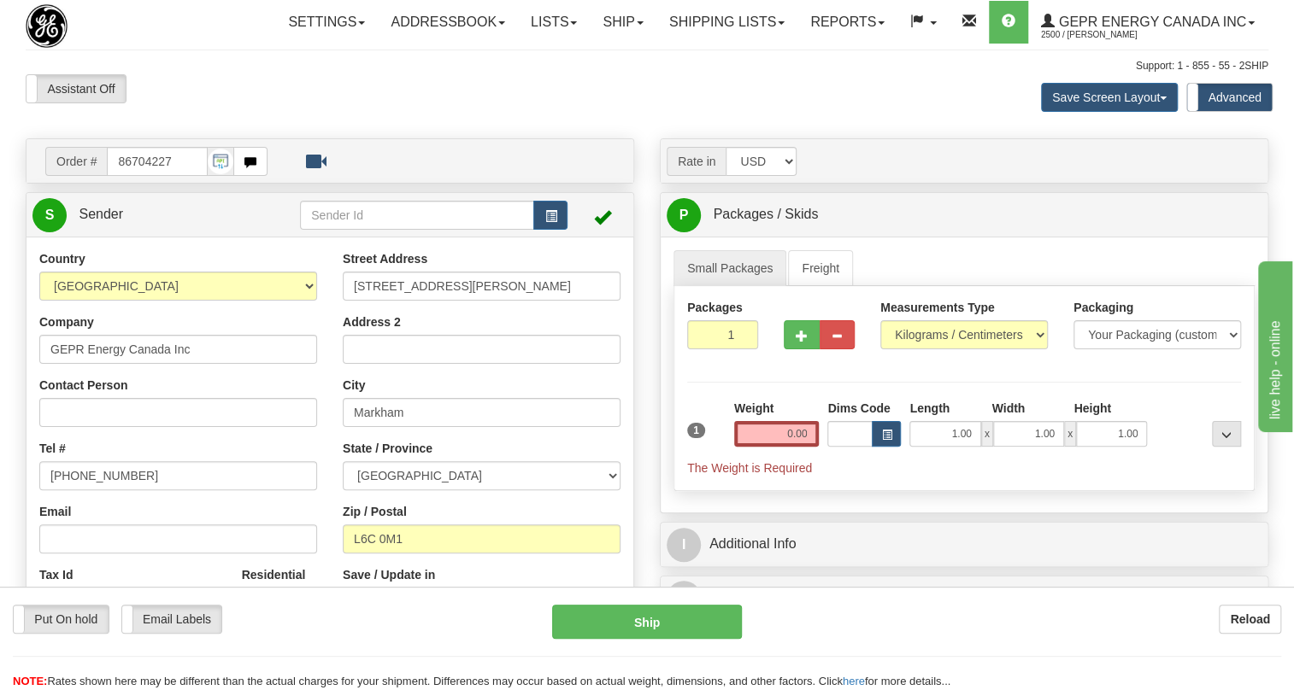
type input "MARKHAM"
click at [106, 491] on input "(779)7960565" at bounding box center [178, 475] width 278 height 29
paste input "905-927-5013"
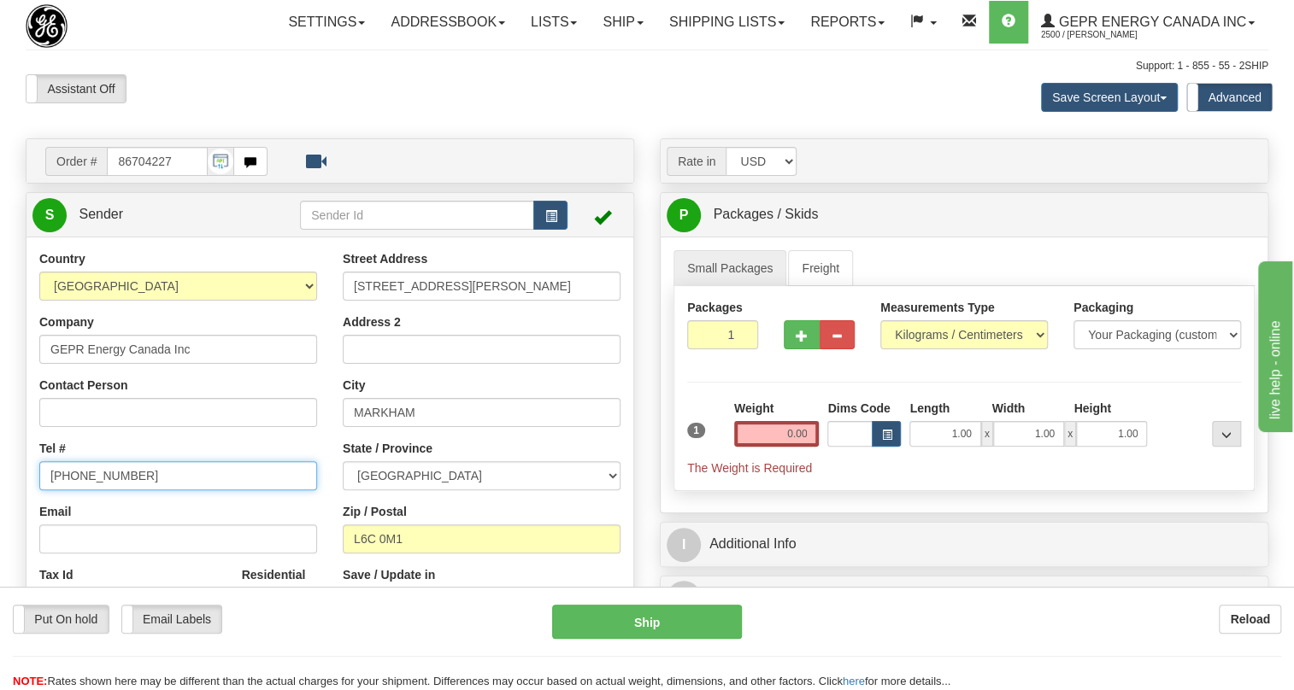
type input "905-927-5013"
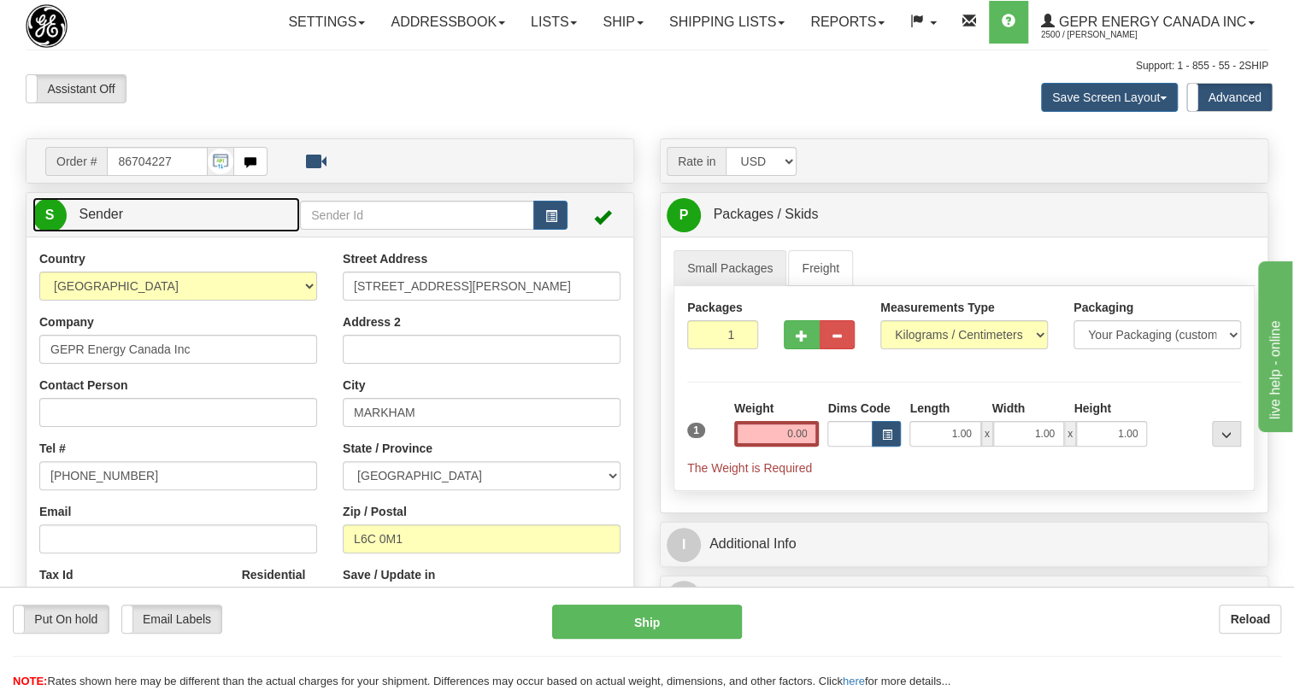
drag, startPoint x: 113, startPoint y: 253, endPoint x: 148, endPoint y: 254, distance: 35.0
click at [113, 221] on span "Sender" at bounding box center [101, 214] width 44 height 15
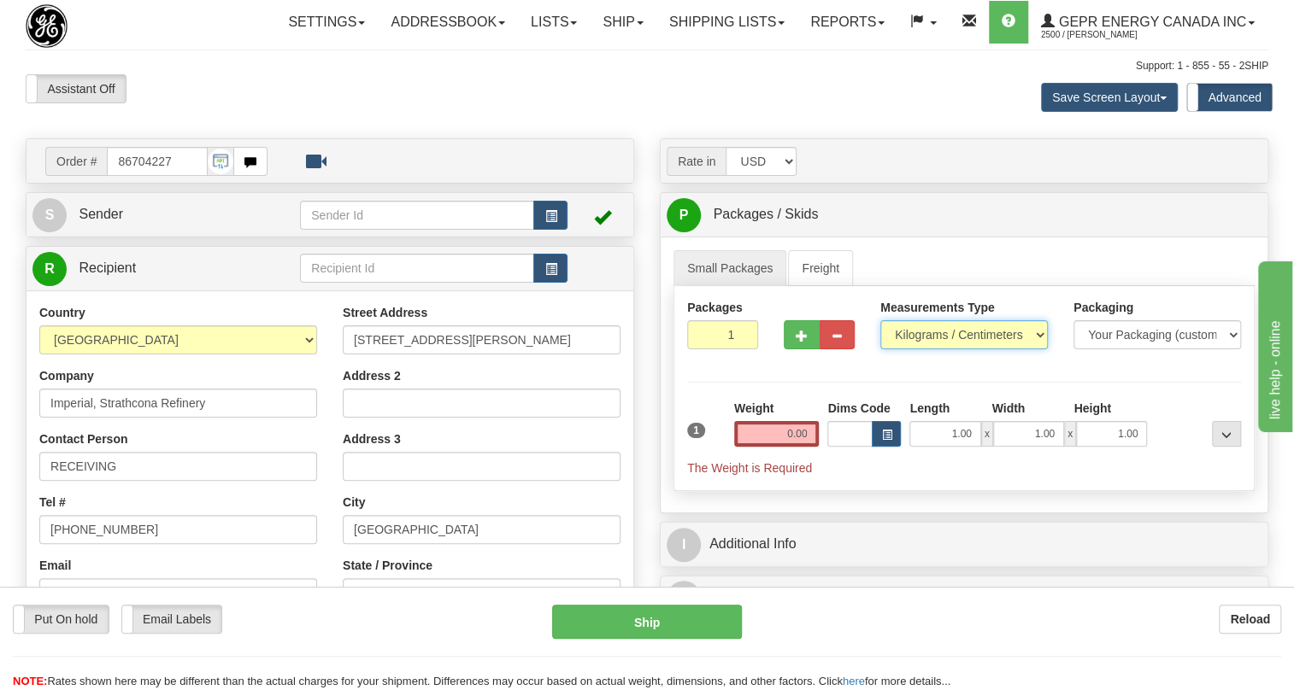
click at [966, 350] on select "Pounds / Inches Kilograms / Centimeters" at bounding box center [963, 334] width 167 height 29
select select "0"
click at [880, 350] on select "Pounds / Inches Kilograms / Centimeters" at bounding box center [963, 334] width 167 height 29
click at [796, 447] on input "0.00" at bounding box center [776, 434] width 85 height 26
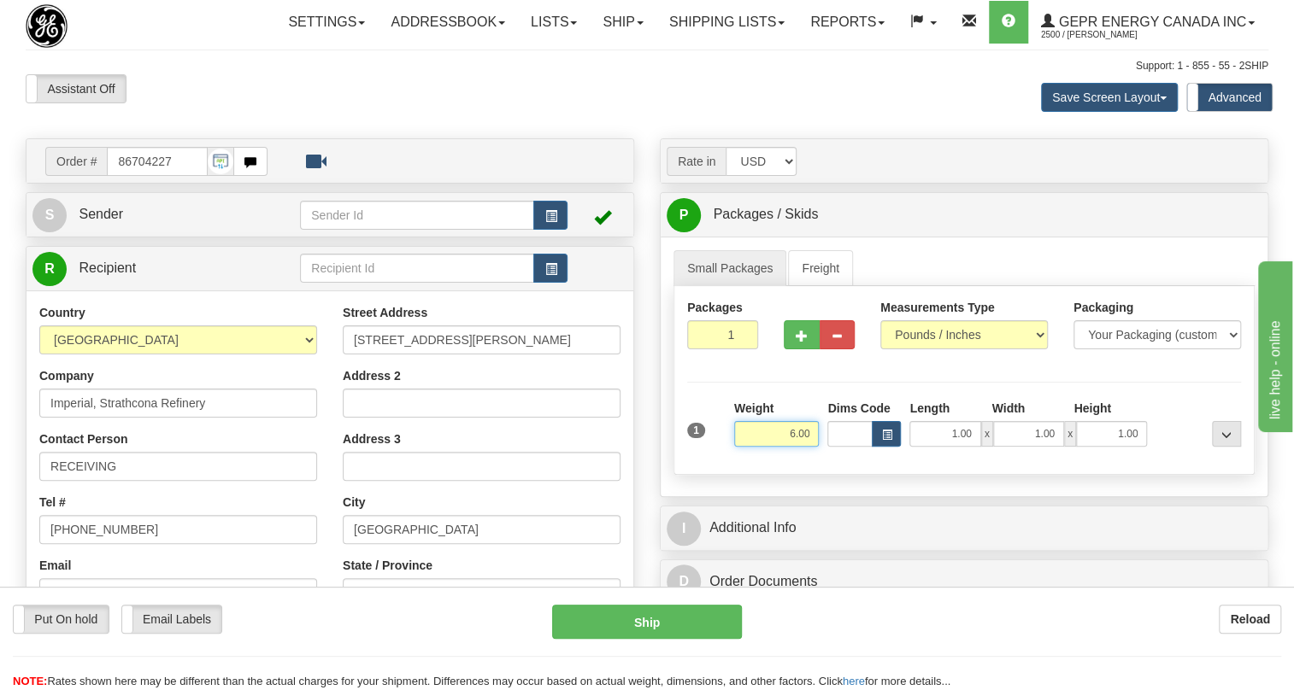
type input "6.00"
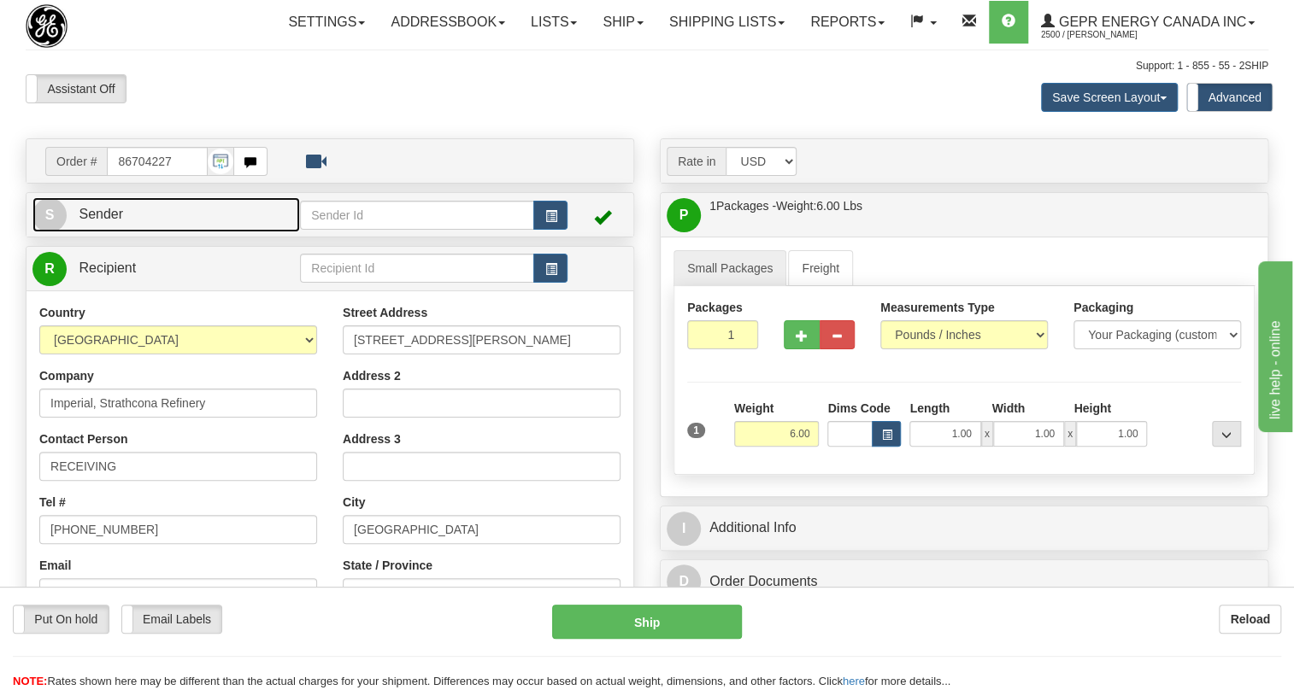
click at [85, 221] on span "Sender" at bounding box center [101, 214] width 44 height 15
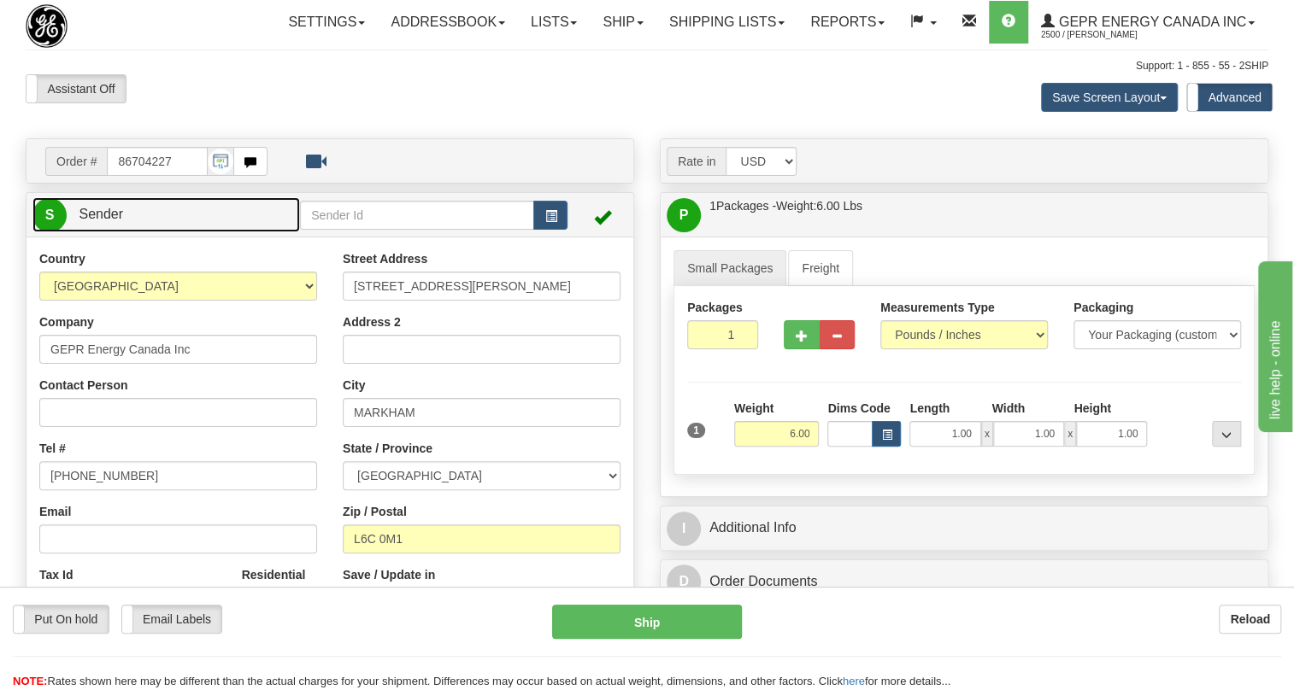
click at [85, 221] on span "Sender" at bounding box center [101, 214] width 44 height 15
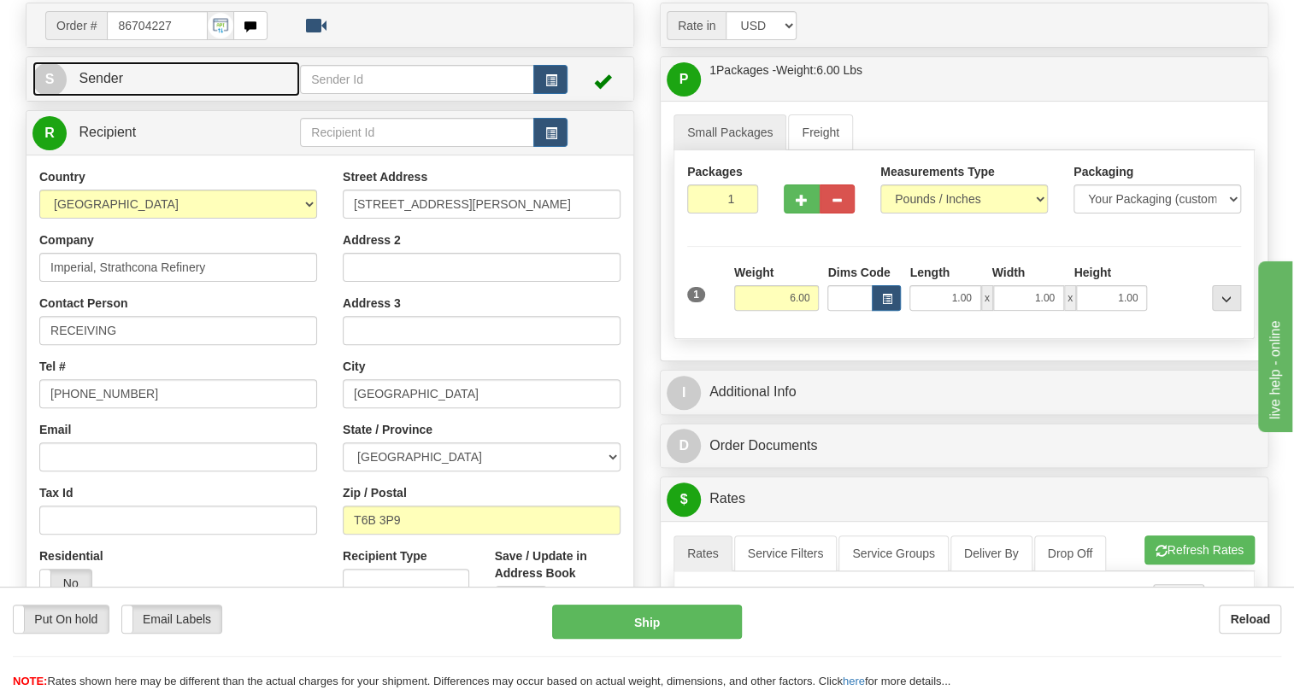
scroll to position [232, 0]
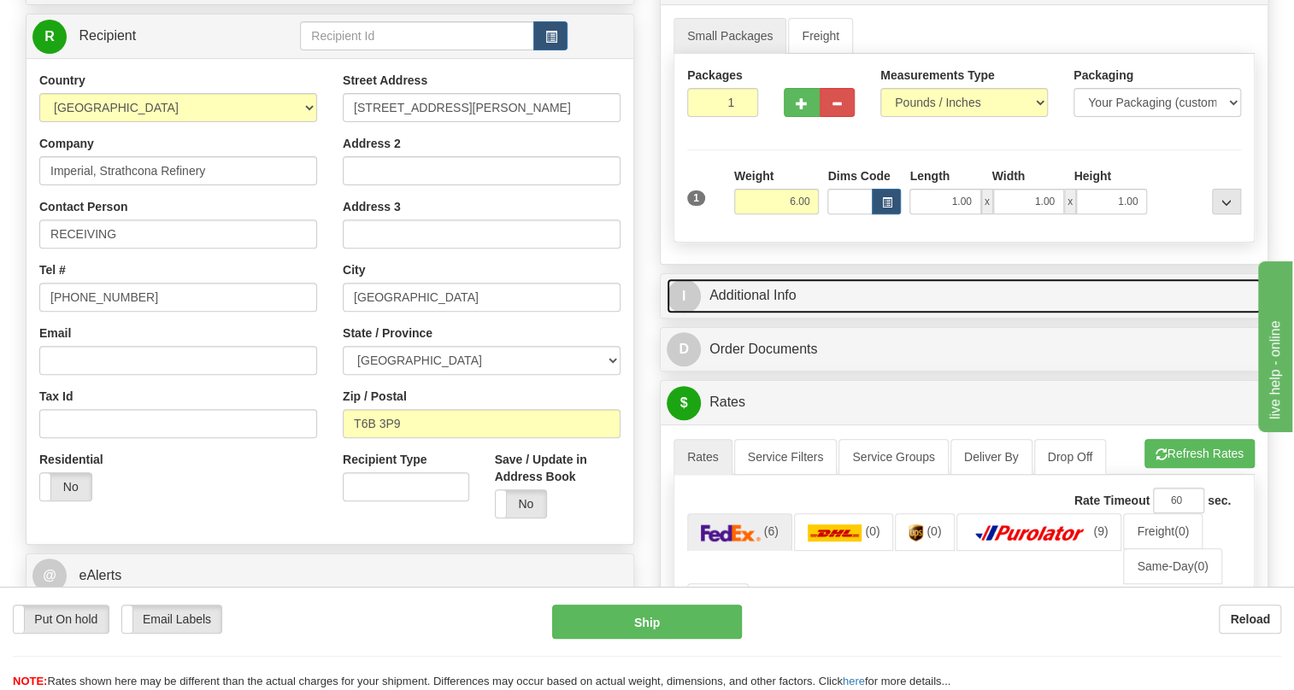
click at [734, 314] on link "I Additional Info" at bounding box center [964, 296] width 595 height 35
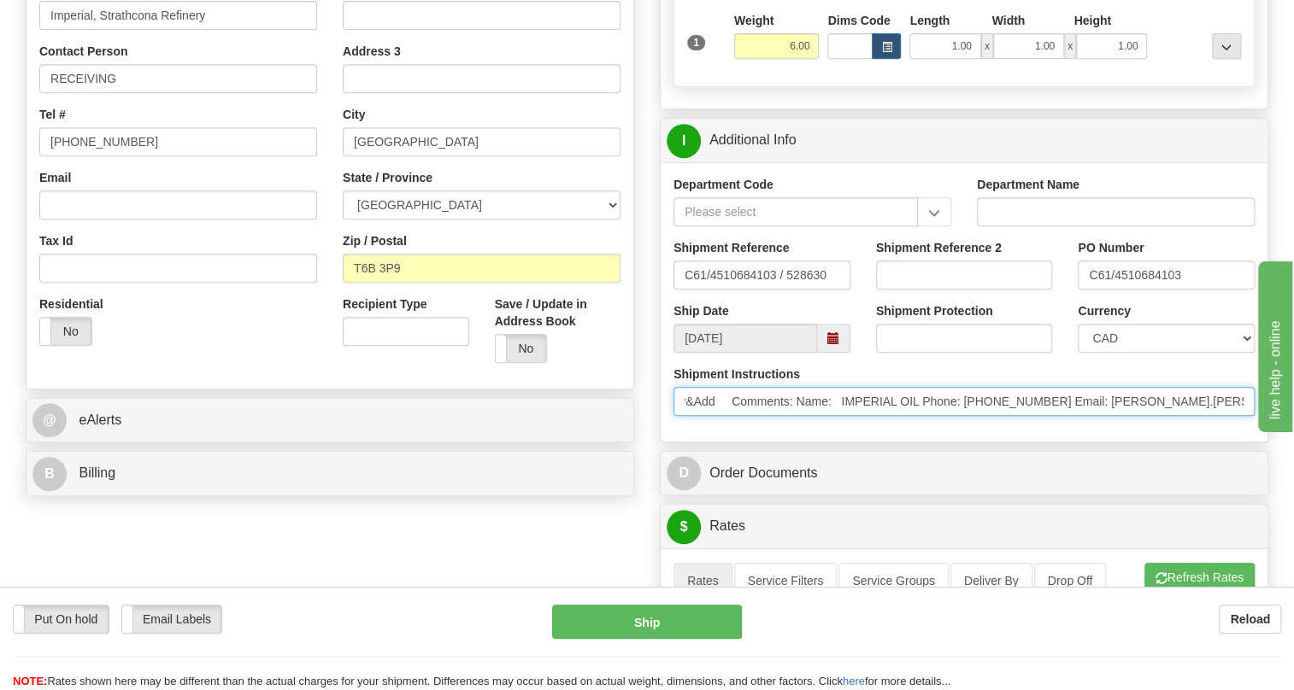
scroll to position [0, 356]
drag, startPoint x: 1151, startPoint y: 439, endPoint x: 1178, endPoint y: 448, distance: 28.6
click at [1178, 416] on input "* Freight Terms:Ship Method: FedEx,Ground Prepay&Add Comments: Name: IMPERIAL O…" at bounding box center [963, 401] width 581 height 29
click at [960, 416] on input "* Freight Terms:Ship Method: FedEx,Ground Prepay&Add Comments: Name: IMPERIAL O…" at bounding box center [963, 401] width 581 height 29
drag, startPoint x: 960, startPoint y: 438, endPoint x: 887, endPoint y: 444, distance: 72.8
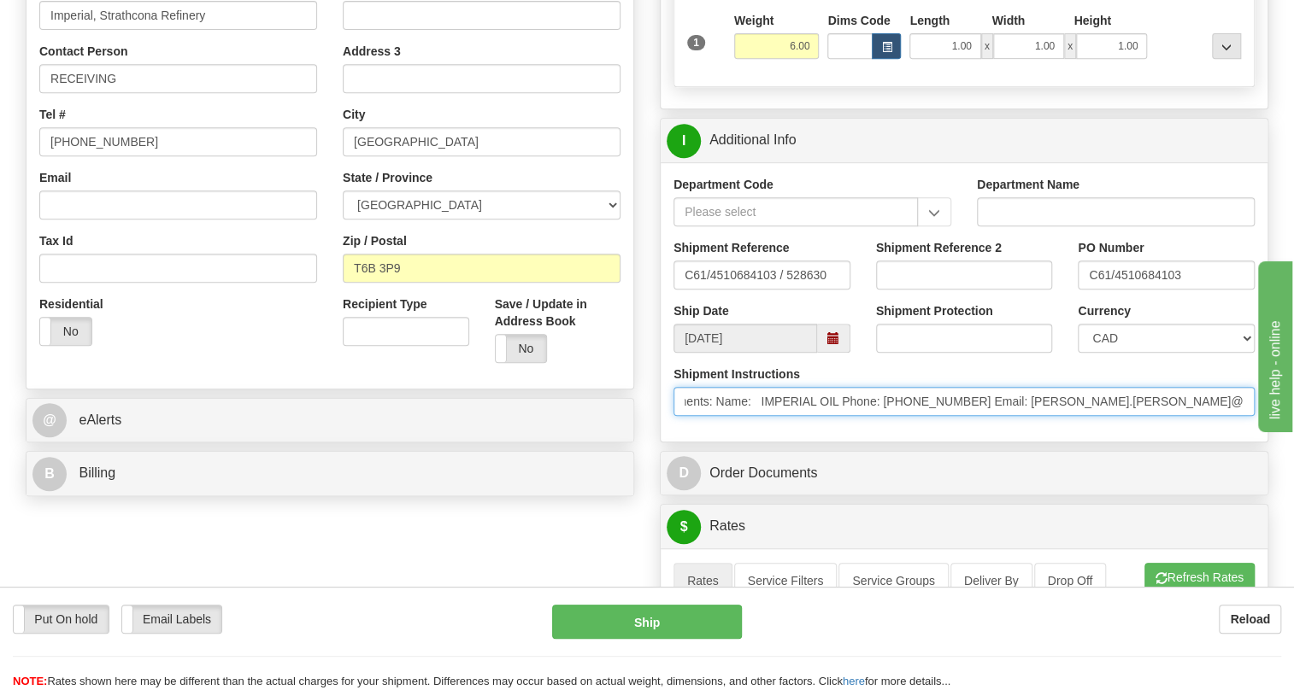
click at [887, 416] on input "* Freight Terms:Ship Method: FedEx,Ground Prepay&Add Comments: Name: IMPERIAL O…" at bounding box center [963, 401] width 581 height 29
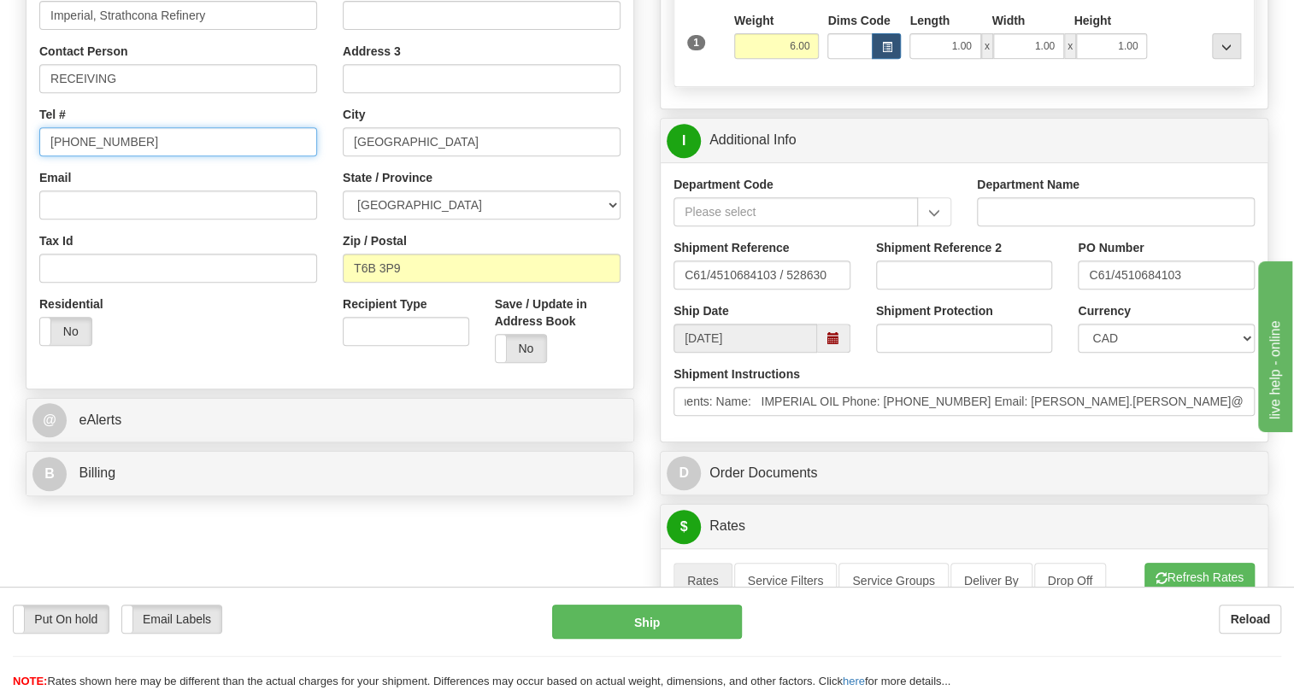
scroll to position [0, 0]
click at [88, 156] on input "(779)7960565" at bounding box center [178, 141] width 278 height 29
paste input "587-442-6424"
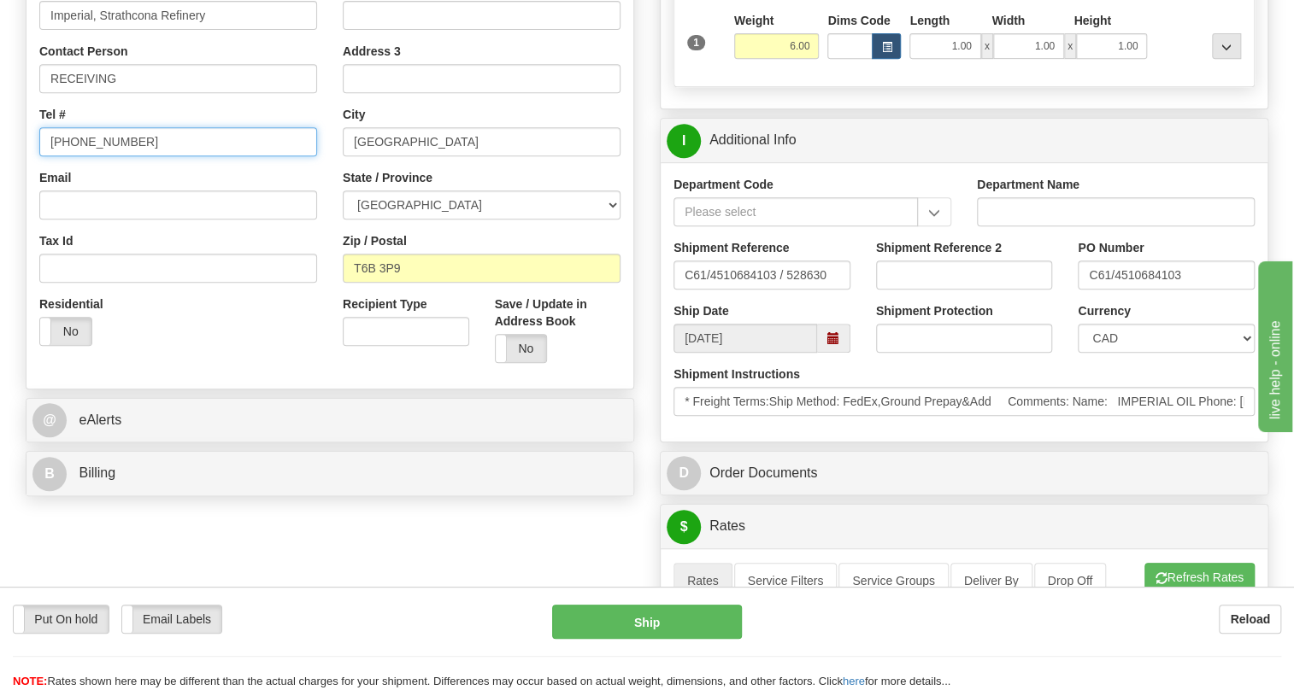
type input "587-442-6424"
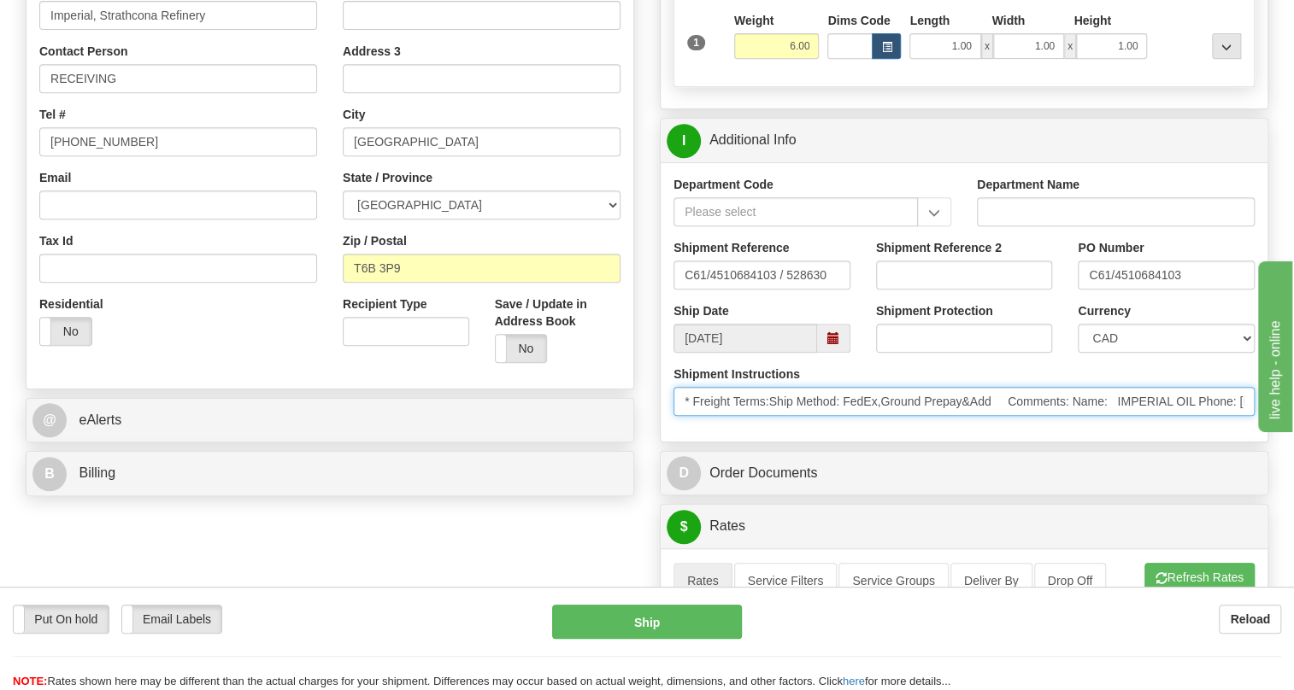
drag, startPoint x: 1181, startPoint y: 440, endPoint x: 663, endPoint y: 452, distance: 518.0
click at [663, 429] on div "Shipment Instructions * Freight Terms:Ship Method: FedEx,Ground Prepay&Add Comm…" at bounding box center [964, 397] width 607 height 63
click at [1198, 416] on input "* Freight Terms:Ship Method: FedEx,Ground Prepay&Add Comments: Name: IMPERIAL O…" at bounding box center [963, 401] width 581 height 29
drag, startPoint x: 1198, startPoint y: 440, endPoint x: 1119, endPoint y: 447, distance: 78.9
click at [1119, 416] on input "* Freight Terms:Ship Method: FedEx,Ground Prepay&Add Comments: Name: IMPERIAL O…" at bounding box center [963, 401] width 581 height 29
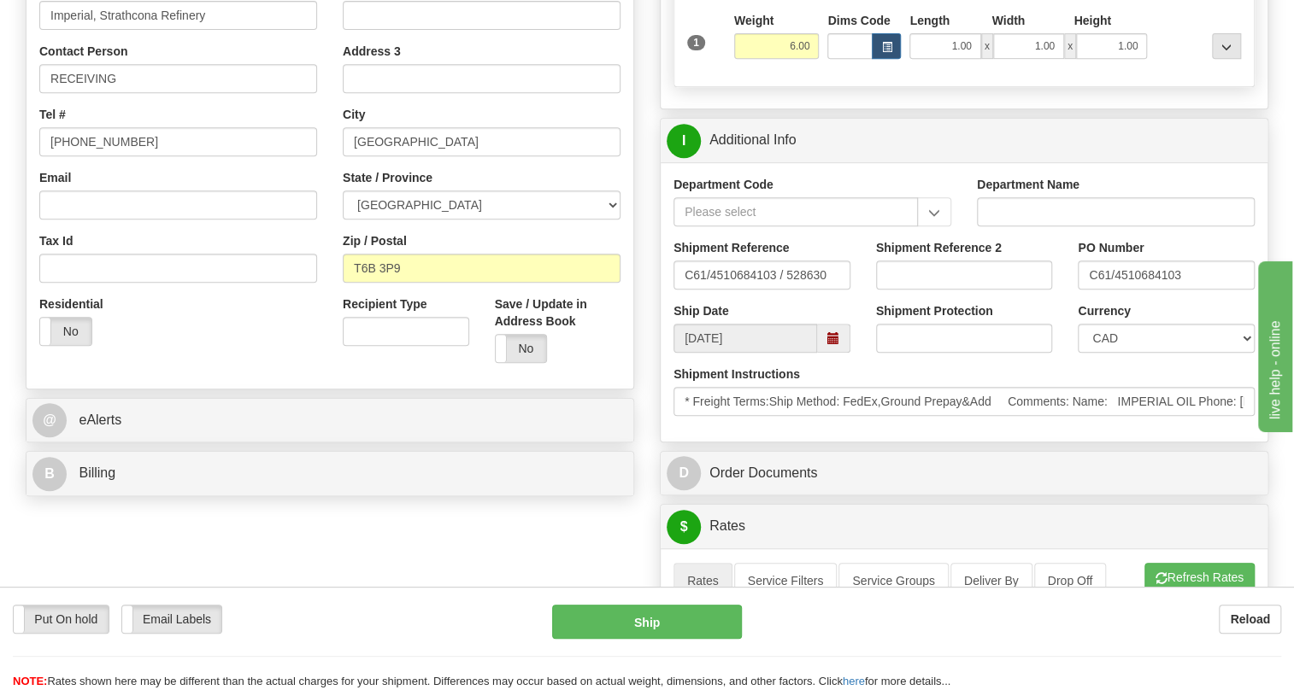
drag, startPoint x: 1150, startPoint y: 438, endPoint x: 949, endPoint y: 467, distance: 203.0
click at [949, 442] on div "Department Code Department Name Shipment Reference C61/4510684103 / 528630 Ship…" at bounding box center [964, 301] width 607 height 279
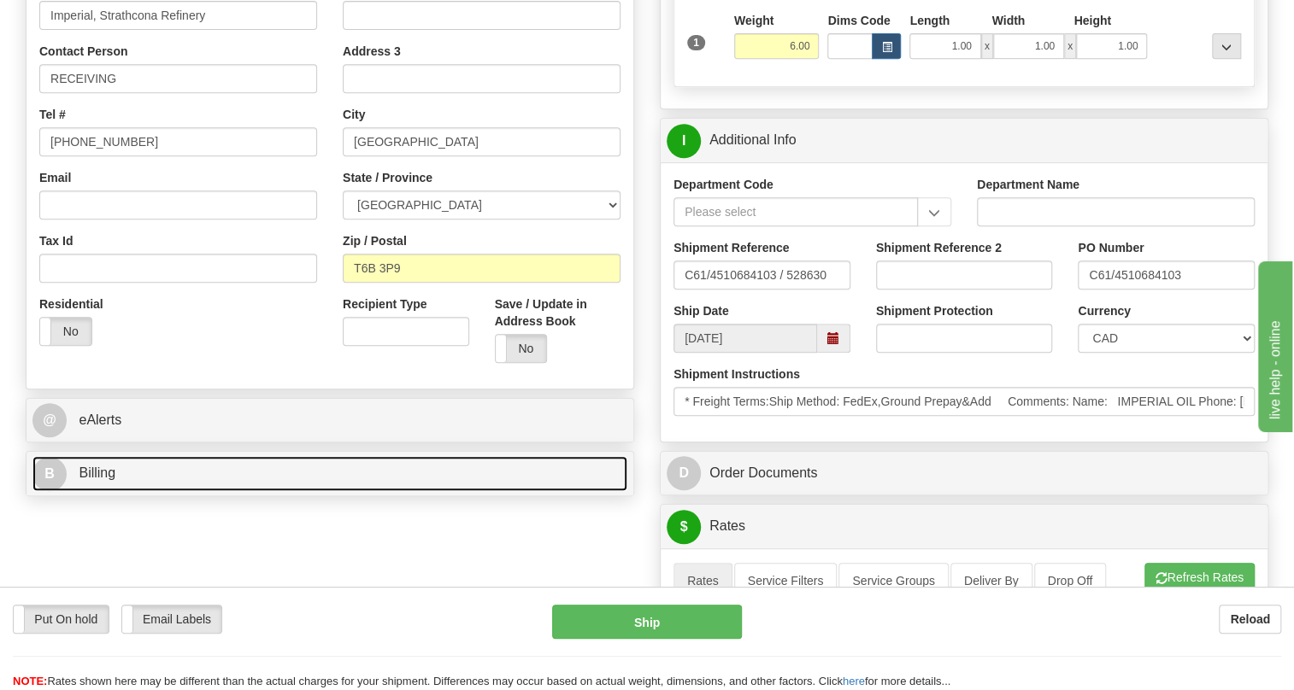
click at [100, 480] on span "Billing" at bounding box center [97, 473] width 37 height 15
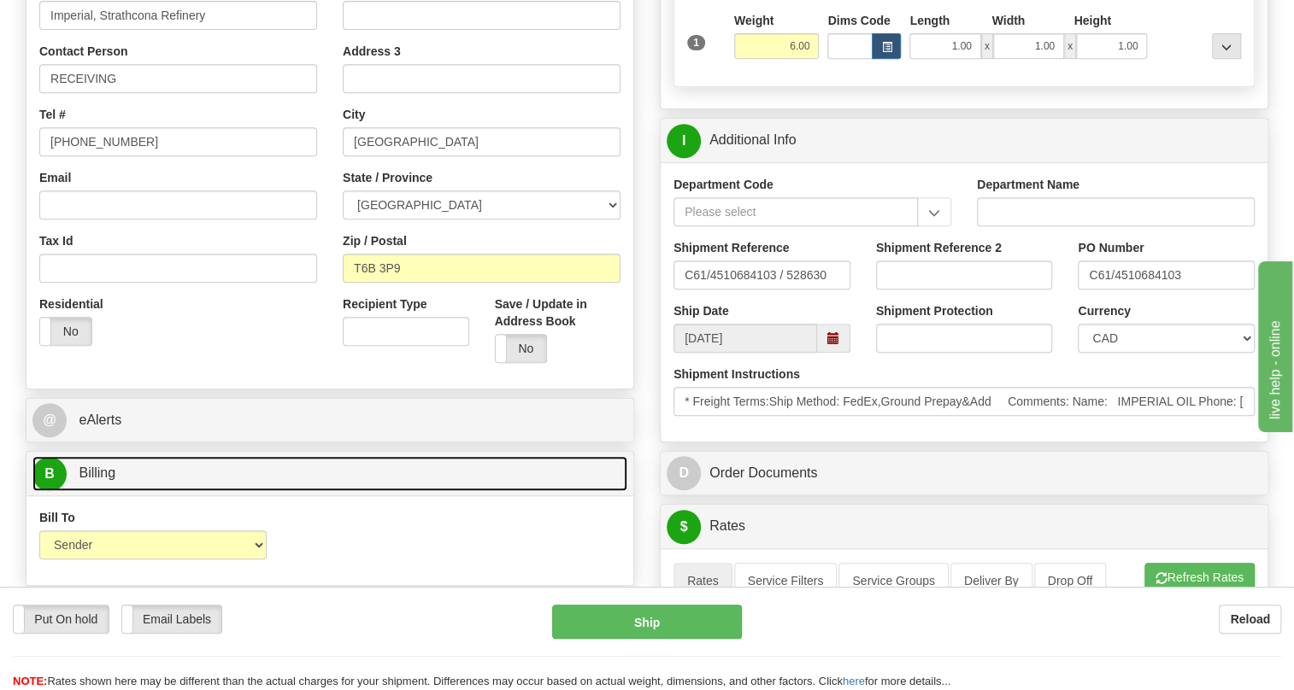
click at [100, 480] on span "Billing" at bounding box center [97, 473] width 37 height 15
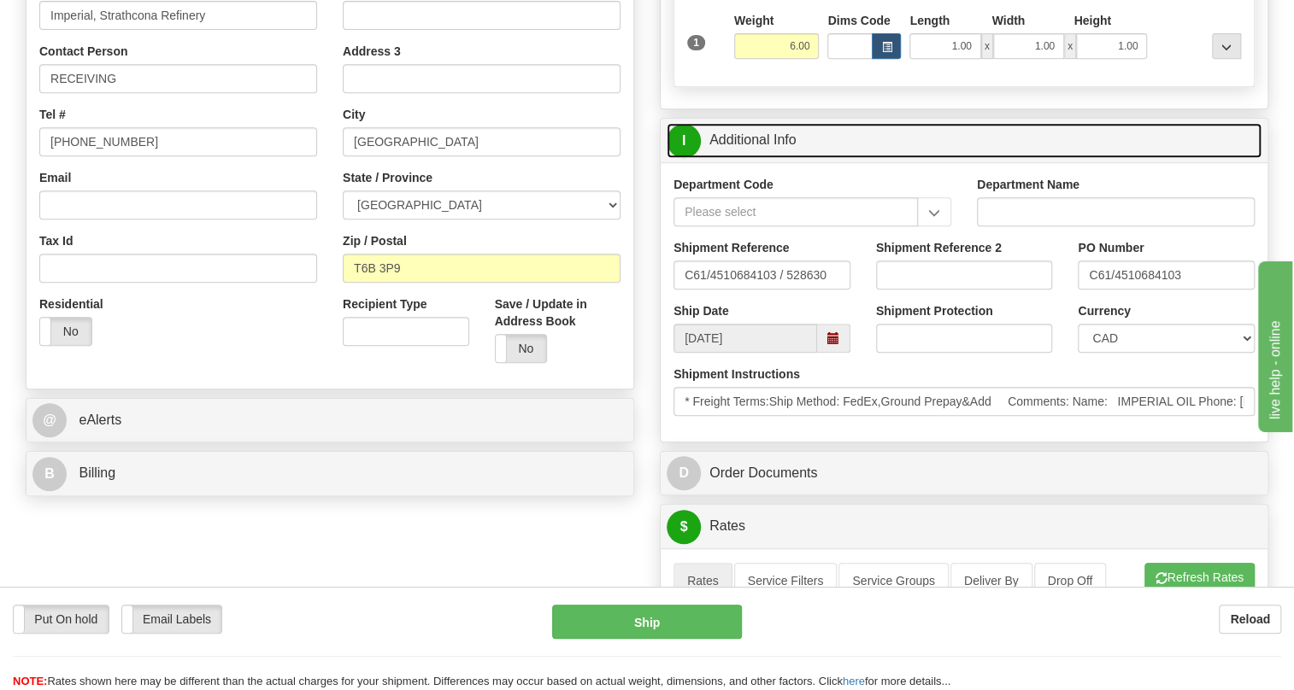
click at [770, 158] on link "I Additional Info" at bounding box center [964, 140] width 595 height 35
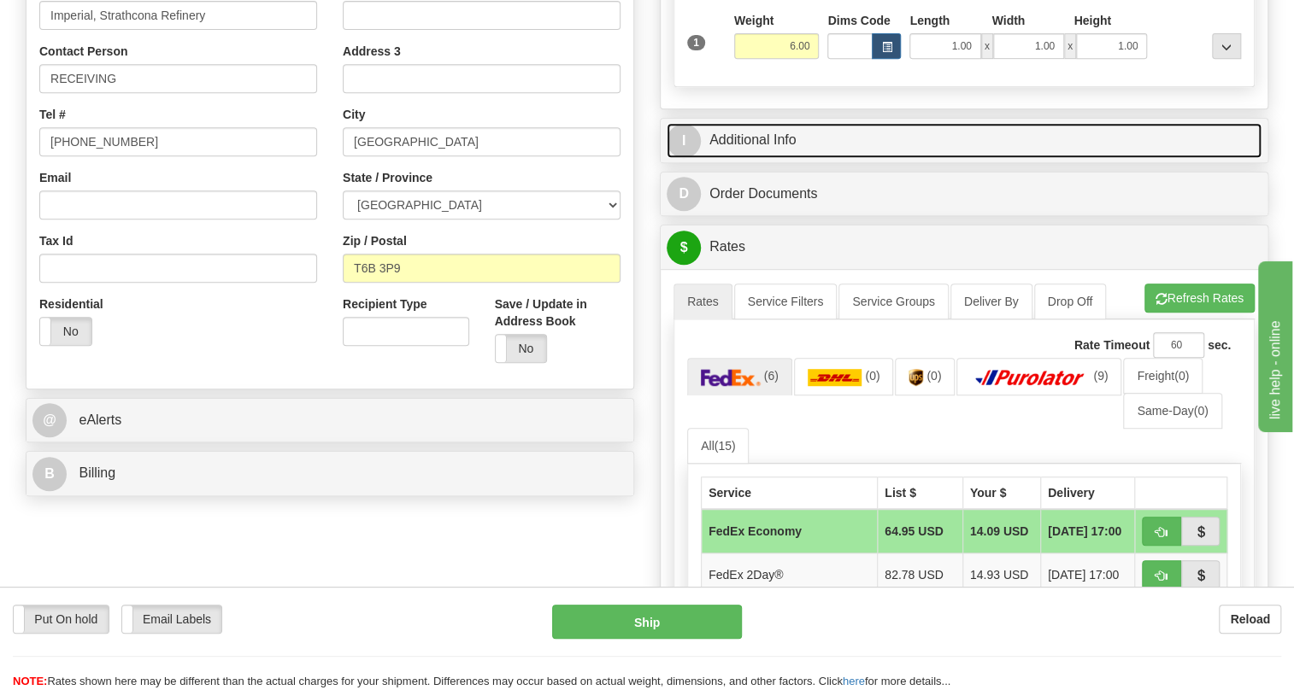
scroll to position [310, 0]
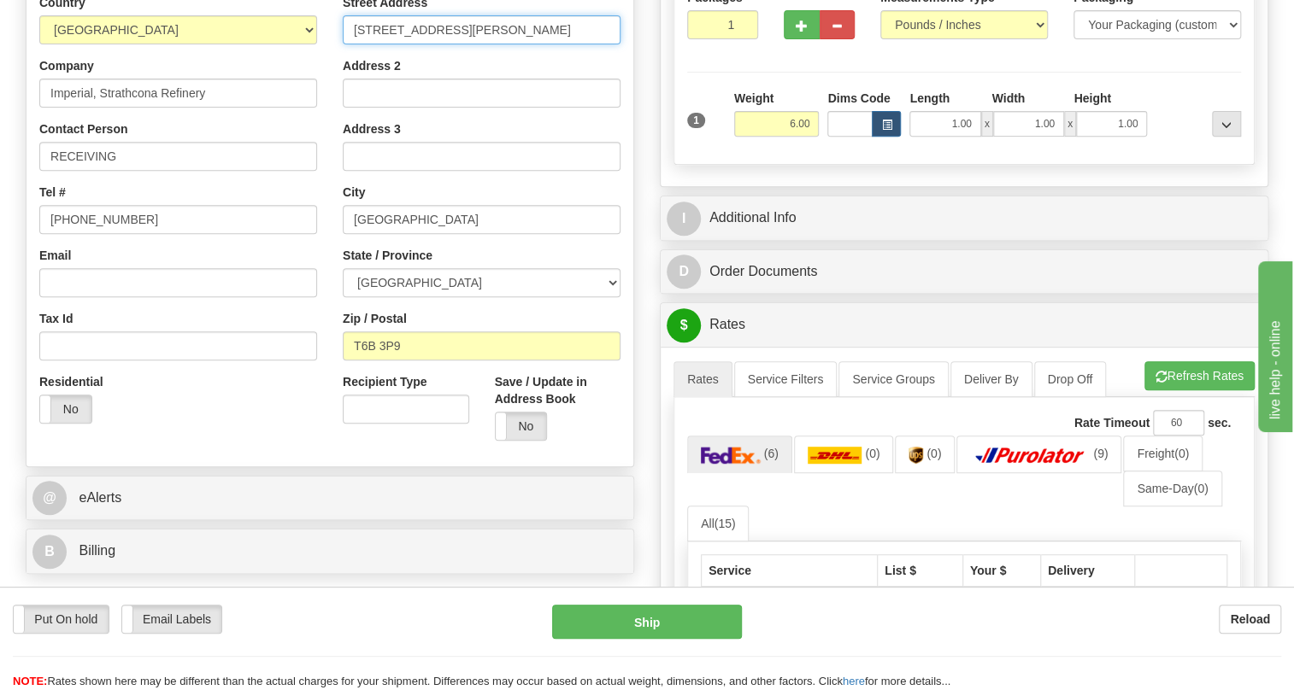
drag, startPoint x: 468, startPoint y: 63, endPoint x: 642, endPoint y: 67, distance: 173.5
click at [642, 67] on div "Order # 86704227 S" at bounding box center [330, 205] width 634 height 755
type input "6474 ROPER ROAD"
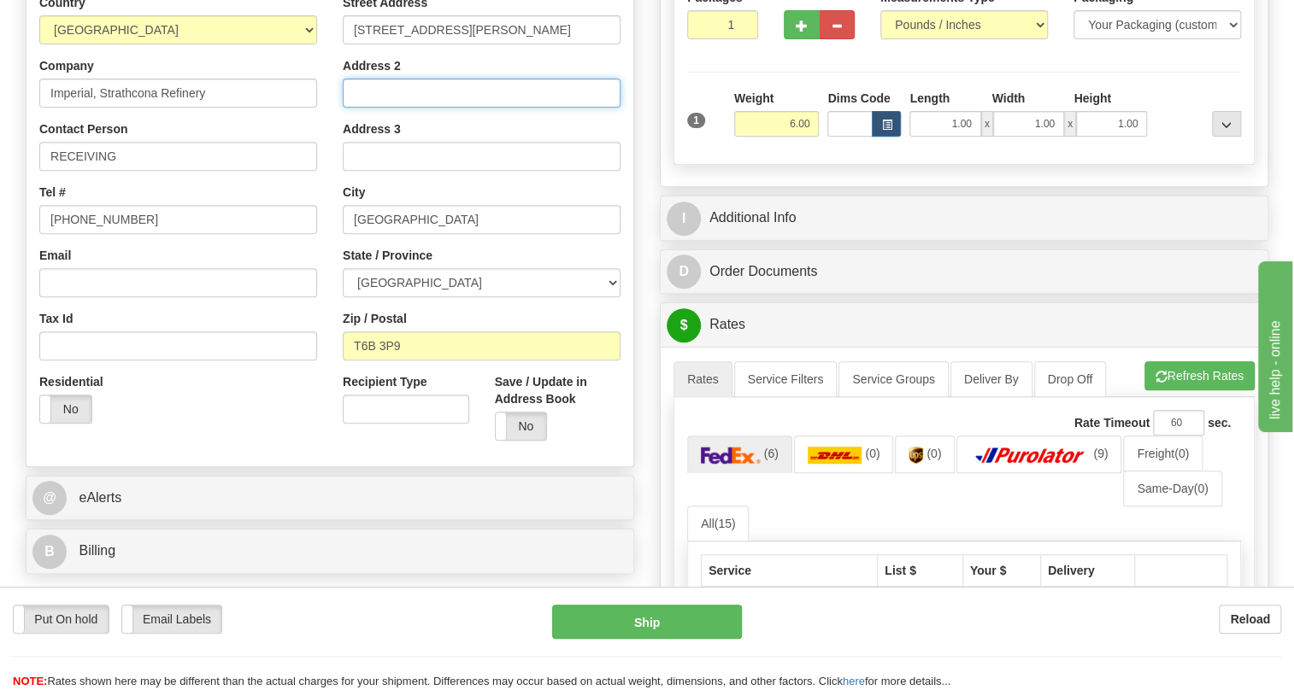
type input "C/ O BLUEWATER GROUP EDLC"
click at [325, 214] on div "Country AFGHANISTAN ALAND ISLANDS ALBANIA ALGERIA AMERICAN SAMOA ANDORRA ANGOLA…" at bounding box center [177, 215] width 303 height 443
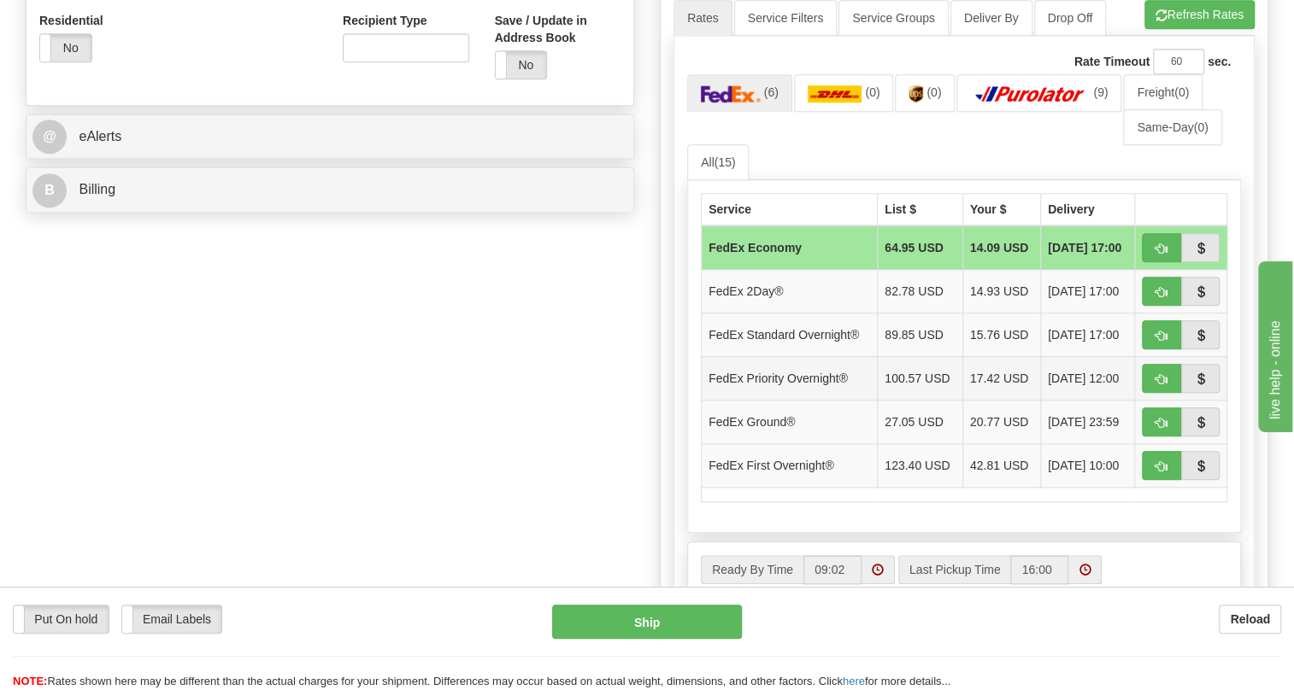
scroll to position [699, 0]
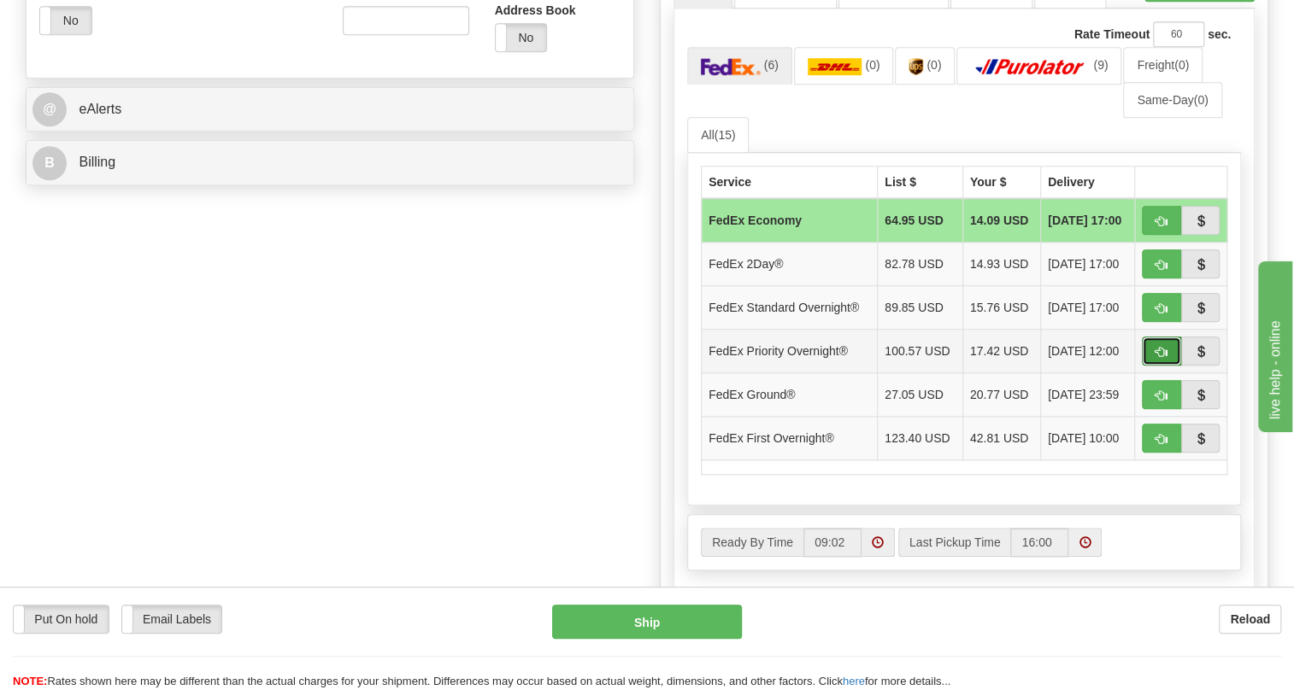
click at [1164, 358] on span "button" at bounding box center [1161, 352] width 12 height 11
type input "01"
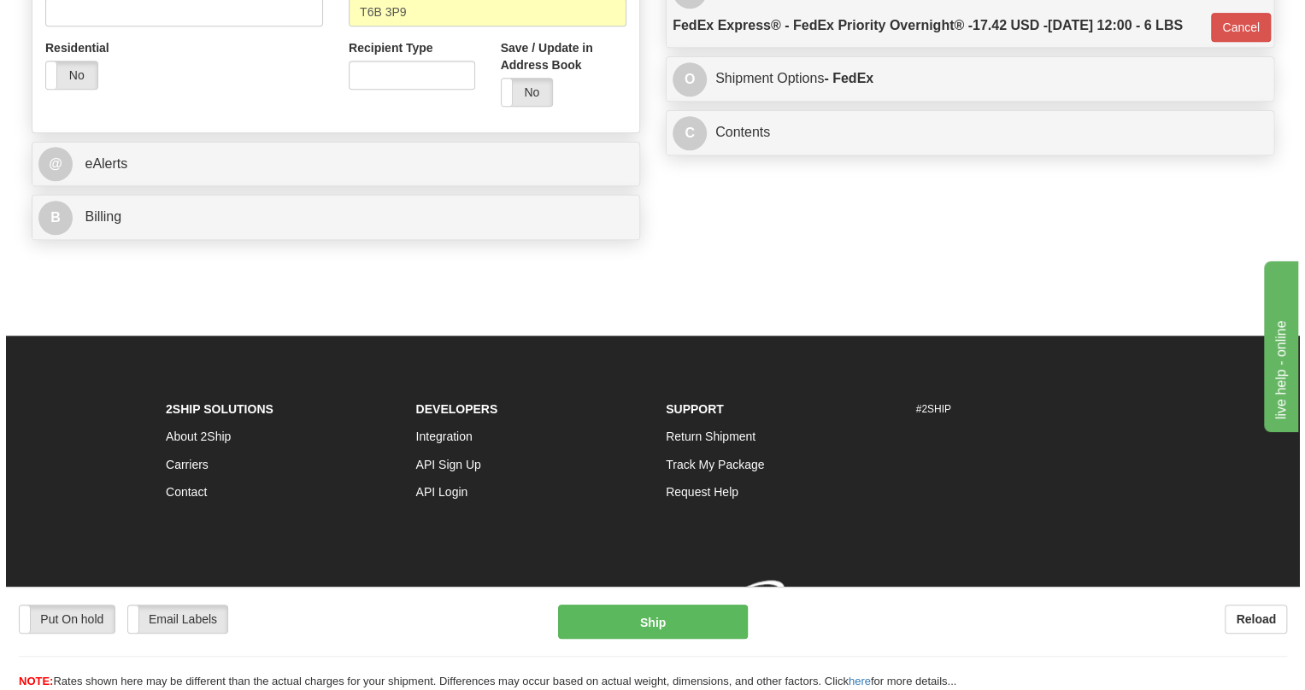
scroll to position [684, 0]
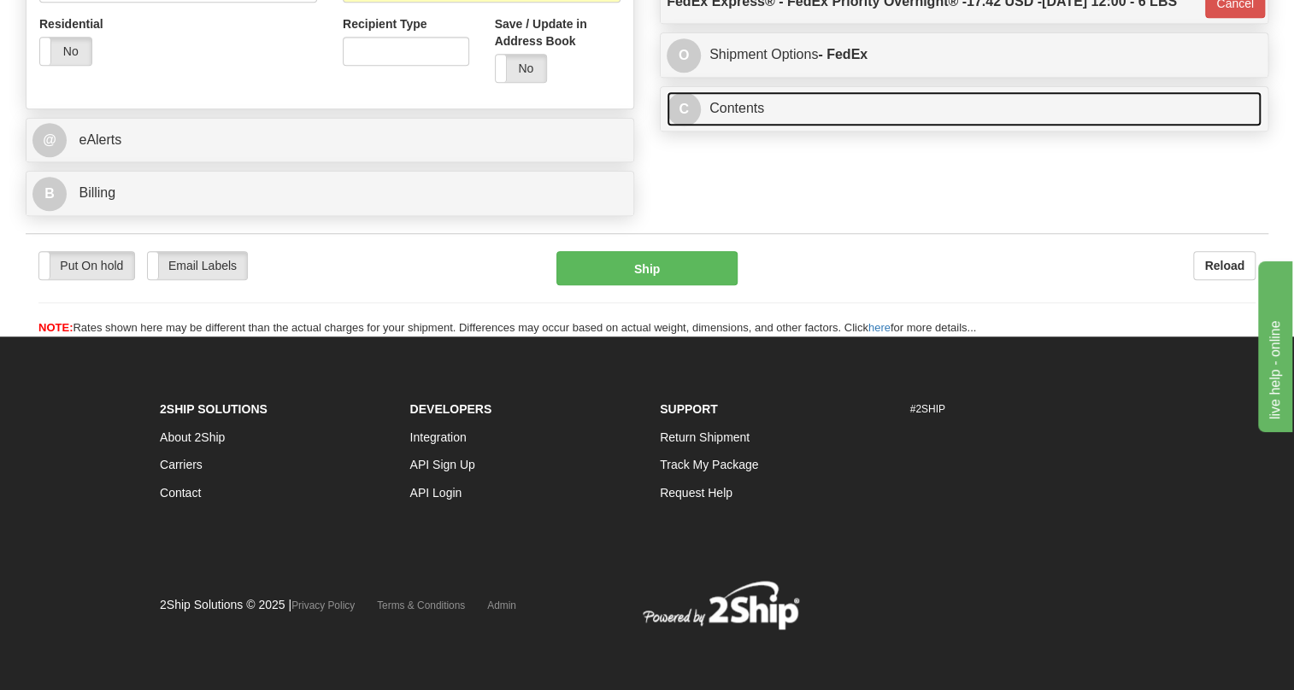
click at [743, 126] on link "C Contents" at bounding box center [964, 108] width 595 height 35
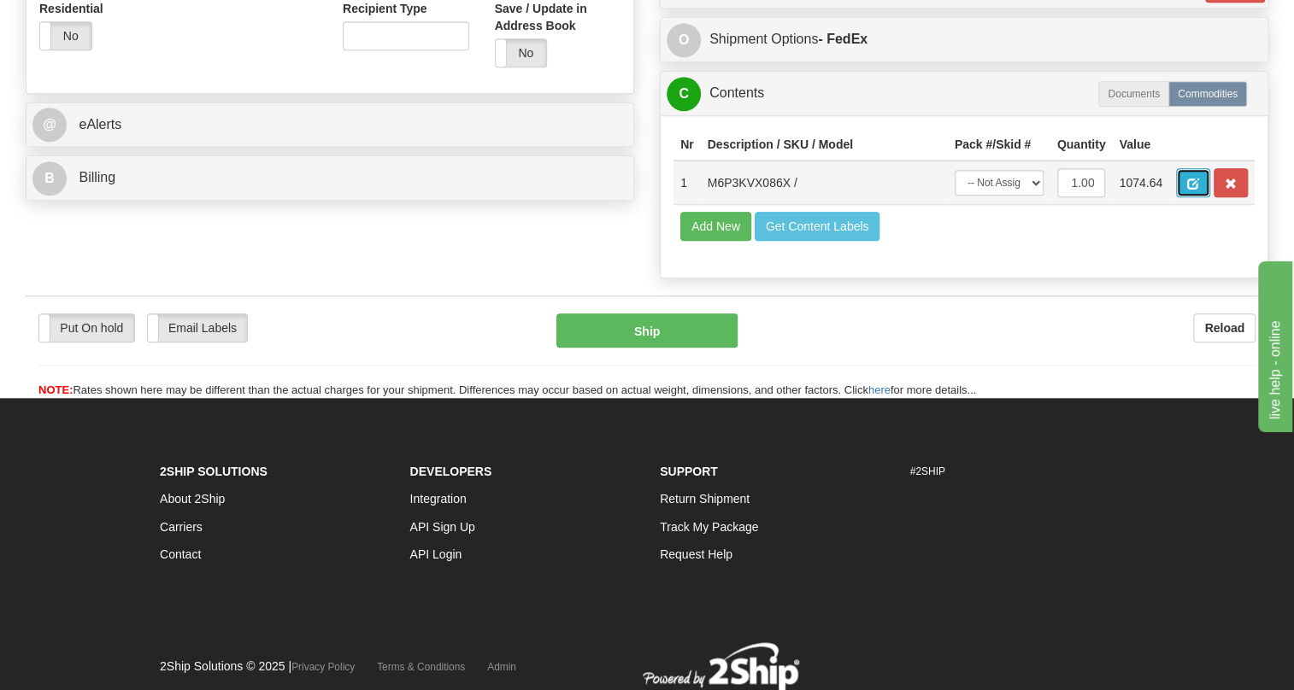
click at [1188, 190] on span "button" at bounding box center [1193, 184] width 12 height 11
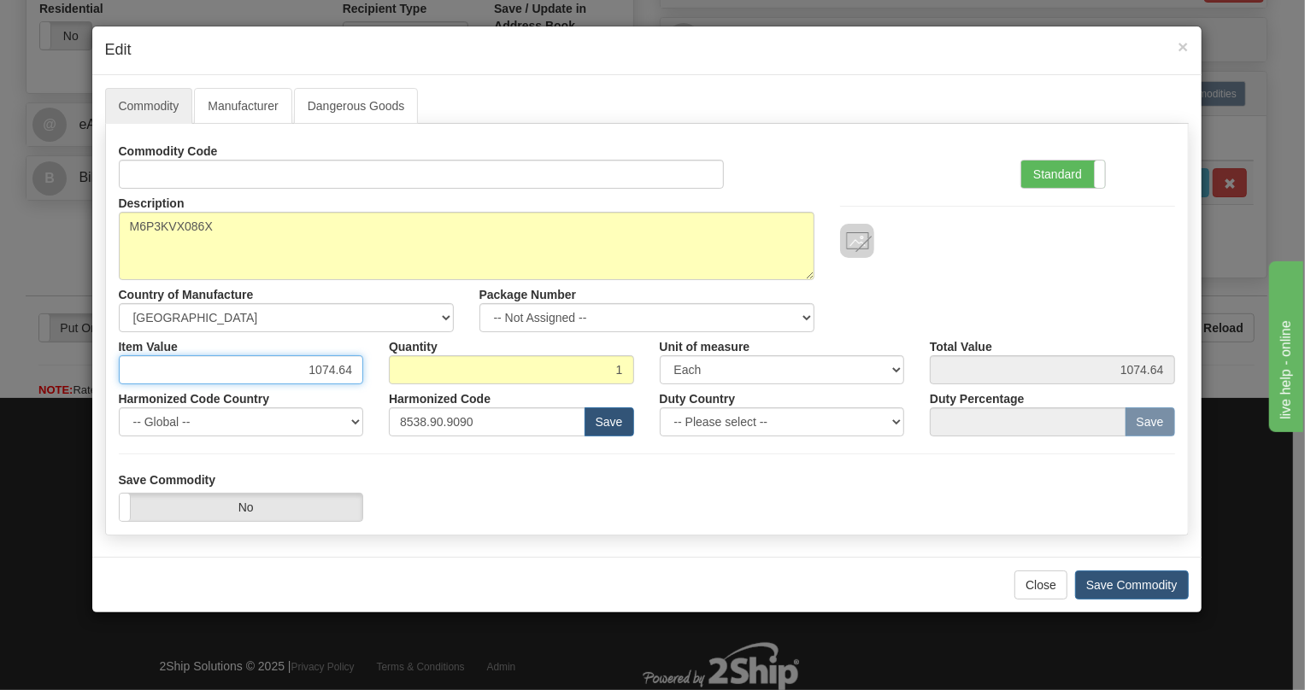
click at [356, 370] on input "1074.64" at bounding box center [241, 369] width 245 height 29
paste input "2.920,65"
click at [317, 376] on input "2.920,65" at bounding box center [241, 369] width 245 height 29
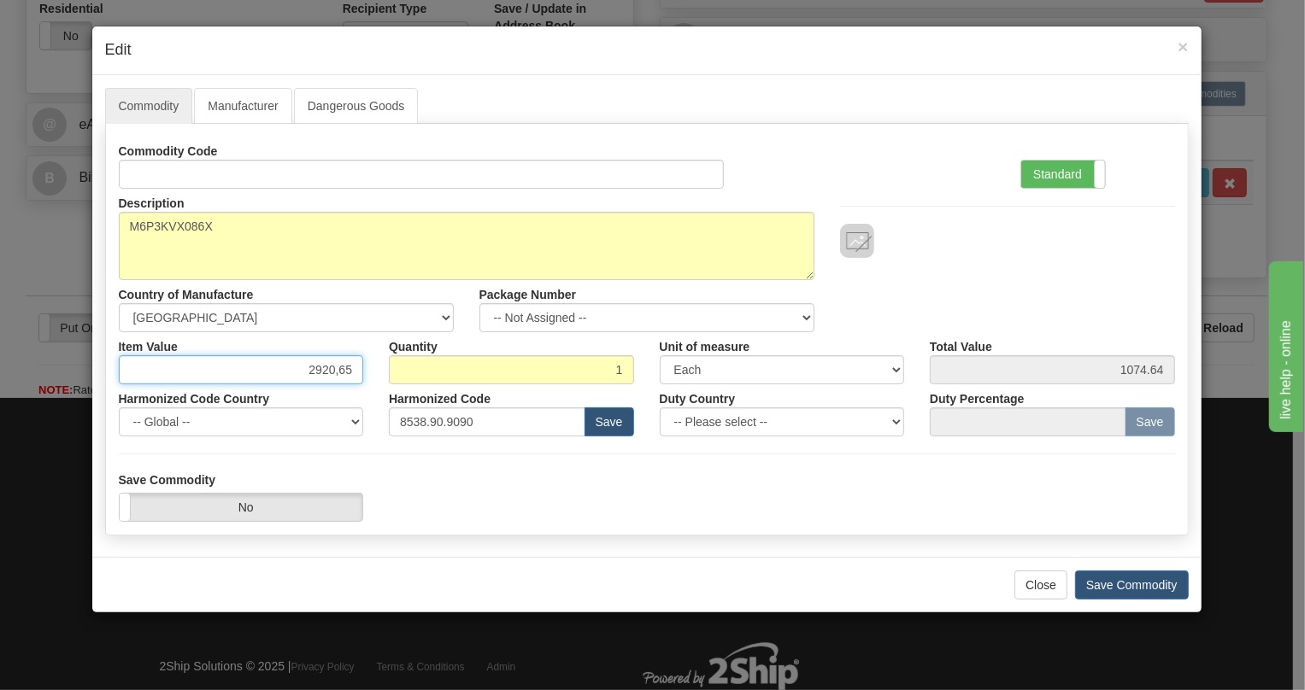
click at [338, 375] on input "2920,65" at bounding box center [241, 369] width 245 height 29
type input "2920.65"
click at [1046, 171] on label "Standard" at bounding box center [1063, 174] width 84 height 27
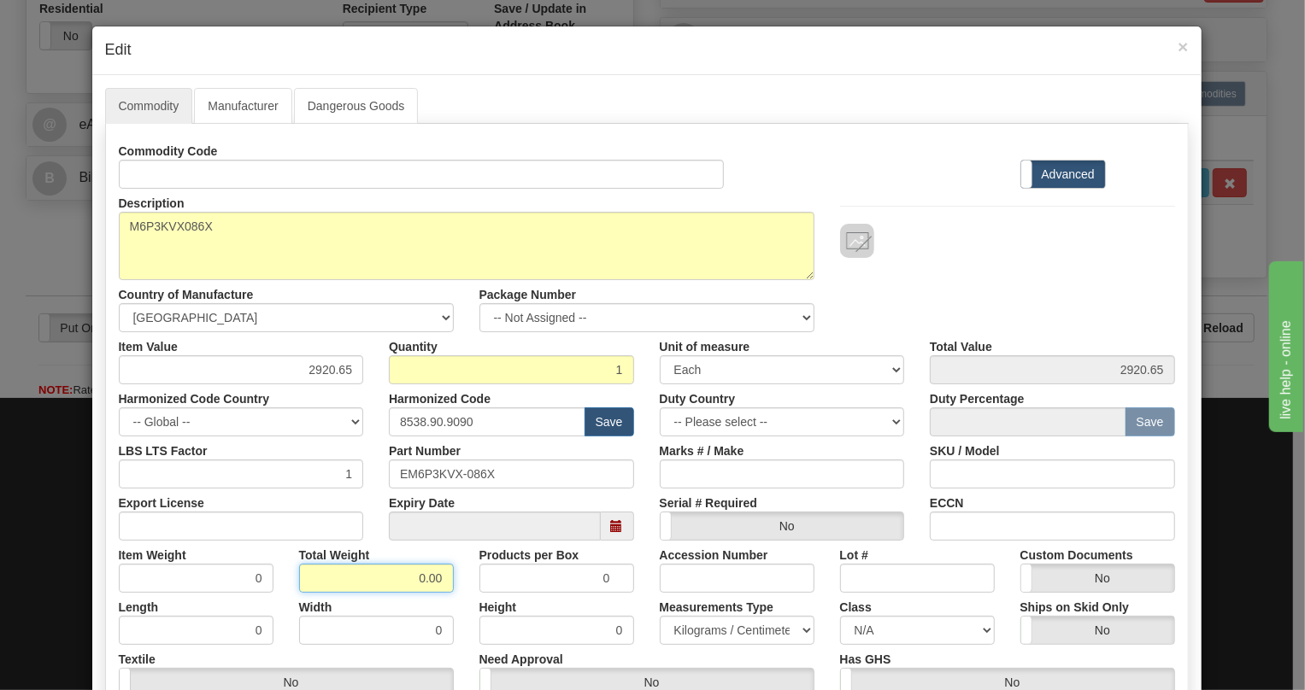
click at [392, 582] on input "0.00" at bounding box center [376, 578] width 155 height 29
type input "1.00"
type input "1.0000"
click at [697, 632] on select "Pounds / Inches Kilograms / Centimeters" at bounding box center [737, 630] width 155 height 29
select select "0"
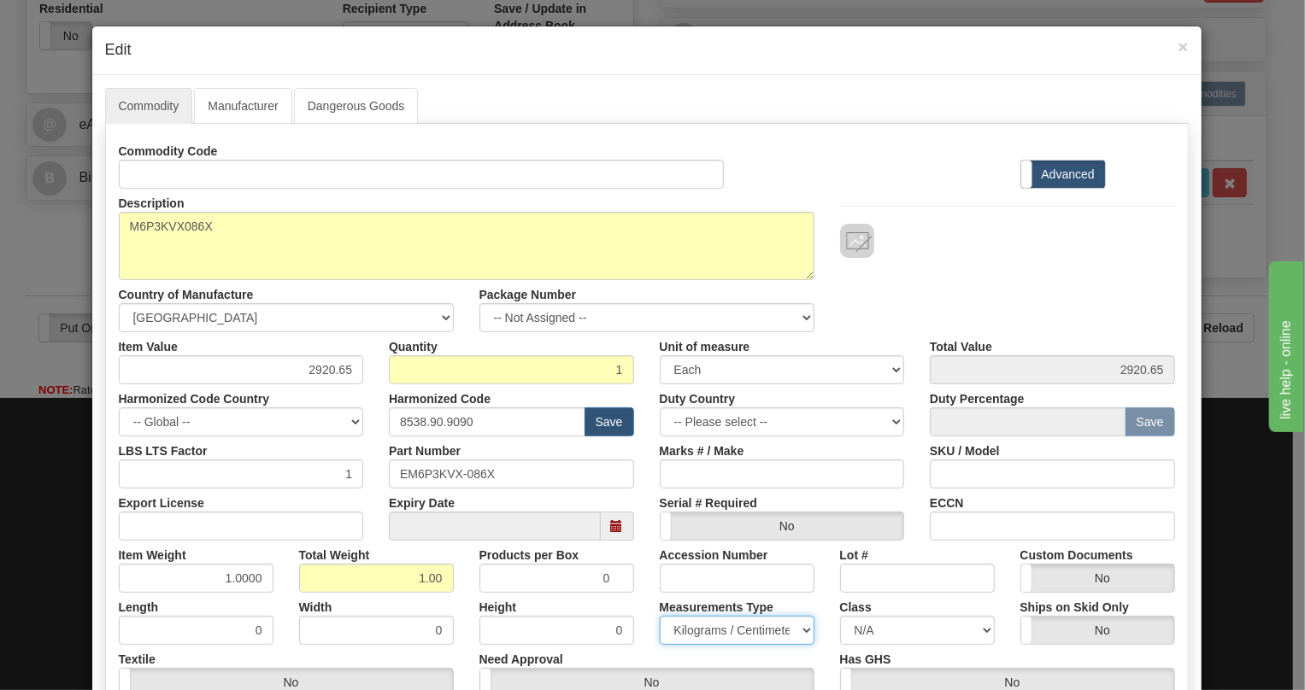
click at [660, 616] on select "Pounds / Inches Kilograms / Centimeters" at bounding box center [737, 630] width 155 height 29
click at [626, 596] on div "Height 0" at bounding box center [557, 619] width 180 height 52
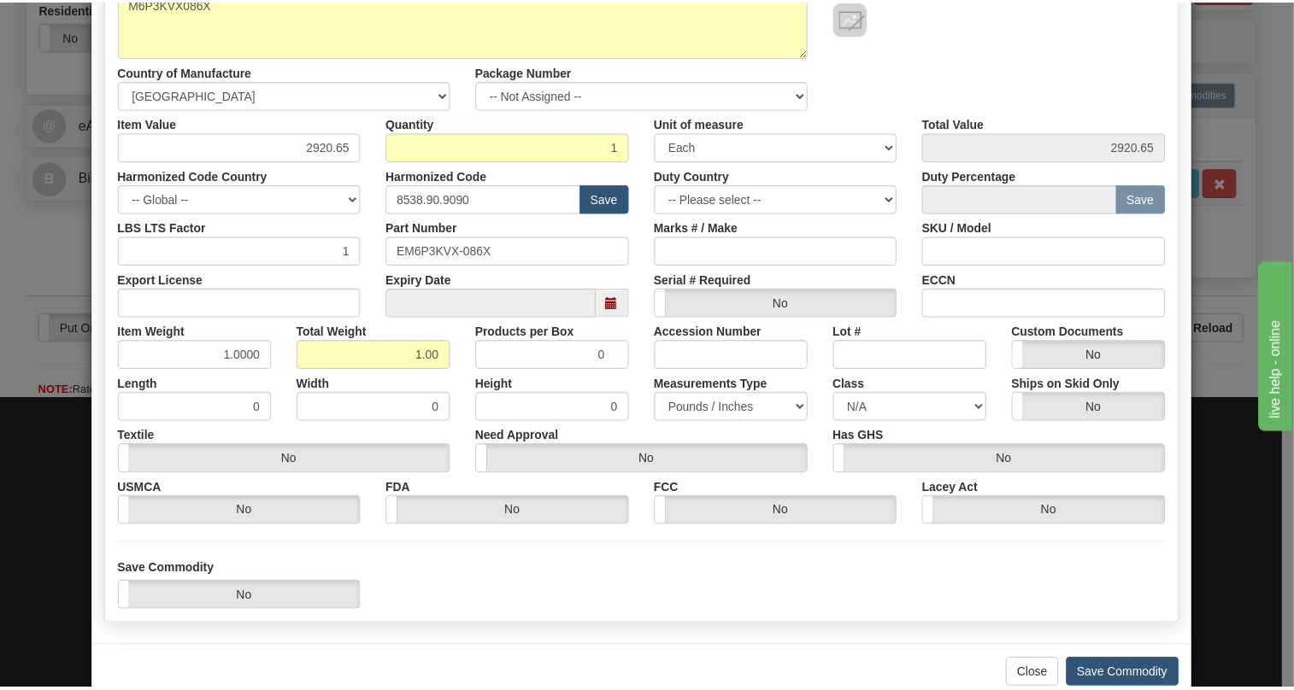
scroll to position [260, 0]
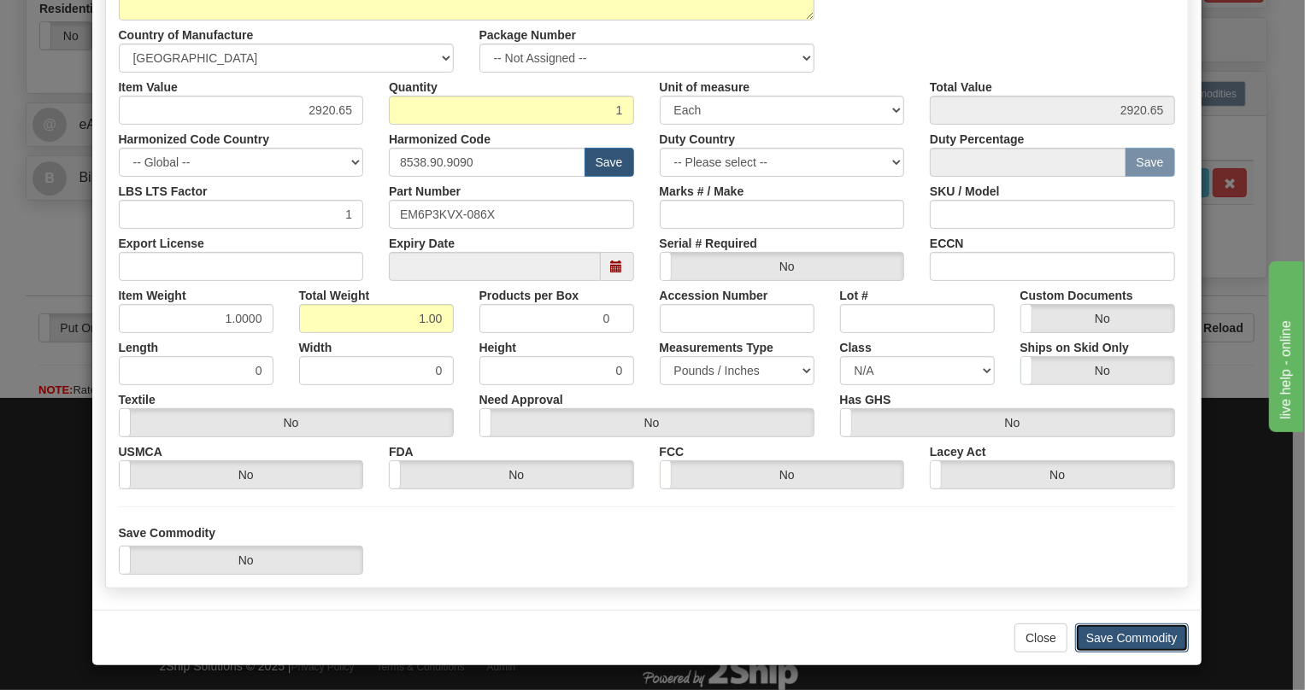
click at [1127, 641] on button "Save Commodity" at bounding box center [1132, 638] width 114 height 29
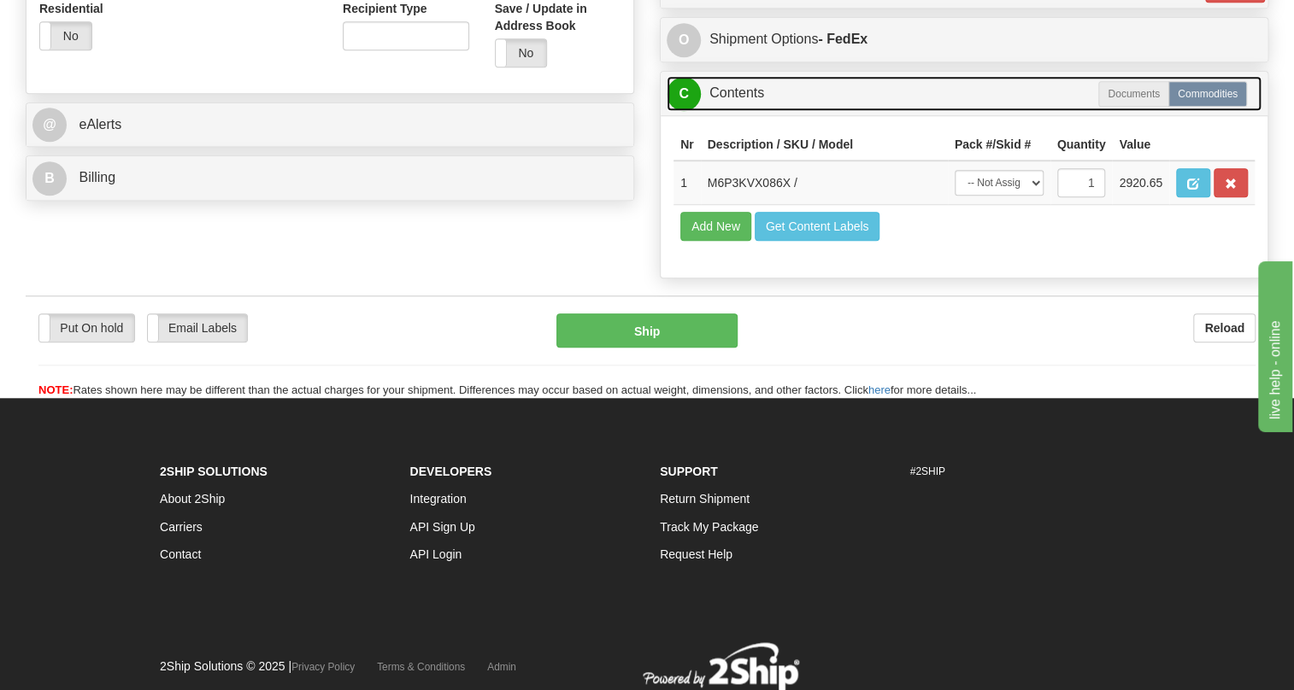
click at [746, 111] on link "C Contents" at bounding box center [964, 93] width 595 height 35
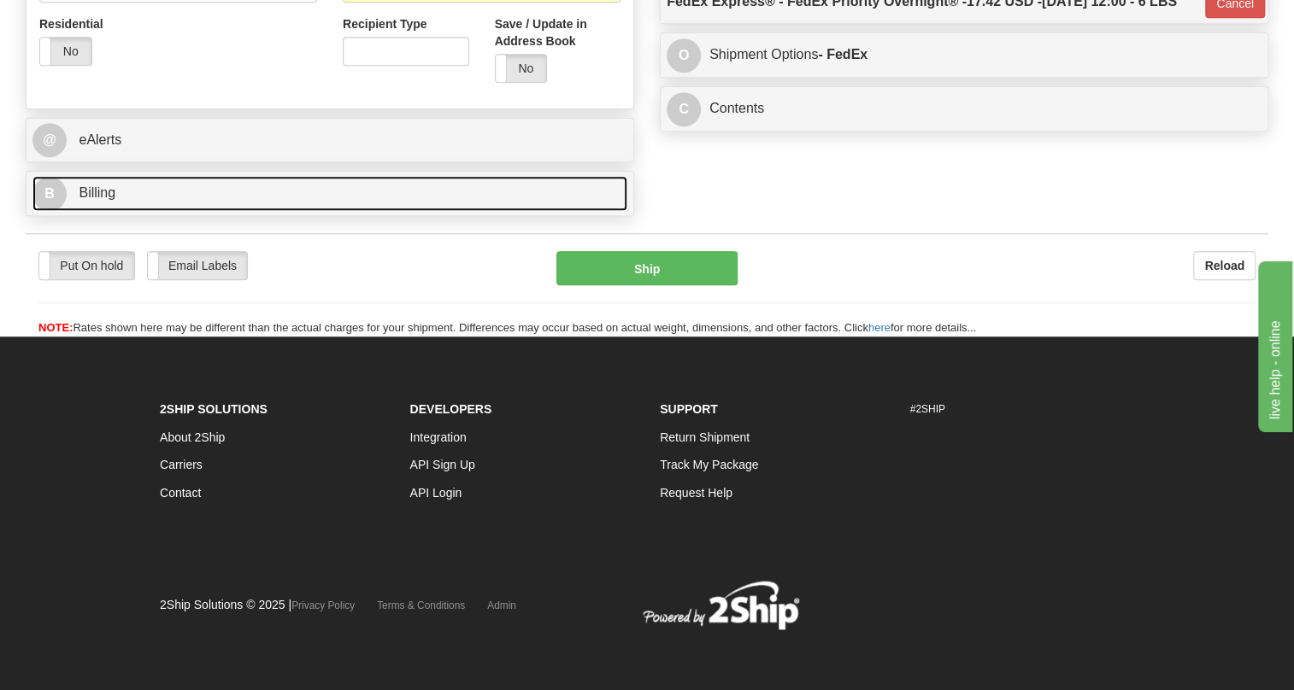
click at [98, 200] on span "Billing" at bounding box center [97, 192] width 37 height 15
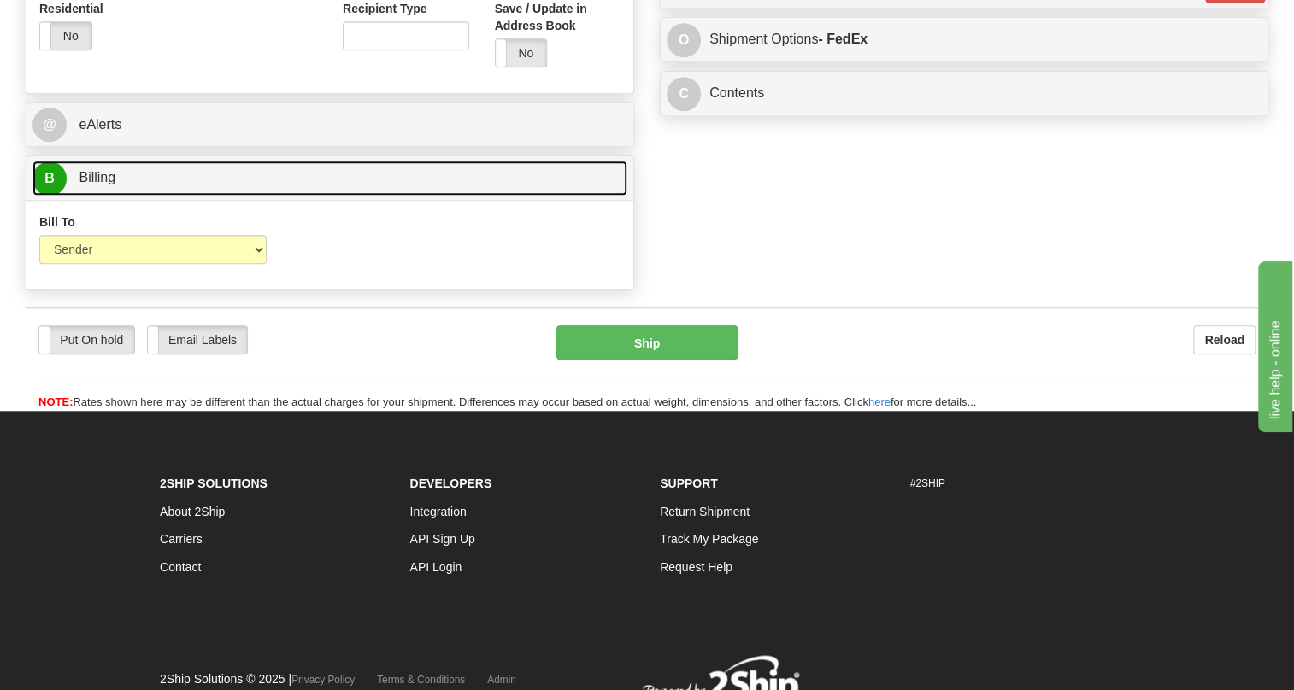
click at [98, 185] on span "Billing" at bounding box center [97, 177] width 37 height 15
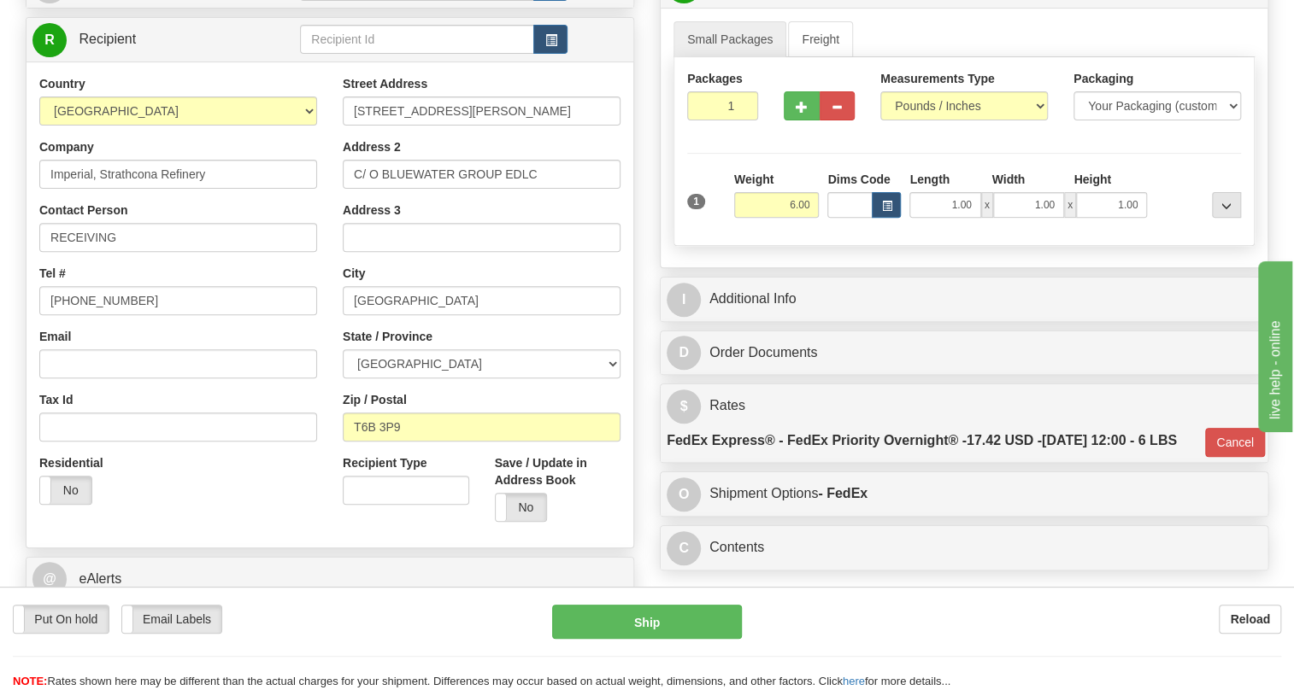
scroll to position [217, 0]
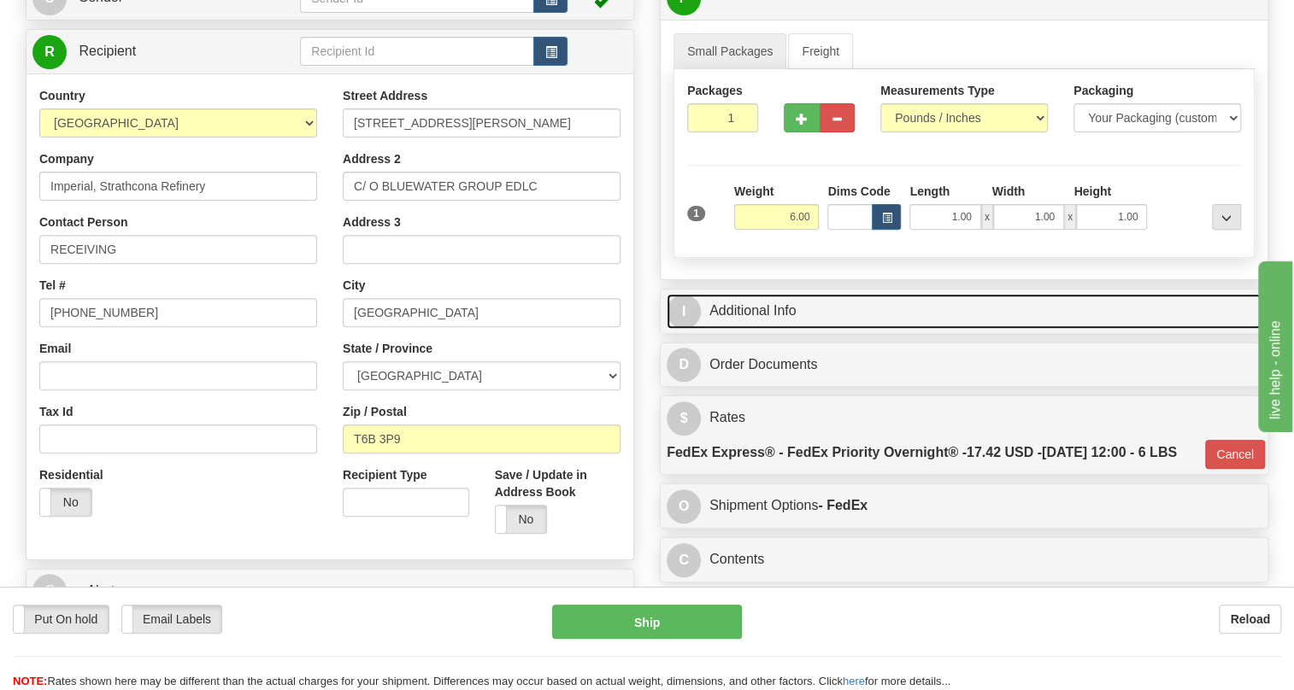
click at [773, 329] on link "I Additional Info" at bounding box center [964, 311] width 595 height 35
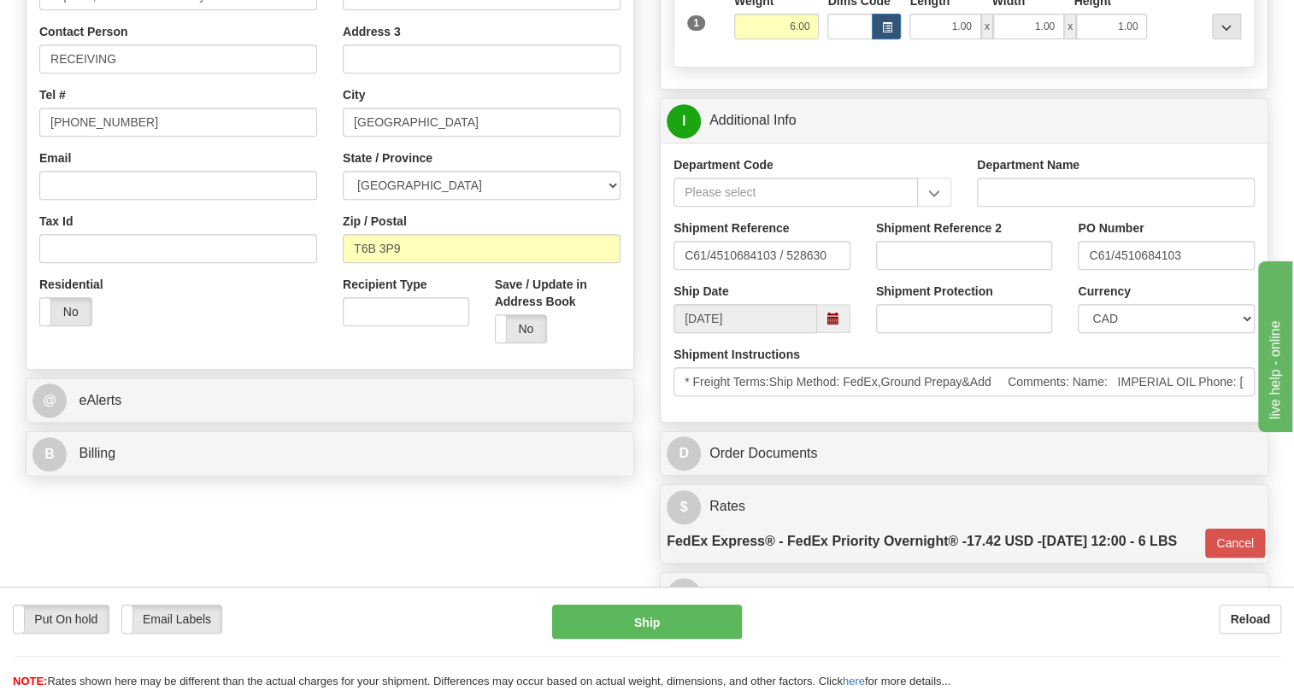
scroll to position [450, 0]
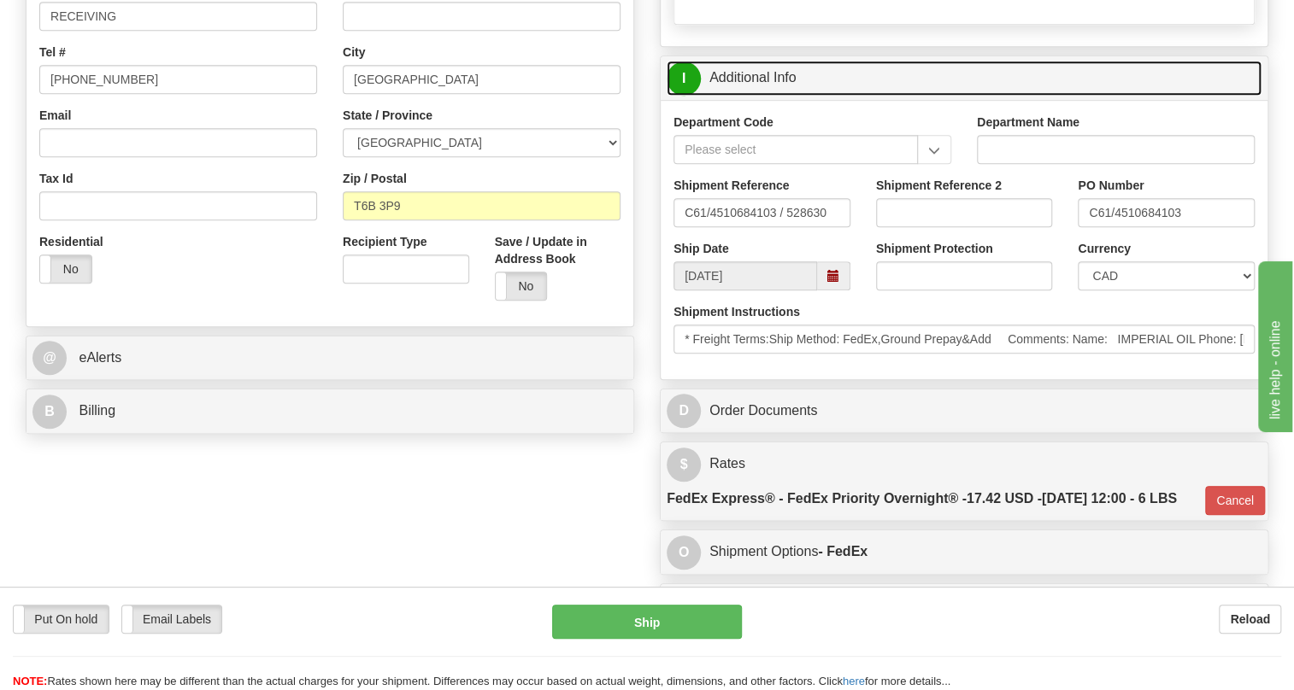
click at [754, 96] on link "I Additional Info" at bounding box center [964, 78] width 595 height 35
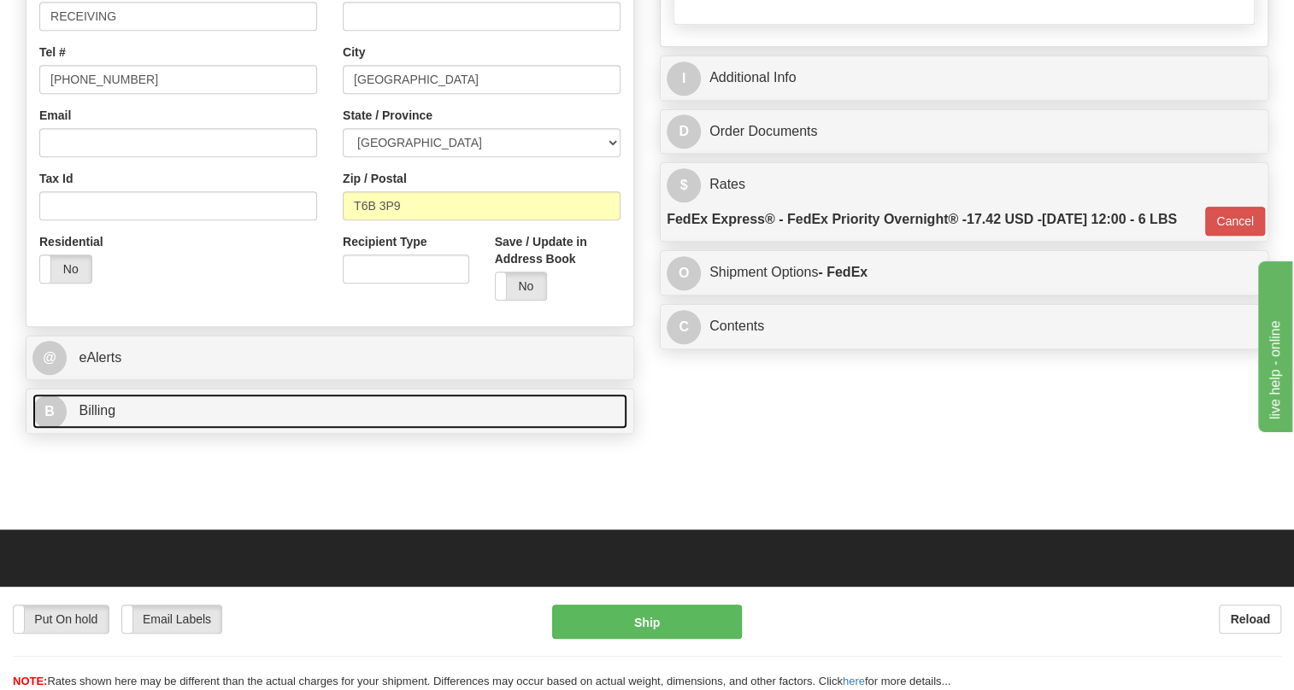
click at [97, 418] on span "Billing" at bounding box center [97, 410] width 37 height 15
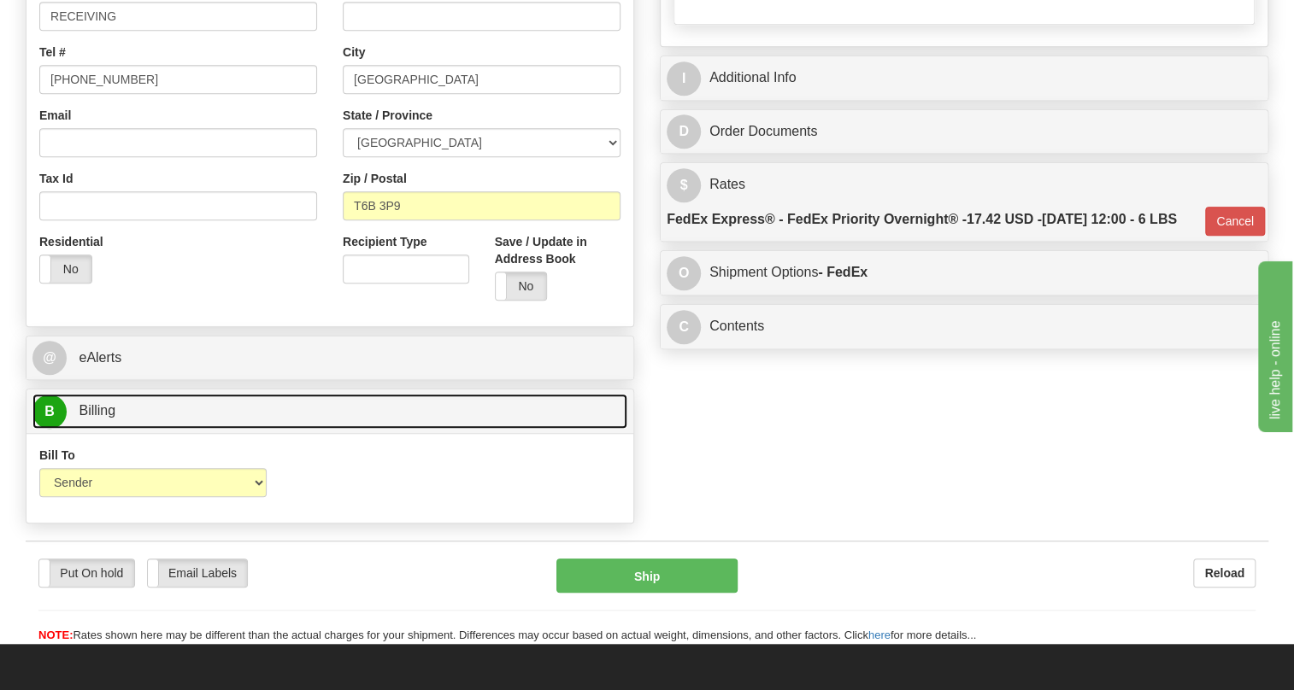
click at [97, 418] on span "Billing" at bounding box center [97, 410] width 37 height 15
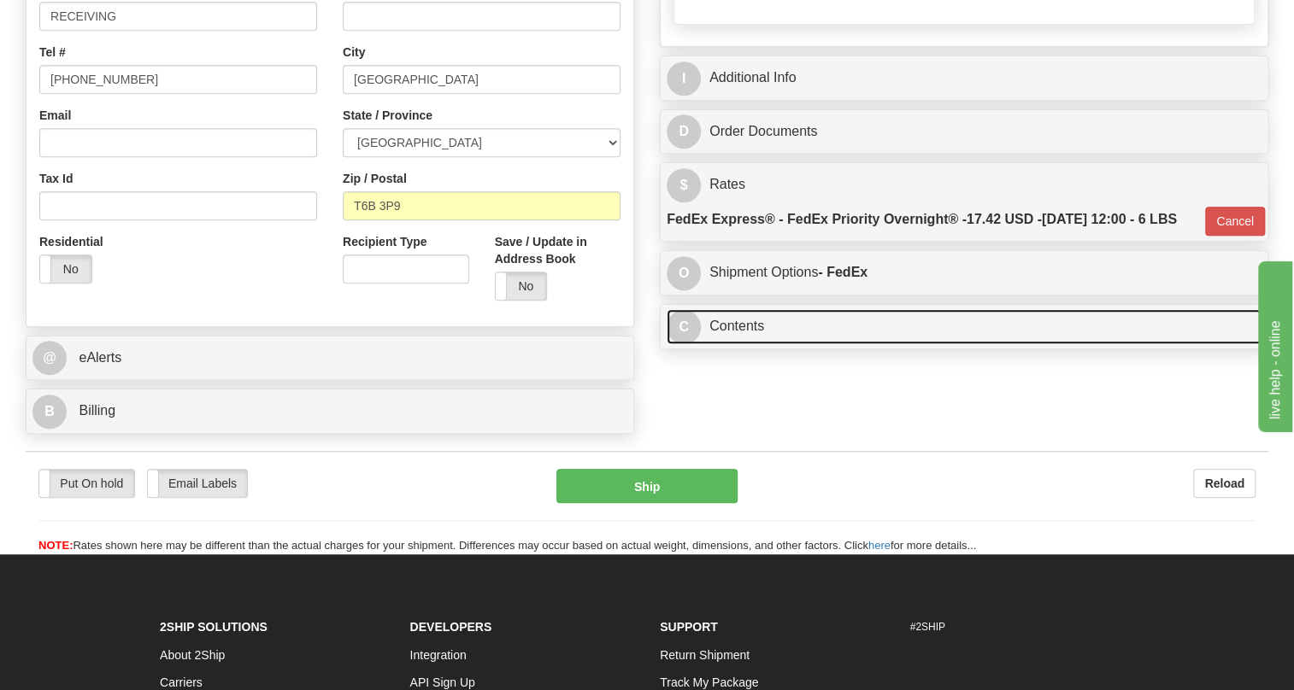
click at [732, 344] on link "C Contents" at bounding box center [964, 326] width 595 height 35
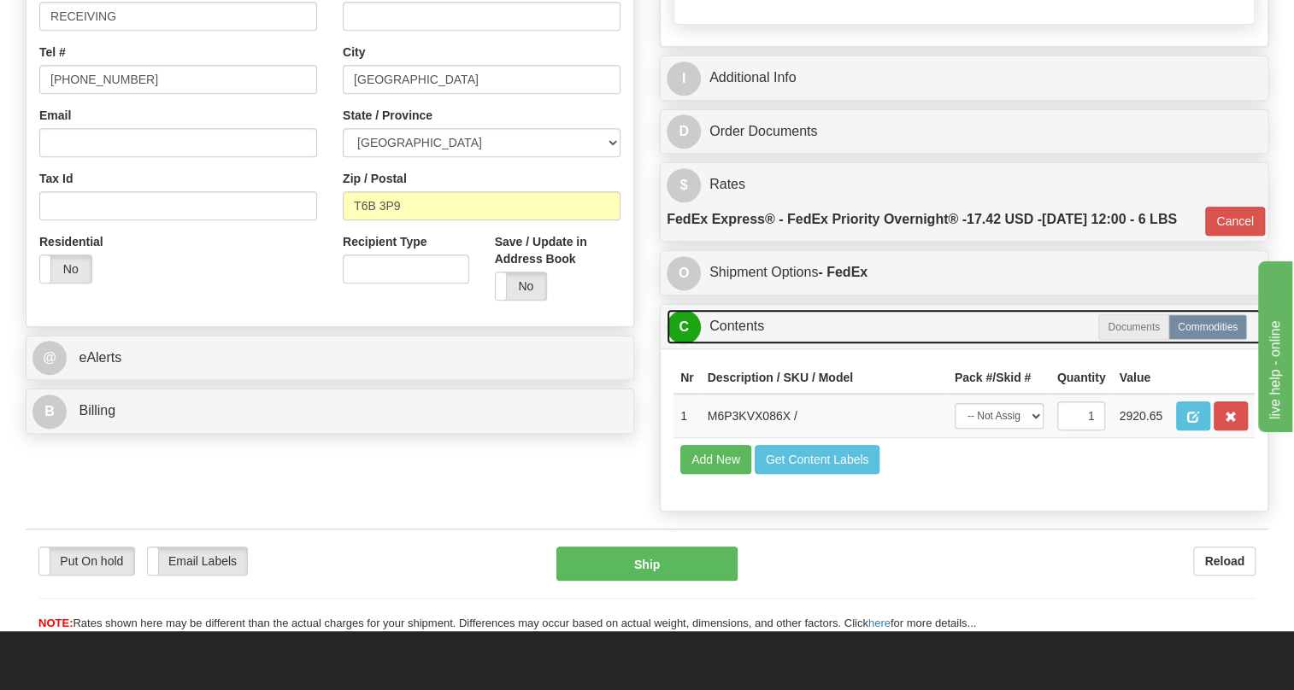
click at [732, 344] on link "C Contents" at bounding box center [964, 326] width 595 height 35
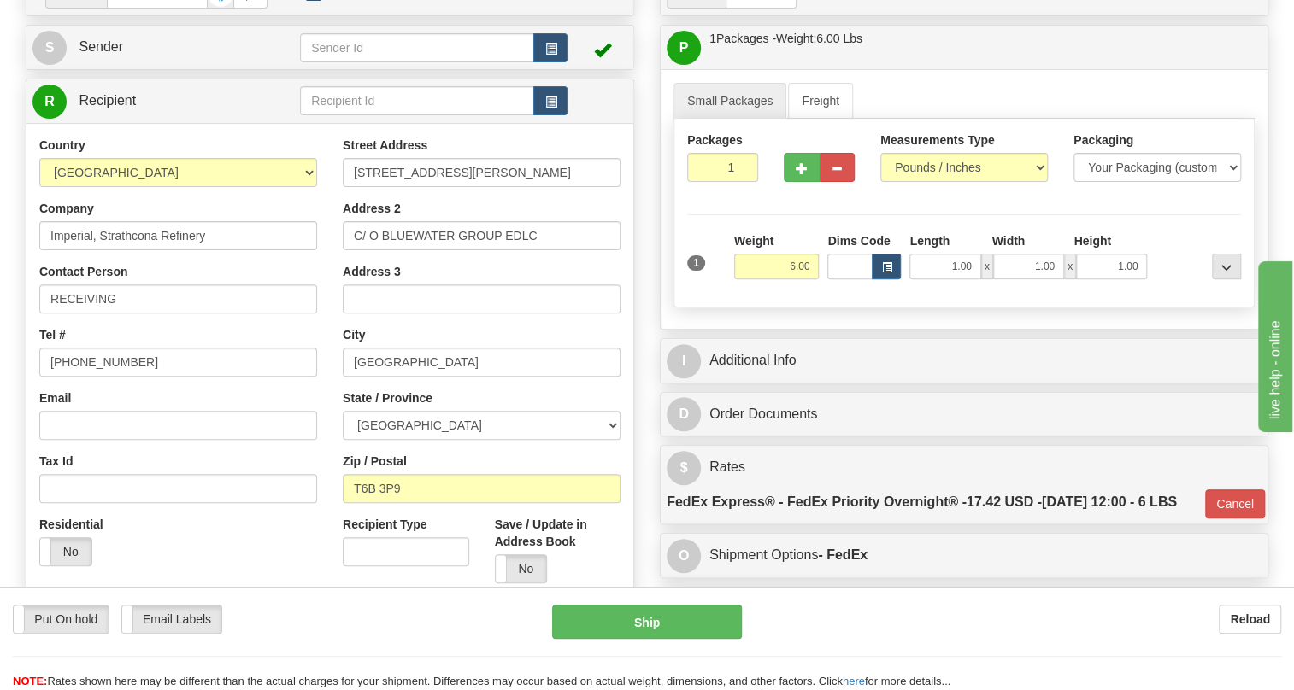
scroll to position [139, 0]
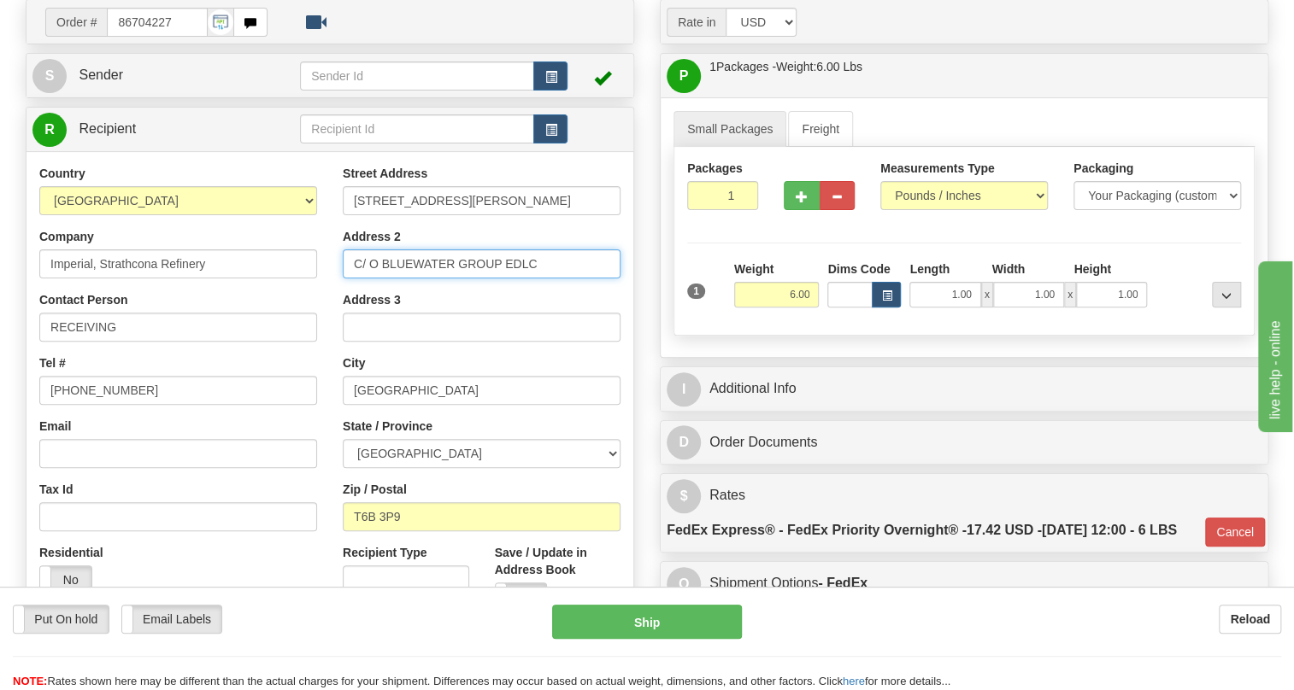
drag, startPoint x: 539, startPoint y: 301, endPoint x: 508, endPoint y: 307, distance: 31.3
click at [508, 279] on input "C/ O BLUEWATER GROUP EDLC" at bounding box center [482, 264] width 278 height 29
click at [530, 279] on input "C/ O BLUEWATER GROUP EDLC" at bounding box center [482, 264] width 278 height 29
drag, startPoint x: 537, startPoint y: 303, endPoint x: 506, endPoint y: 304, distance: 30.8
click at [506, 279] on input "C/ O BLUEWATER GROUP EDLC" at bounding box center [482, 264] width 278 height 29
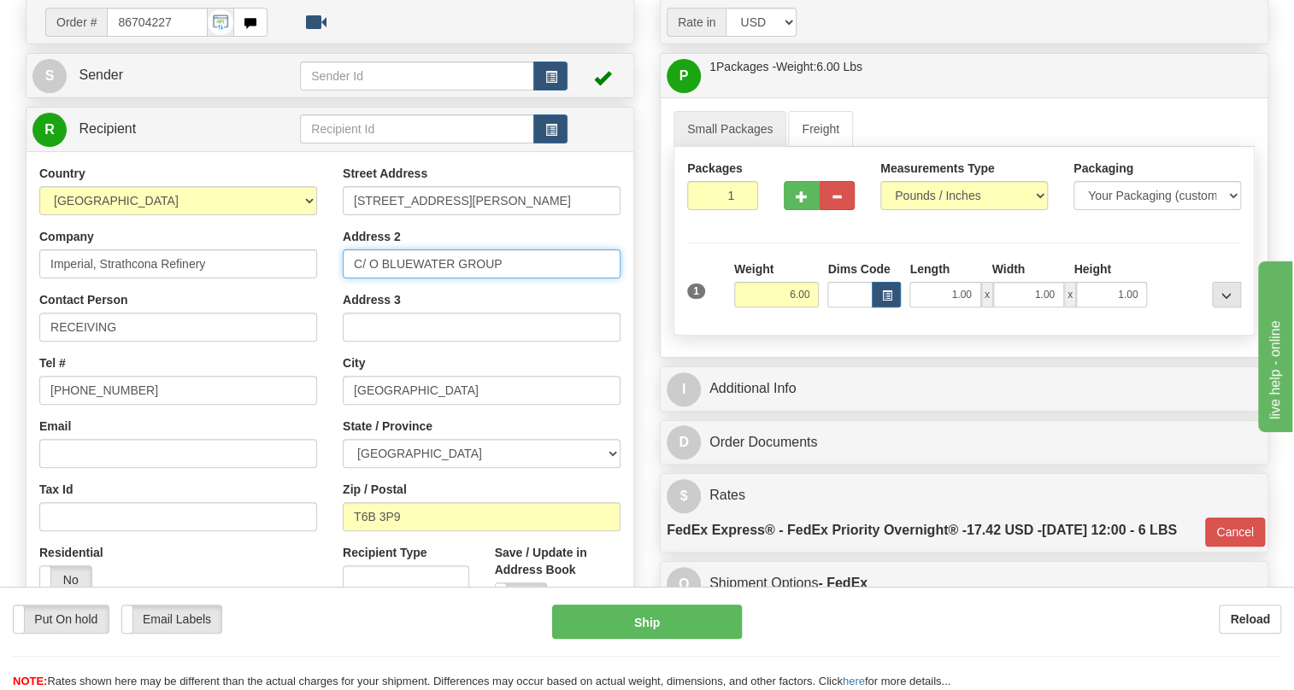
type input "C/ O BLUEWATER GROUP"
click at [644, 351] on div "Order # 86704227 S" at bounding box center [330, 376] width 634 height 755
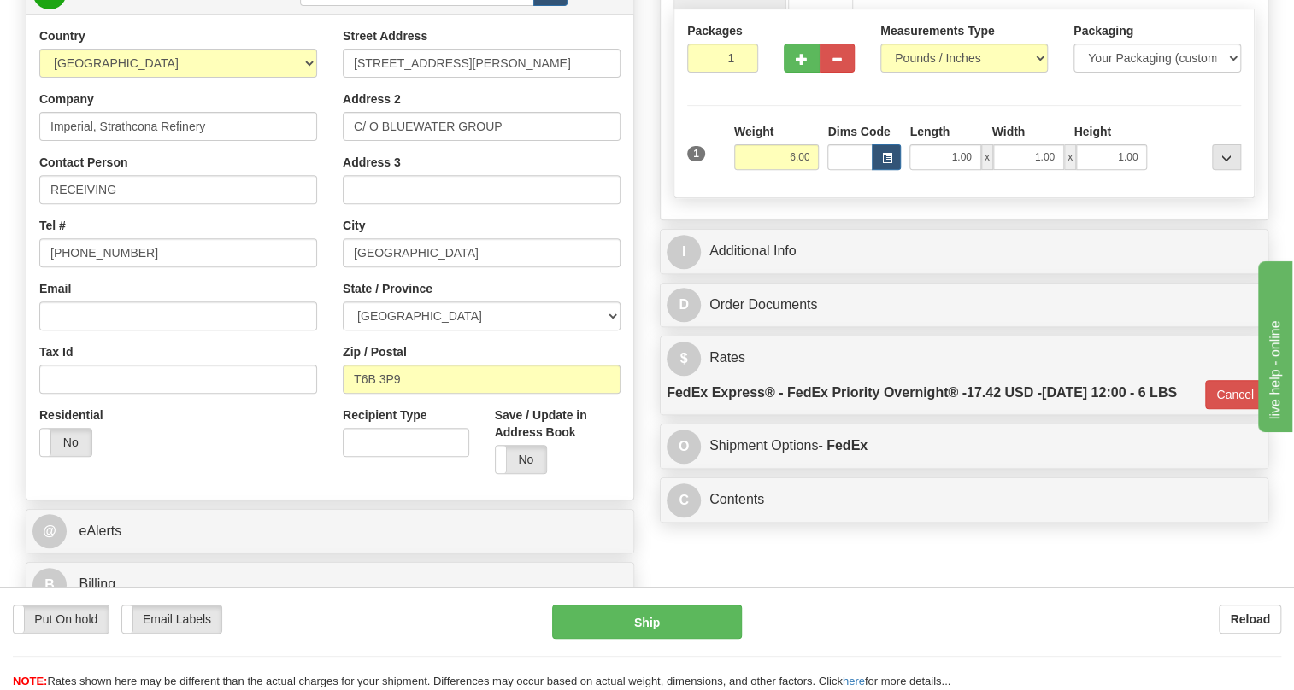
scroll to position [295, 0]
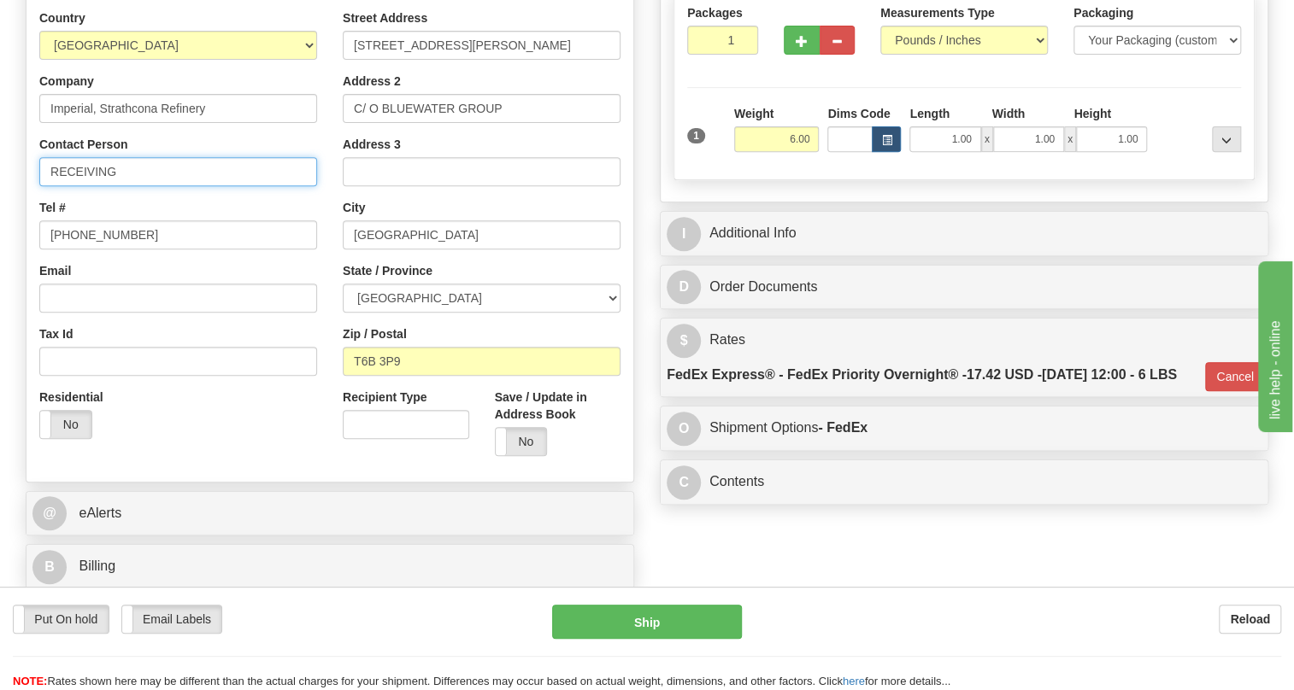
click at [132, 186] on input "RECEIVING" at bounding box center [178, 171] width 278 height 29
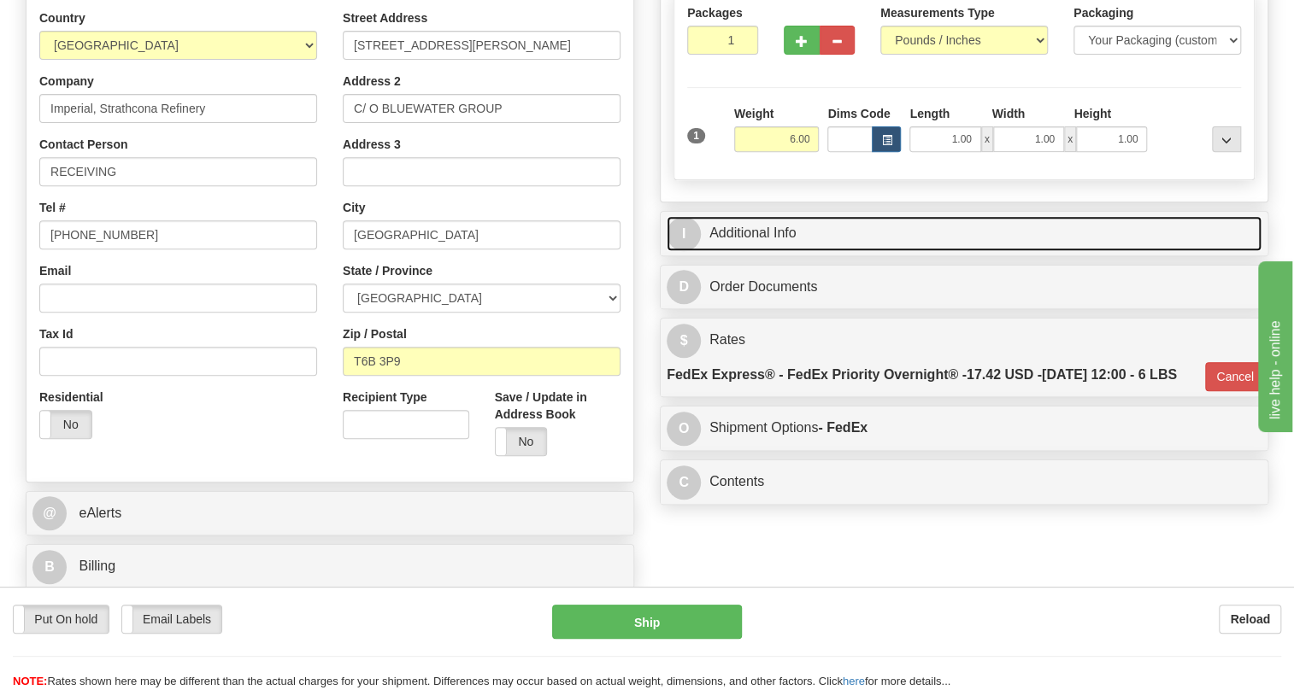
click at [770, 251] on link "I Additional Info" at bounding box center [964, 233] width 595 height 35
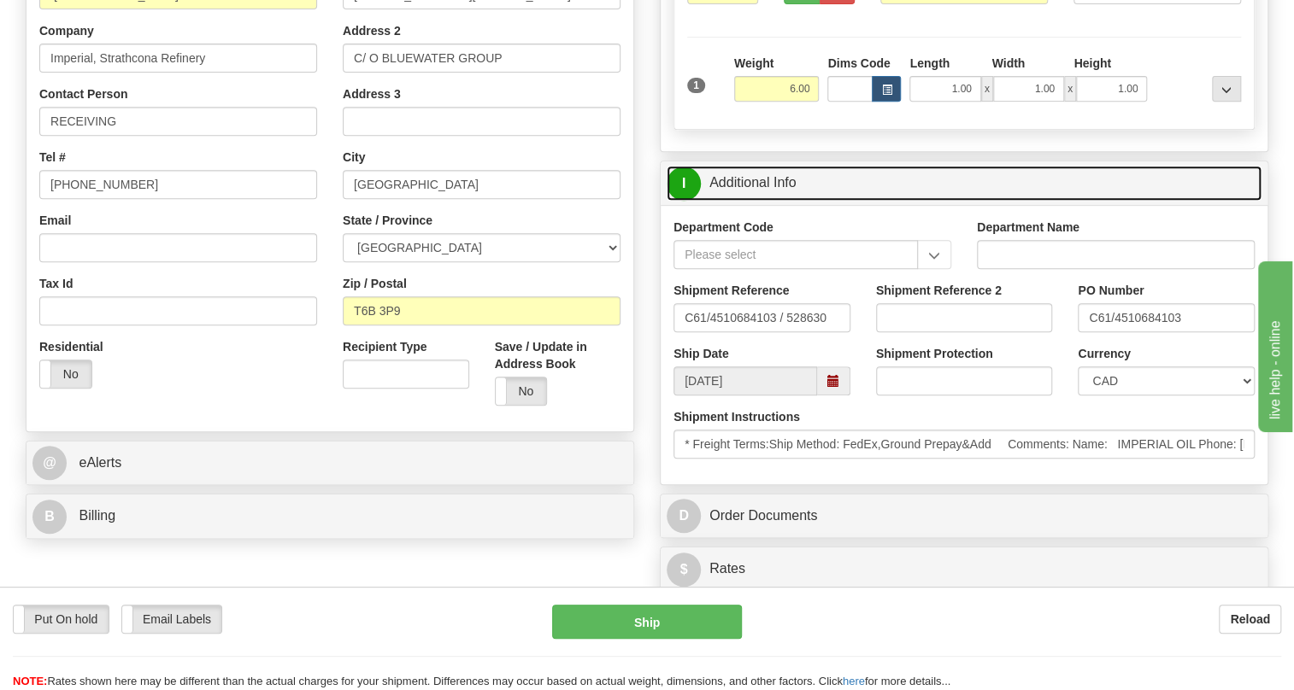
scroll to position [373, 0]
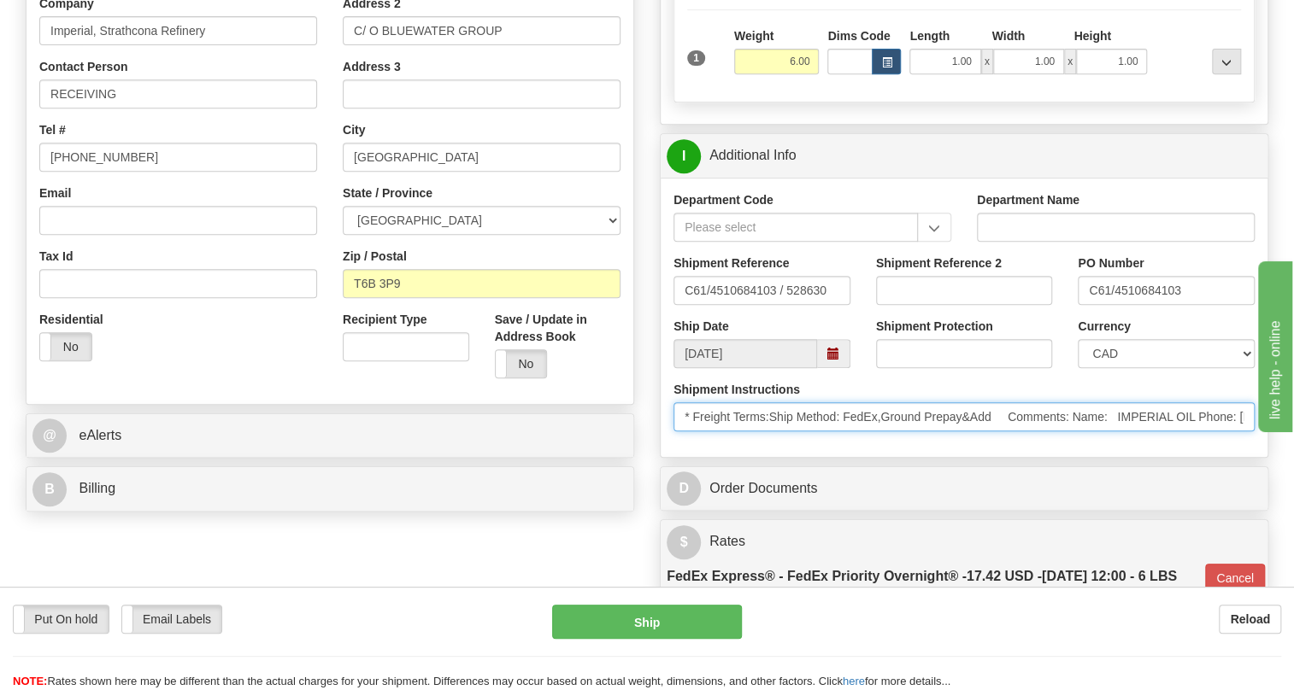
drag, startPoint x: 1199, startPoint y: 456, endPoint x: 1119, endPoint y: 455, distance: 79.5
click at [1119, 432] on input "* Freight Terms:Ship Method: FedEx,Ground Prepay&Add Comments: Name: IMPERIAL O…" at bounding box center [963, 416] width 581 height 29
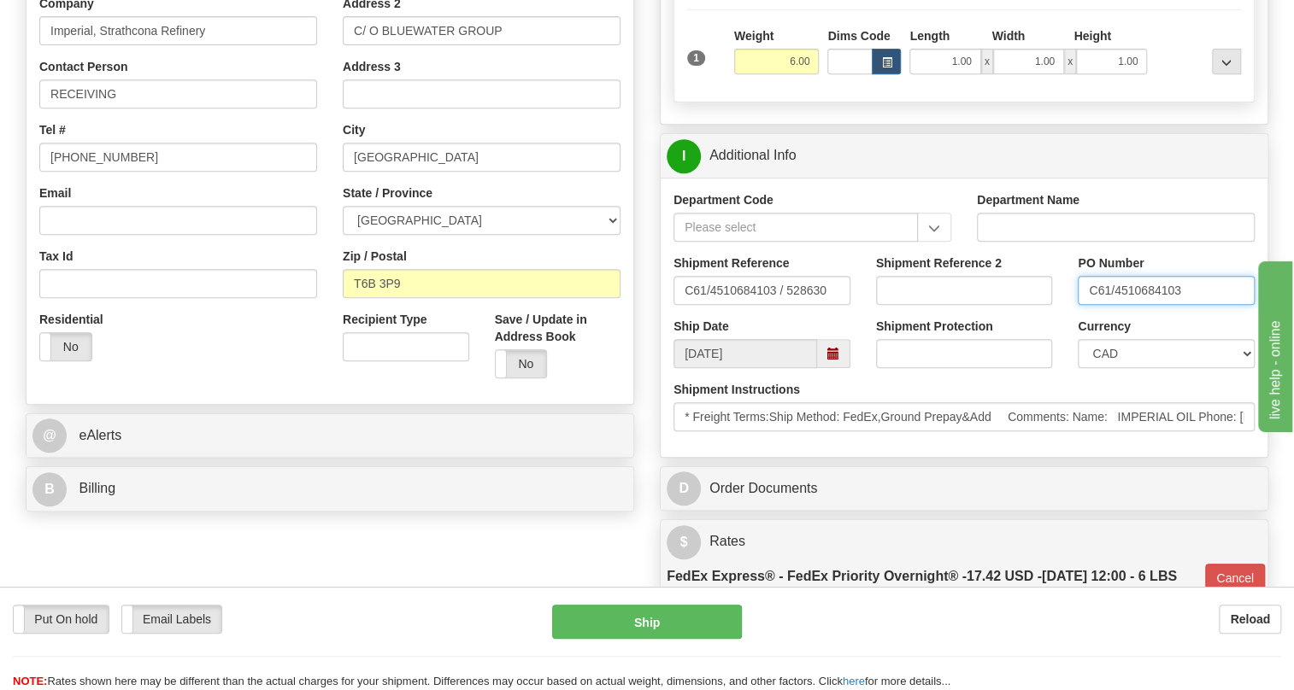
click at [1140, 305] on input "C61/4510684103" at bounding box center [1166, 290] width 177 height 29
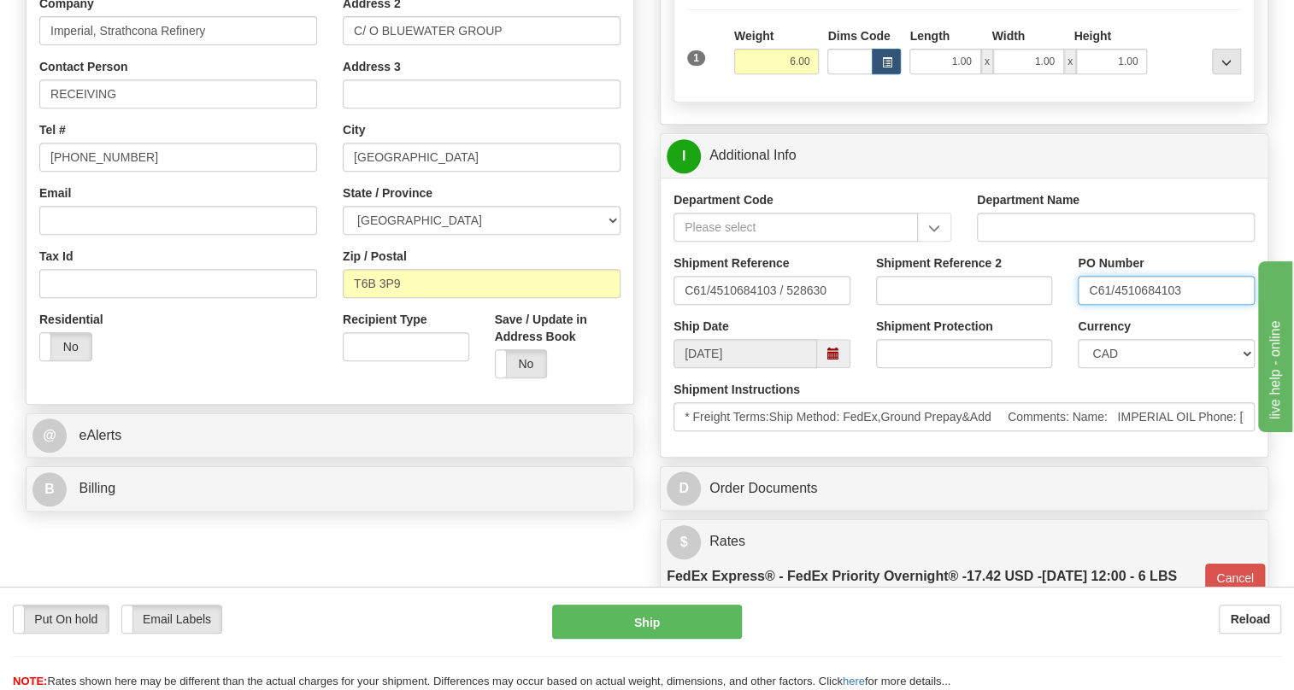
paste input "2.920,65"
drag, startPoint x: 1166, startPoint y: 329, endPoint x: 1087, endPoint y: 329, distance: 78.6
click at [1087, 305] on input "2.920,65" at bounding box center [1166, 290] width 177 height 29
click at [776, 305] on input "C61/4510684103 / 528630" at bounding box center [761, 290] width 177 height 29
drag, startPoint x: 776, startPoint y: 329, endPoint x: 683, endPoint y: 331, distance: 93.2
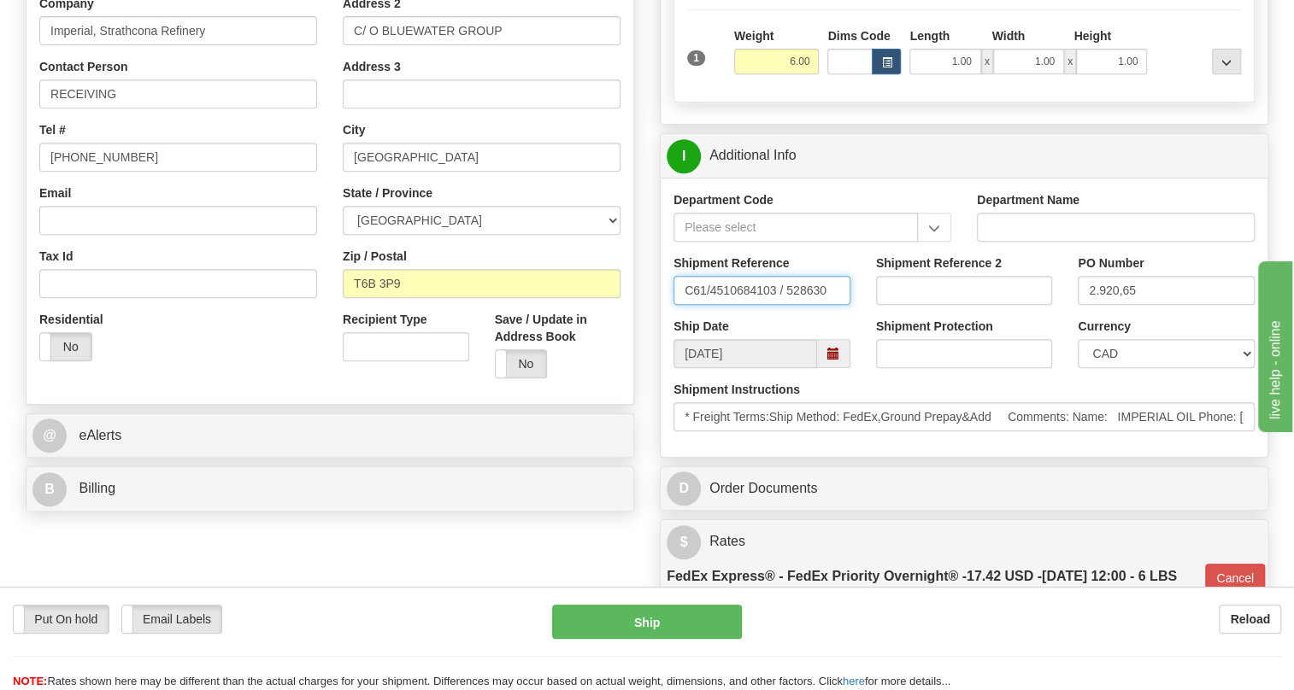
click at [683, 305] on input "C61/4510684103 / 528630" at bounding box center [761, 290] width 177 height 29
click at [1107, 305] on input "2.920,65" at bounding box center [1166, 290] width 177 height 29
paste input "C61/4510684103"
type input "C61/4510684103"
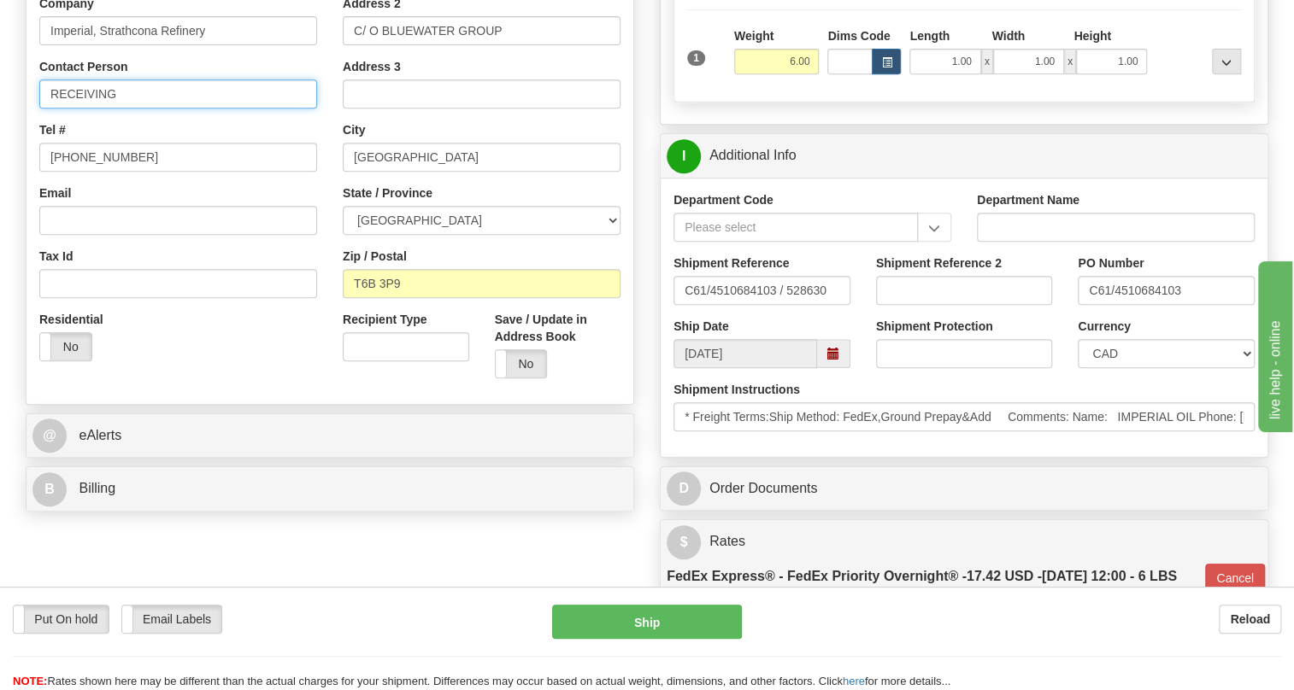
click at [138, 109] on input "RECEIVING" at bounding box center [178, 93] width 278 height 29
paste input "C61/4510684103"
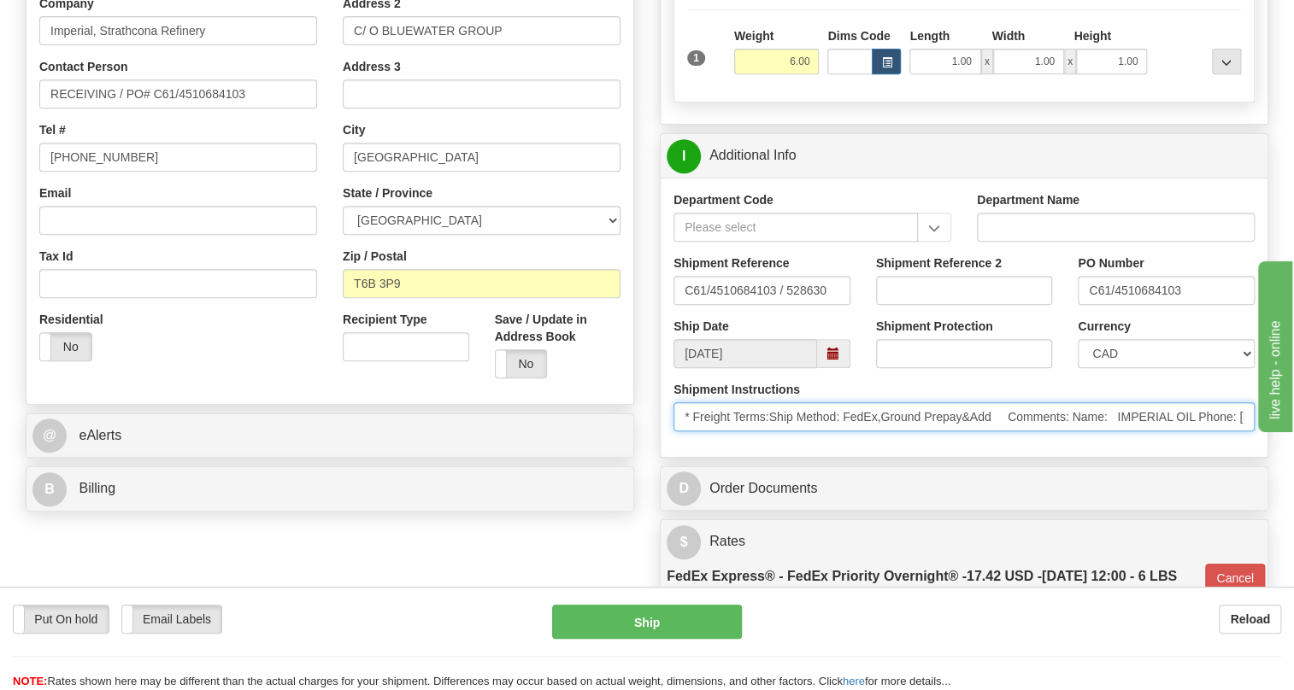
drag, startPoint x: 1198, startPoint y: 455, endPoint x: 1121, endPoint y: 458, distance: 77.0
click at [1121, 432] on input "* Freight Terms:Ship Method: FedEx,Ground Prepay&Add Comments: Name: IMPERIAL O…" at bounding box center [963, 416] width 581 height 29
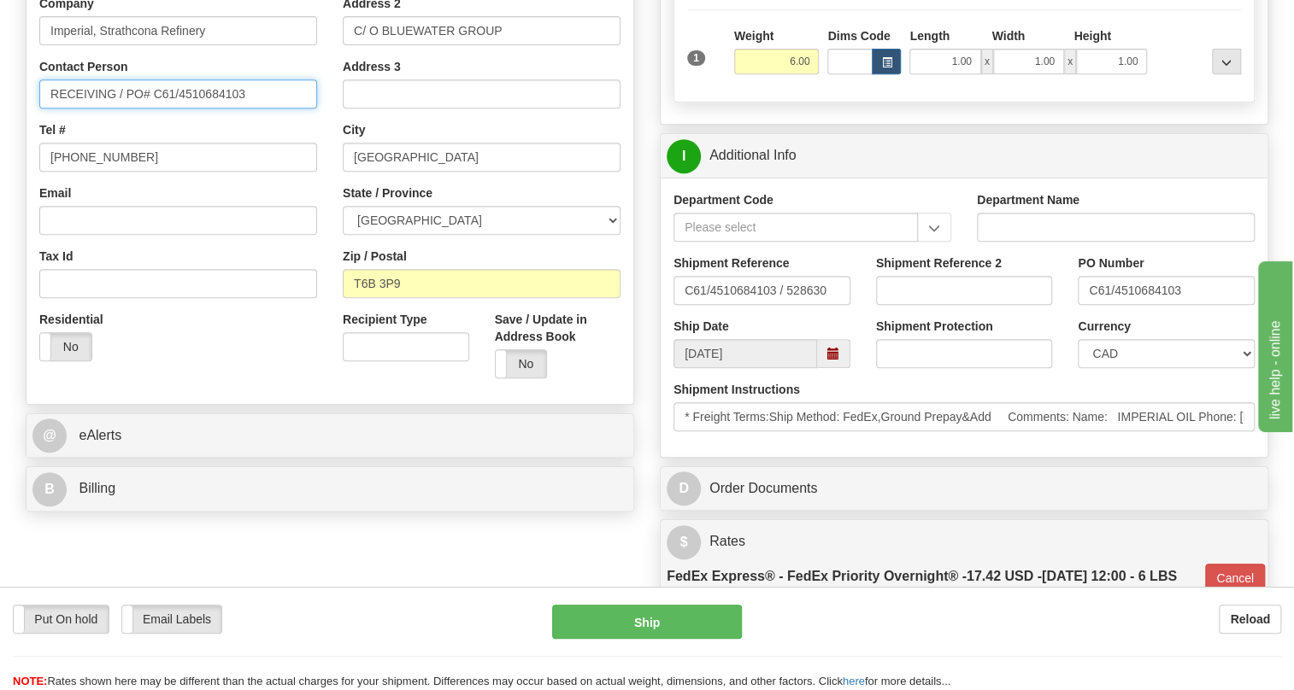
drag, startPoint x: 248, startPoint y: 132, endPoint x: 126, endPoint y: 133, distance: 122.2
click at [126, 109] on input "RECEIVING / PO# C61/4510684103" at bounding box center [178, 93] width 278 height 29
paste input "IMPERIAL OIL"
type input "RECEIVING / IMPERIAL OIL"
click at [242, 160] on div "Tel # 587-442-6424" at bounding box center [178, 146] width 278 height 50
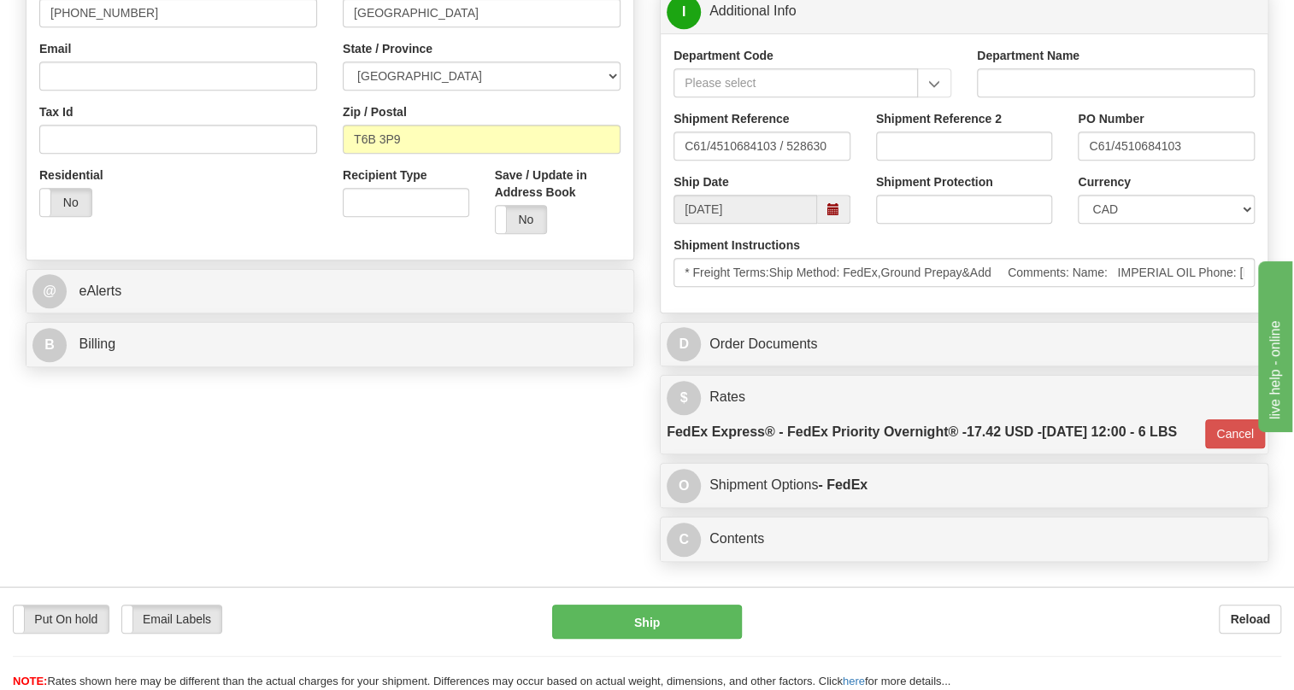
scroll to position [528, 0]
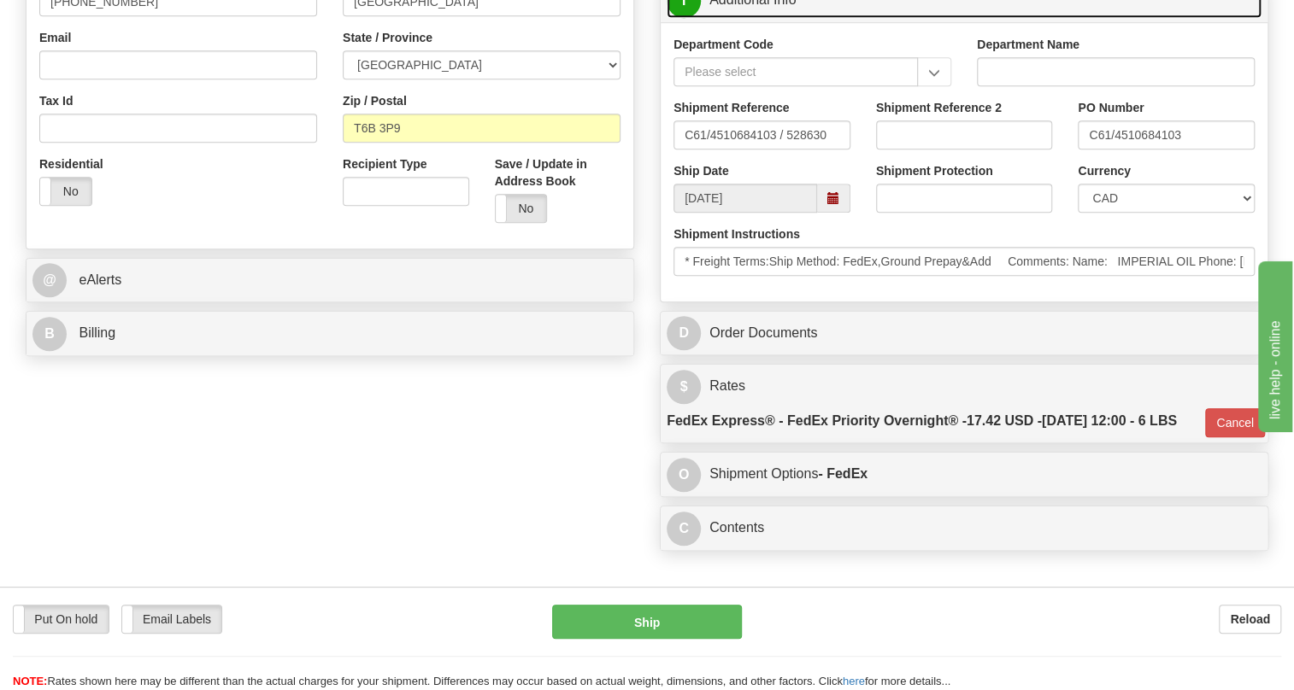
click at [751, 18] on link "I Additional Info" at bounding box center [964, 0] width 595 height 35
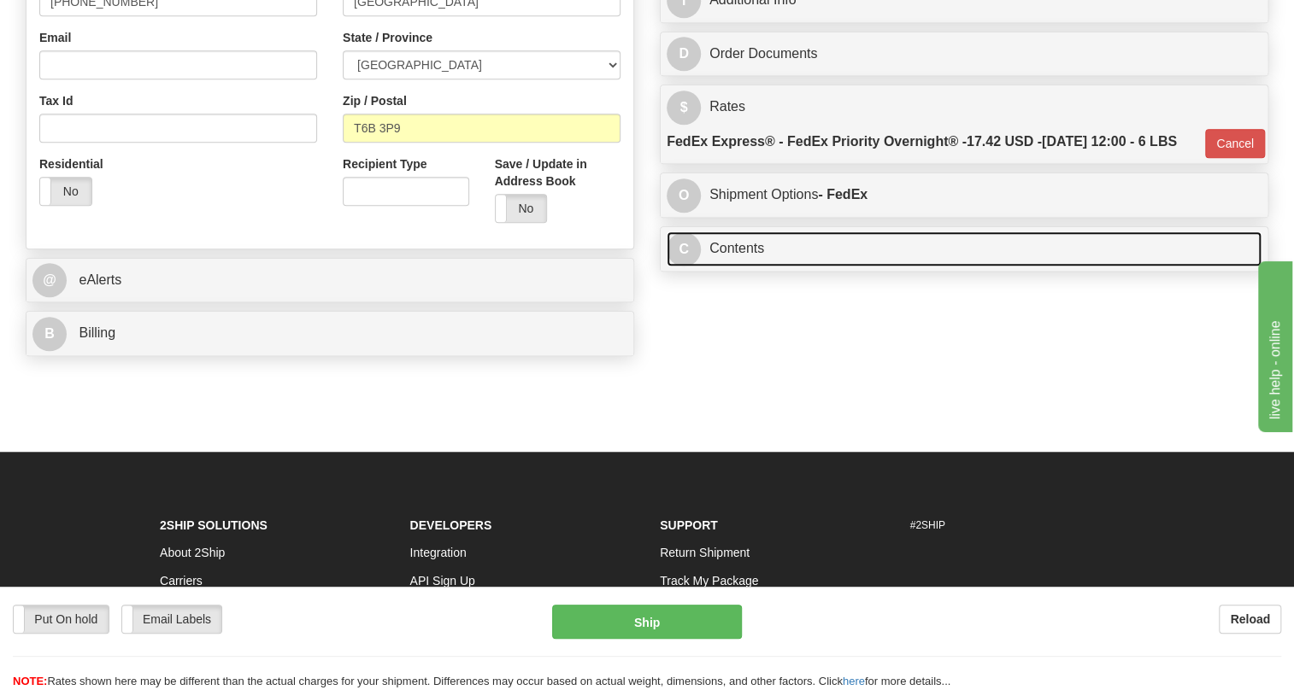
click at [736, 267] on link "C Contents" at bounding box center [964, 249] width 595 height 35
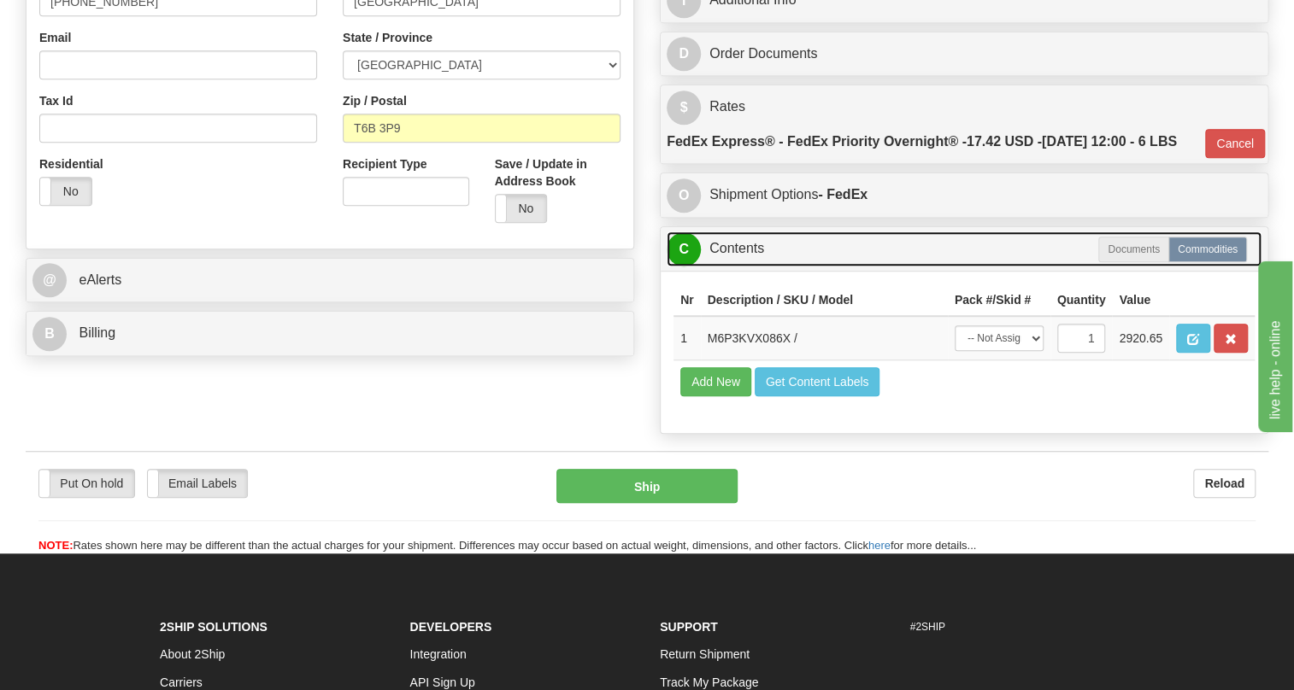
click at [736, 267] on link "C Contents" at bounding box center [964, 249] width 595 height 35
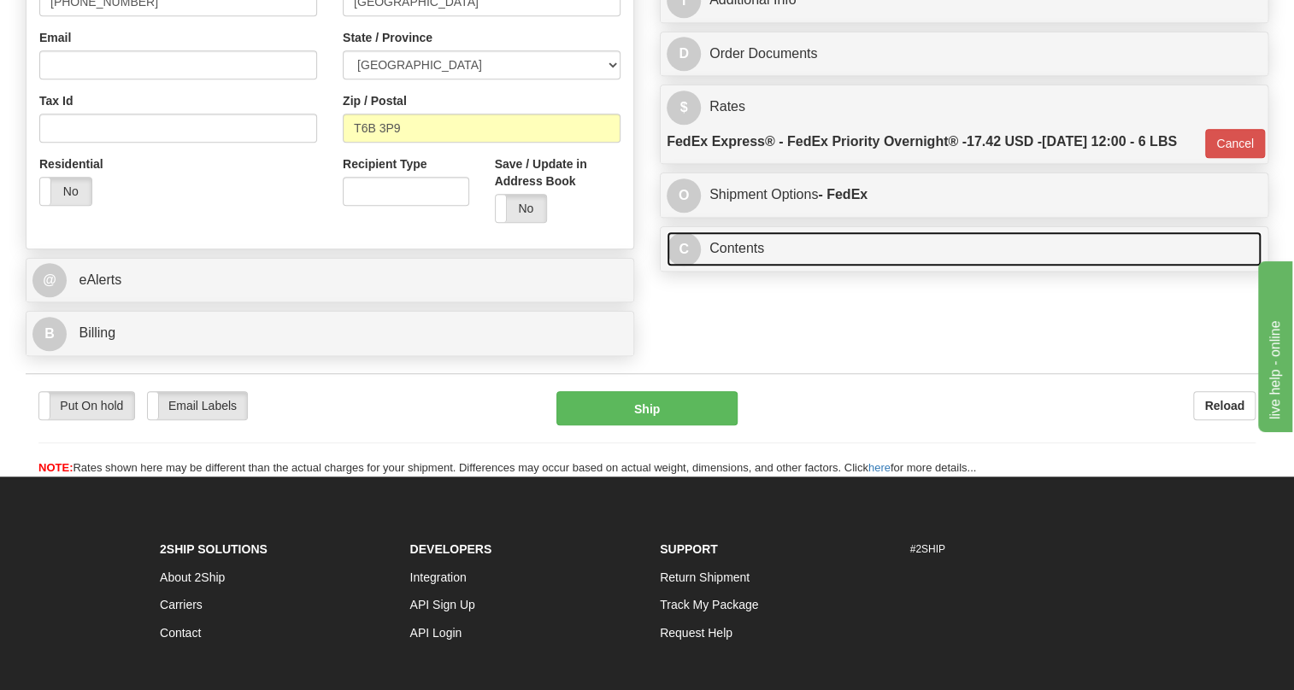
click at [730, 267] on link "C Contents" at bounding box center [964, 249] width 595 height 35
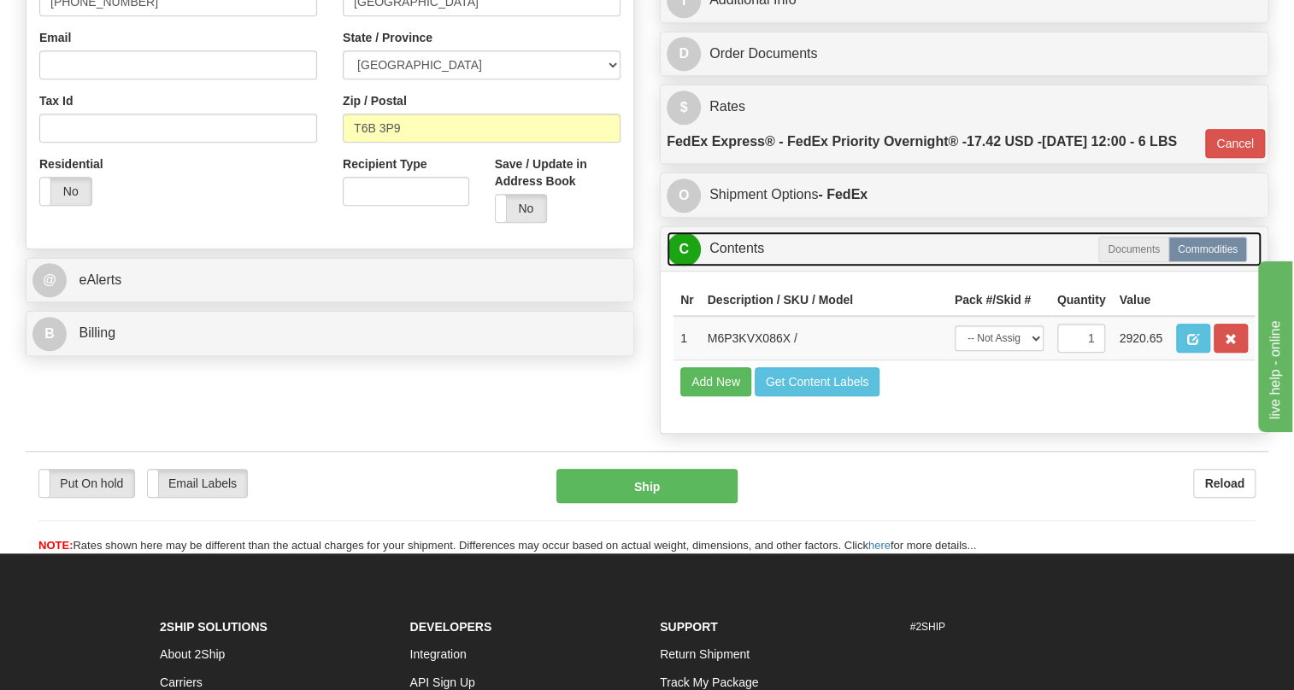
click at [730, 267] on link "C Contents" at bounding box center [964, 249] width 595 height 35
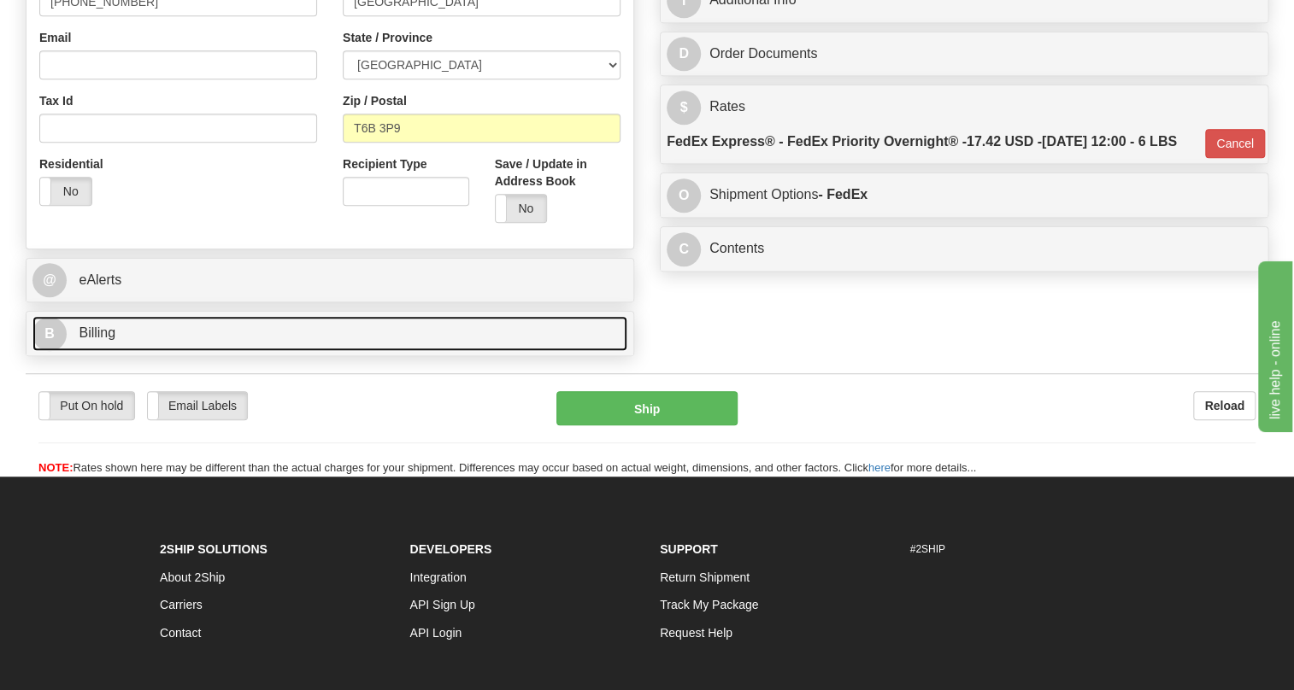
click at [121, 351] on link "B Billing" at bounding box center [329, 333] width 595 height 35
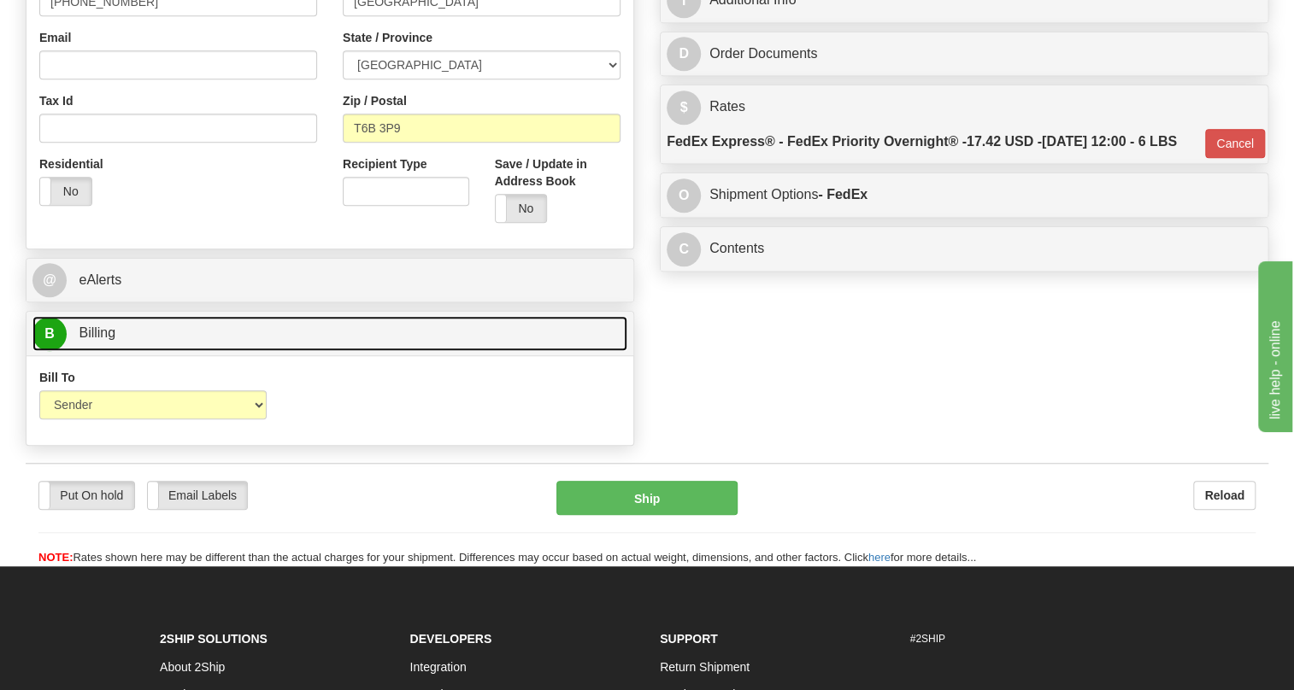
click at [121, 351] on link "B Billing" at bounding box center [329, 333] width 595 height 35
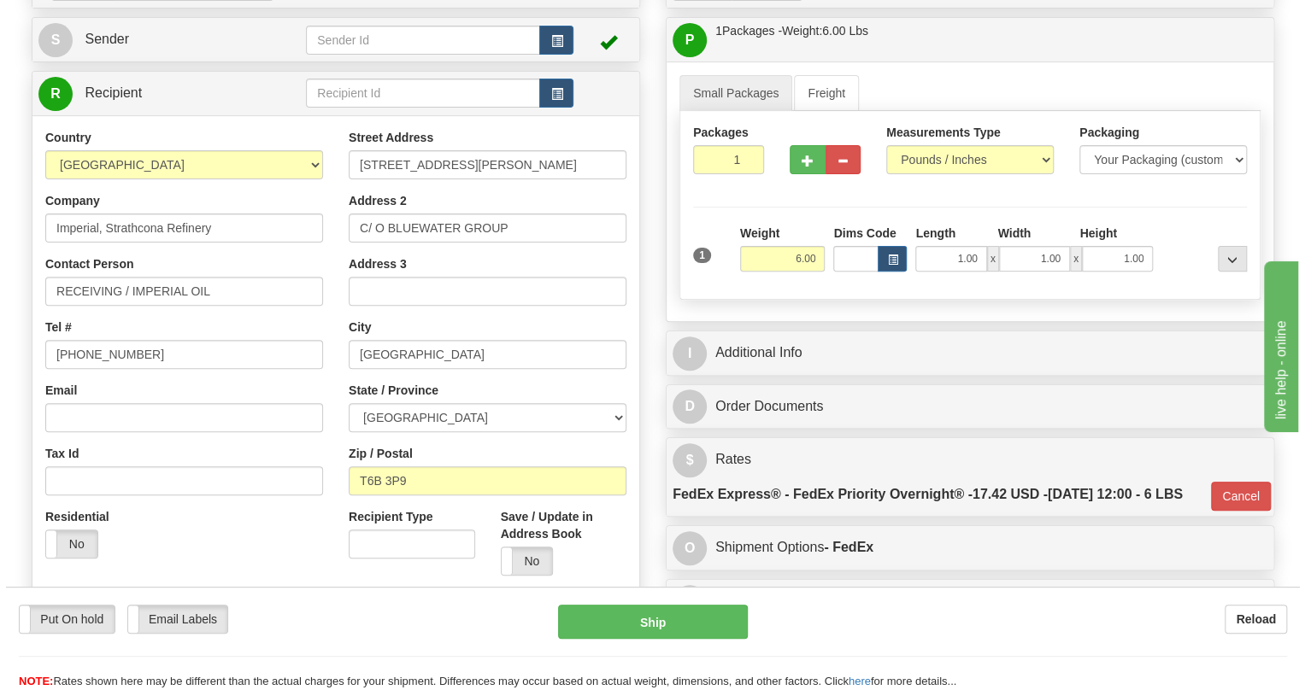
scroll to position [139, 0]
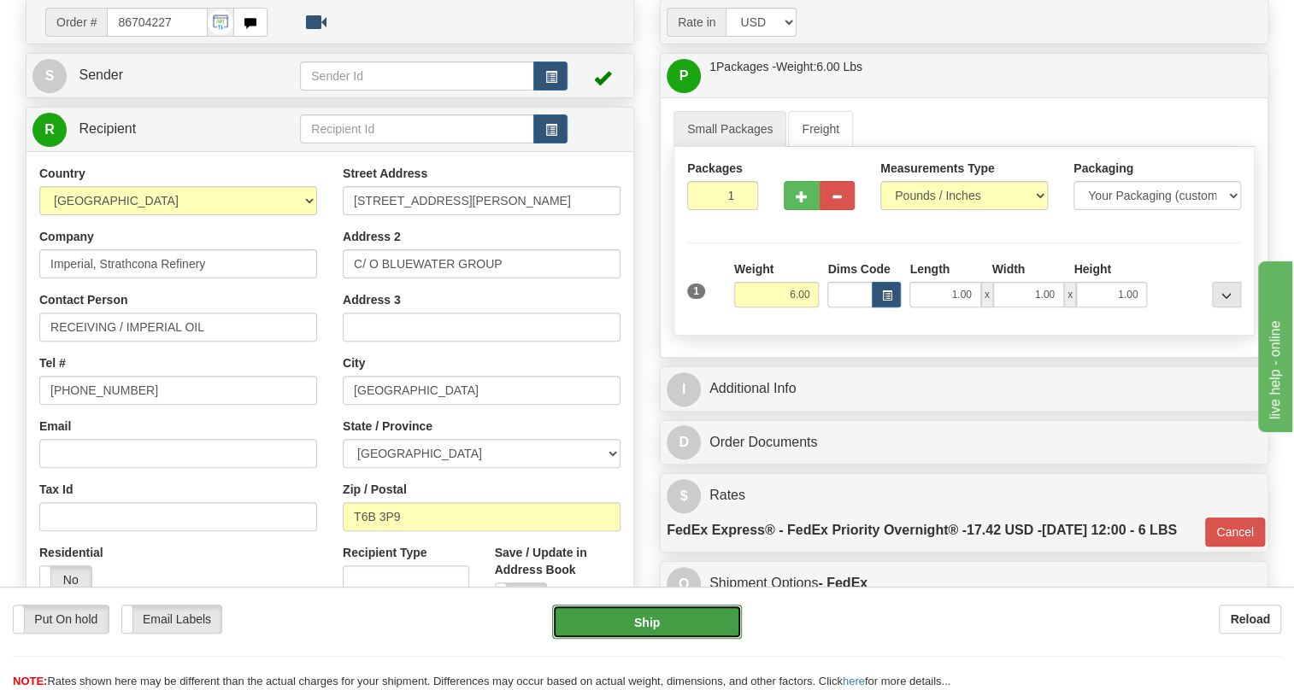
click at [635, 626] on button "Ship" at bounding box center [647, 622] width 190 height 34
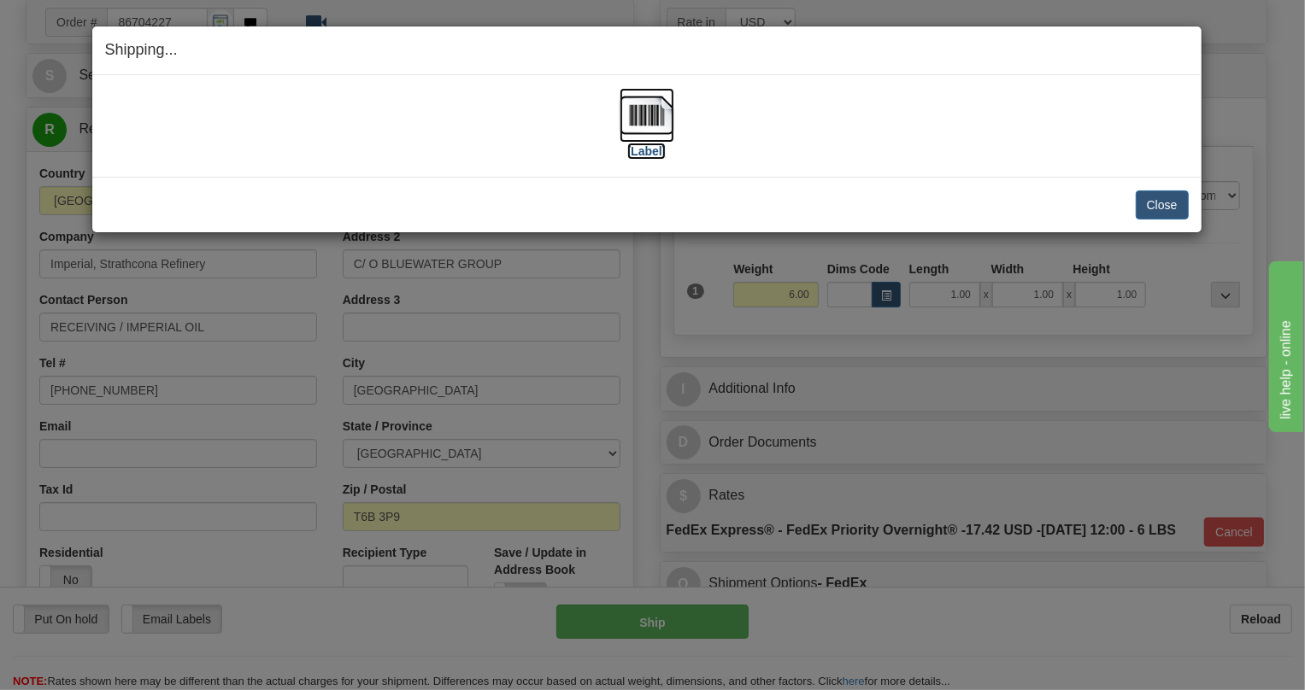
click at [640, 123] on img at bounding box center [647, 115] width 55 height 55
click at [1166, 205] on button "Close" at bounding box center [1162, 205] width 53 height 29
